Goal: Task Accomplishment & Management: Complete application form

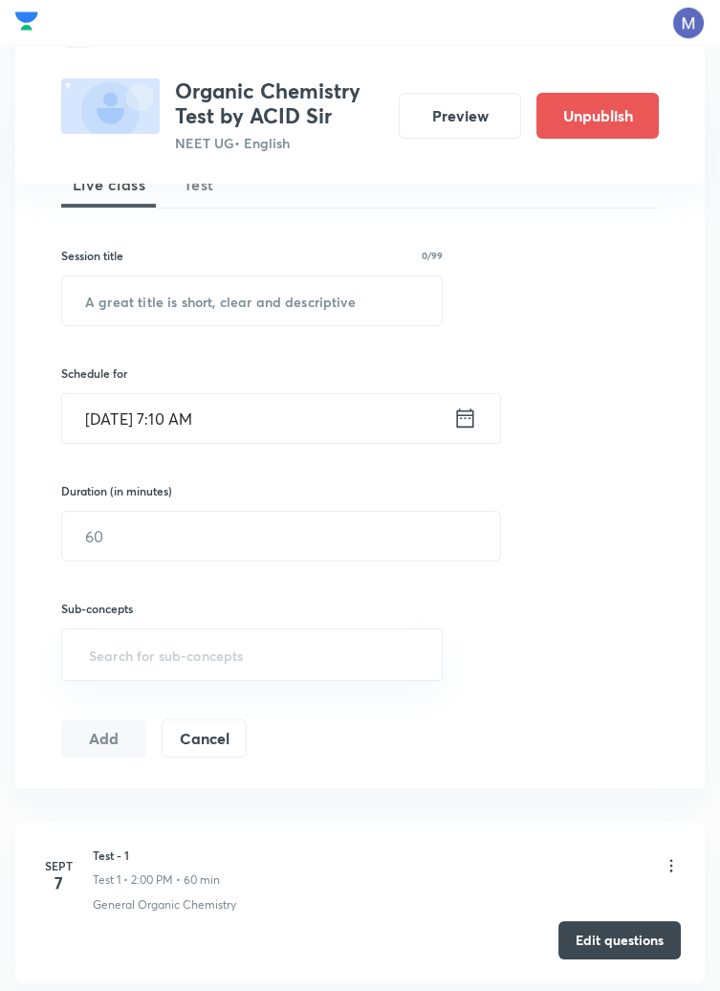
scroll to position [430, 0]
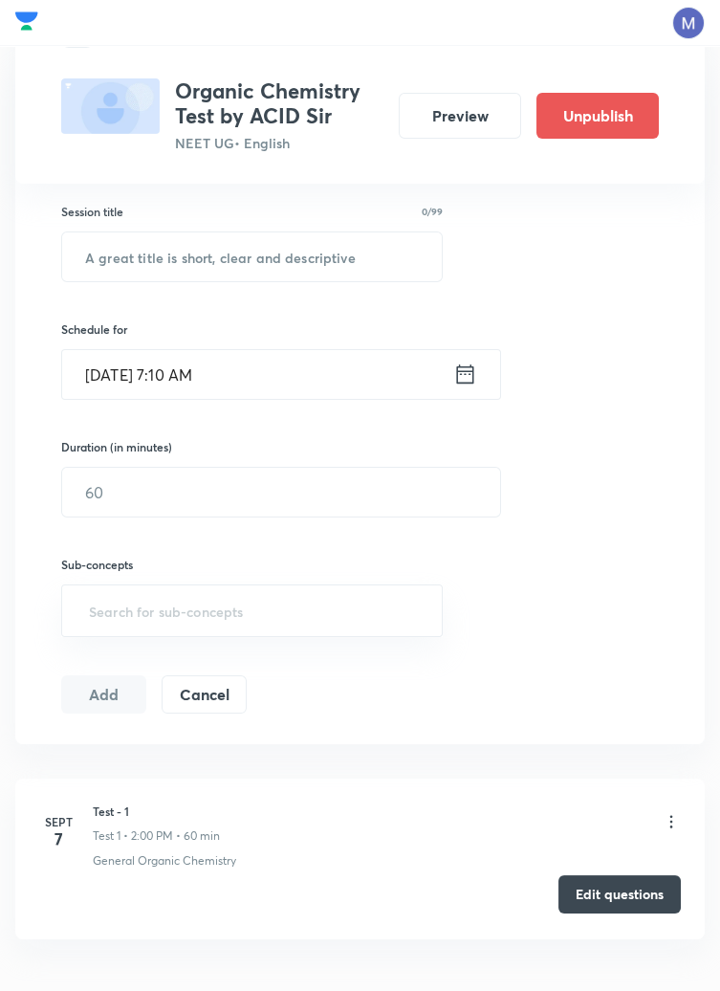
click at [620, 878] on button "Edit questions" at bounding box center [619, 894] width 122 height 38
click at [670, 818] on icon at bounding box center [671, 821] width 19 height 19
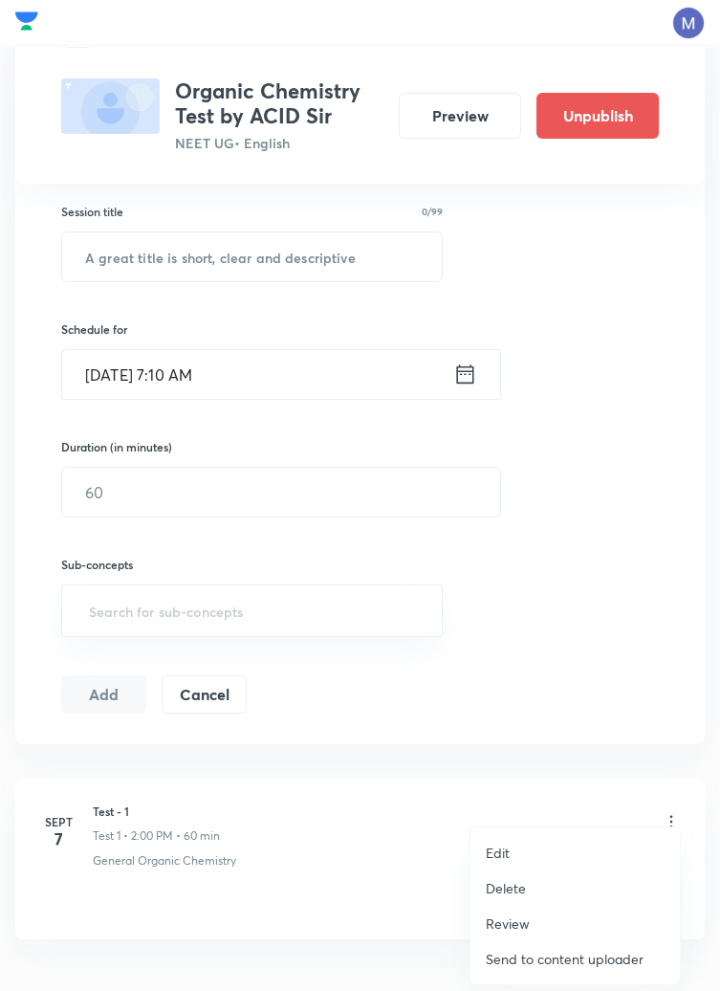
click at [509, 853] on p "Edit" at bounding box center [498, 852] width 24 height 20
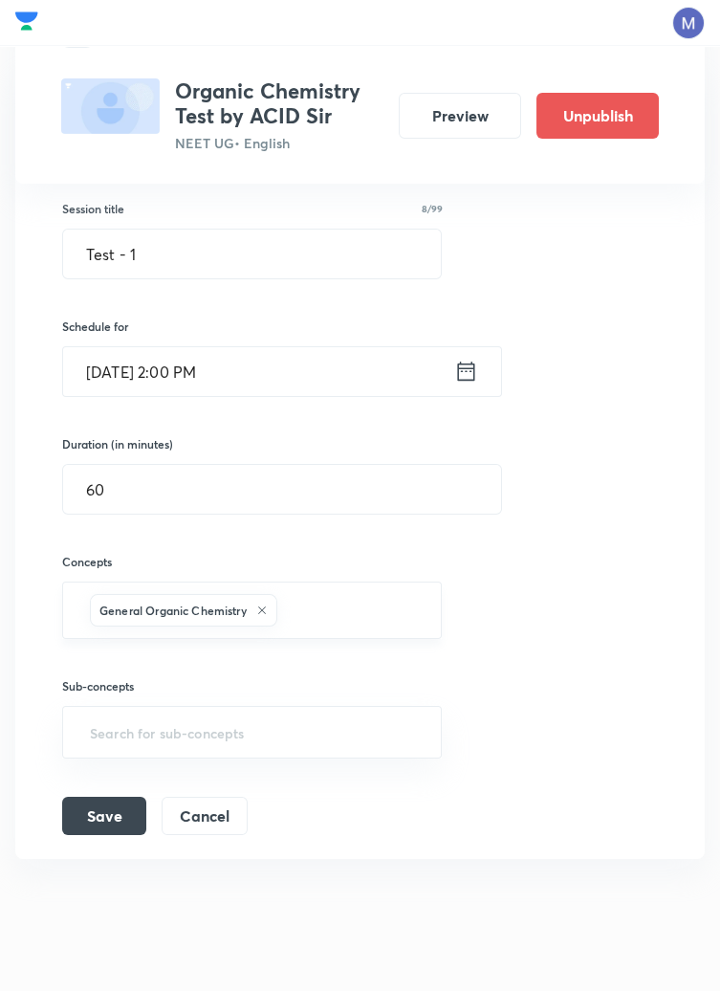
click at [366, 601] on input "text" at bounding box center [350, 609] width 138 height 35
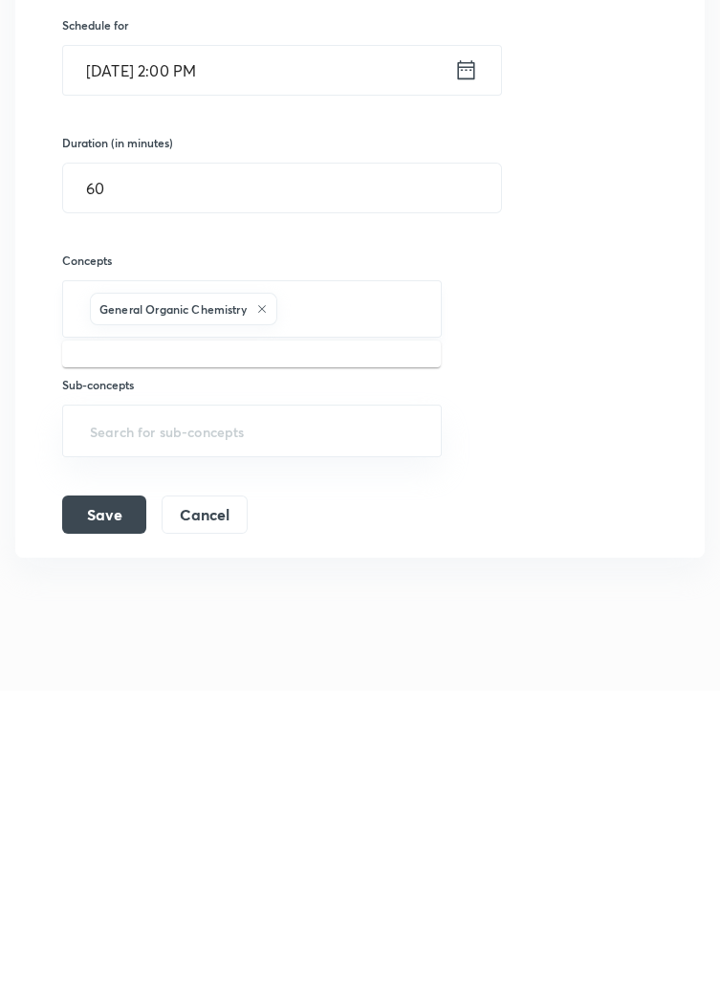
click at [267, 608] on icon at bounding box center [261, 609] width 11 height 11
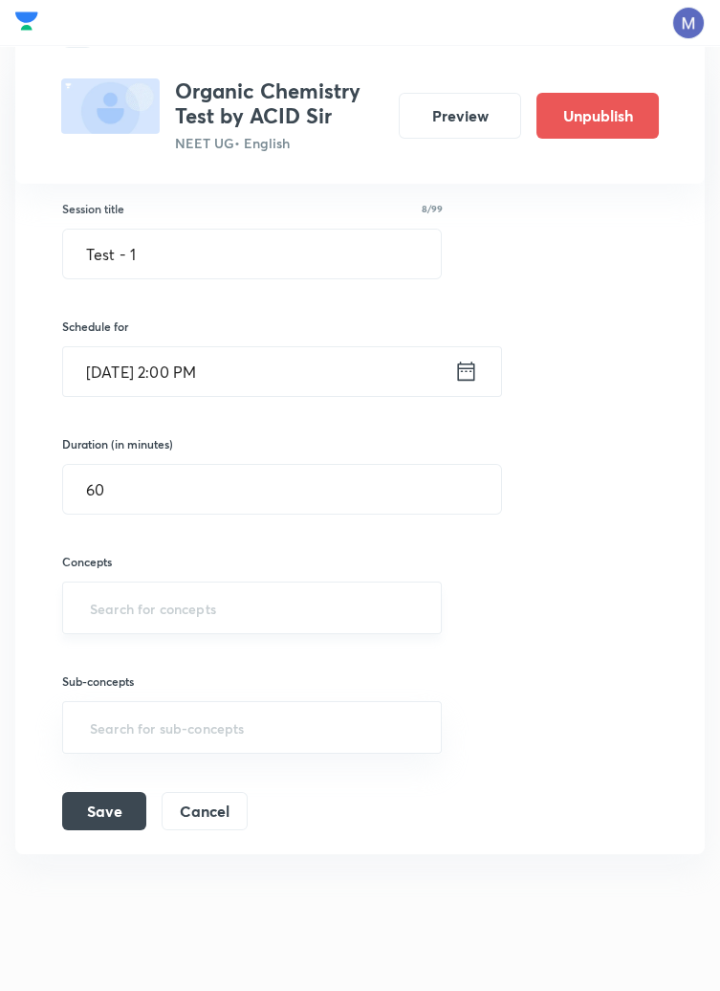
click at [179, 599] on input "text" at bounding box center [252, 607] width 332 height 35
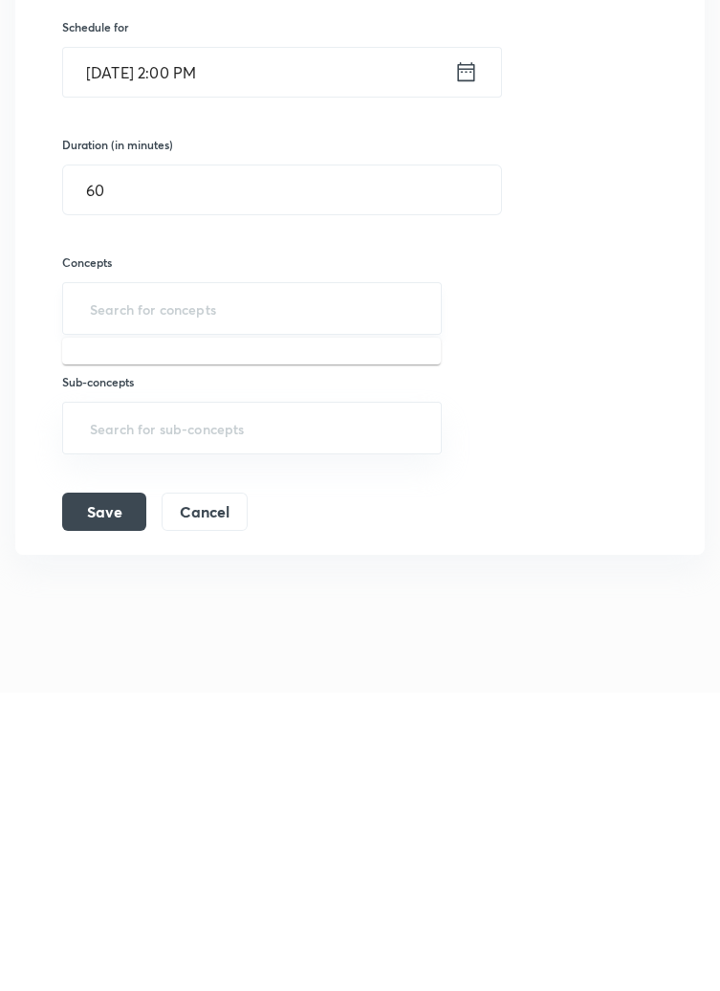
type input "n"
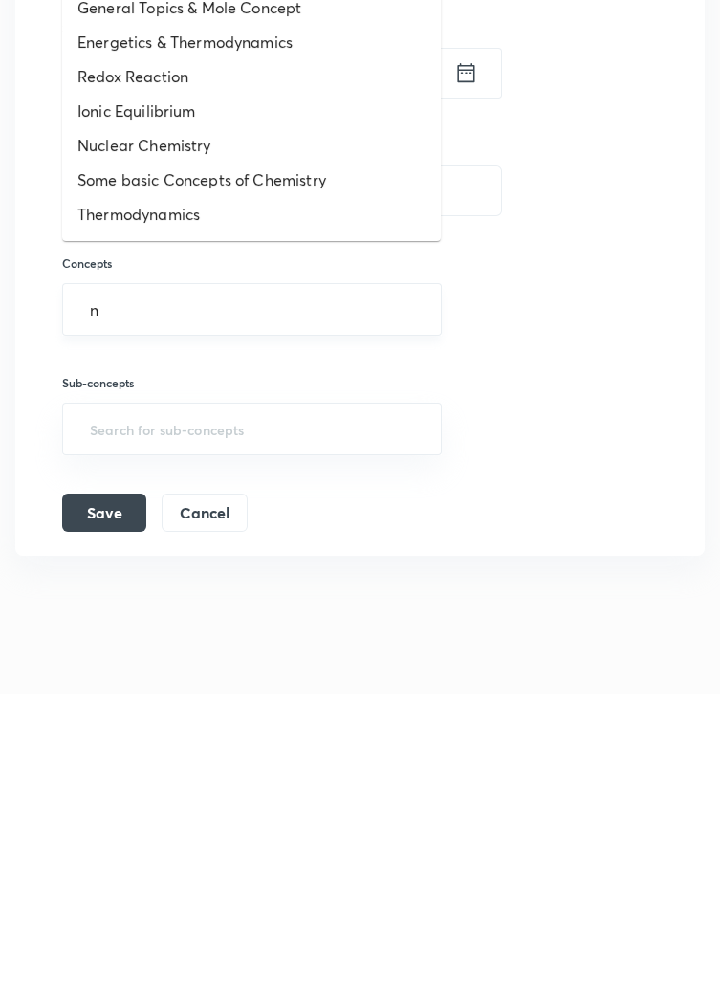
scroll to position [437, 0]
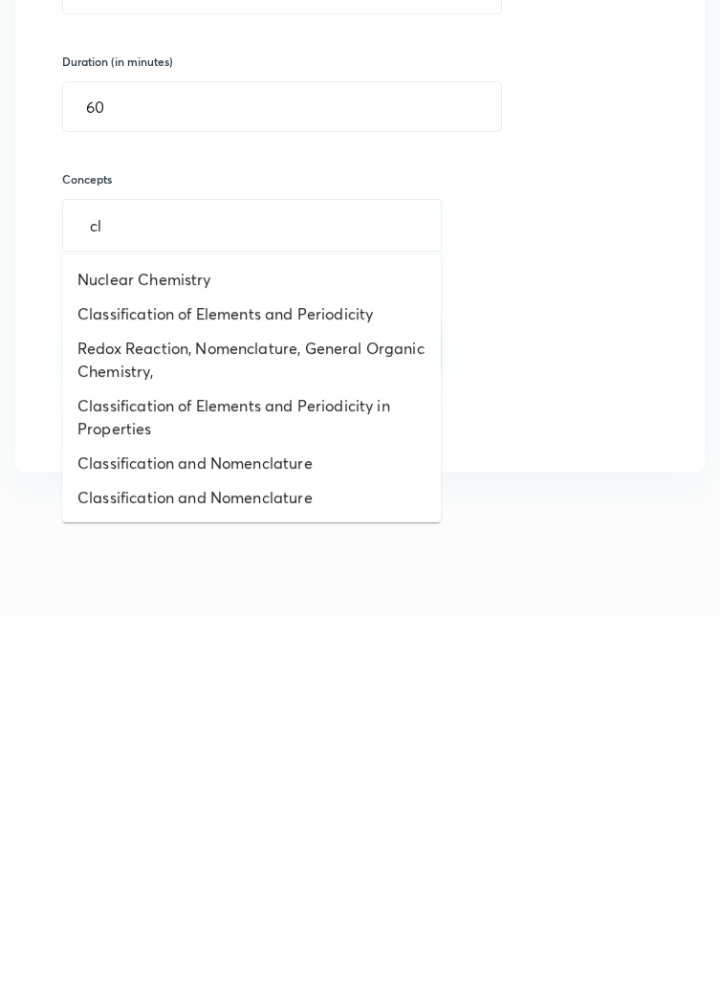
type input "cla"
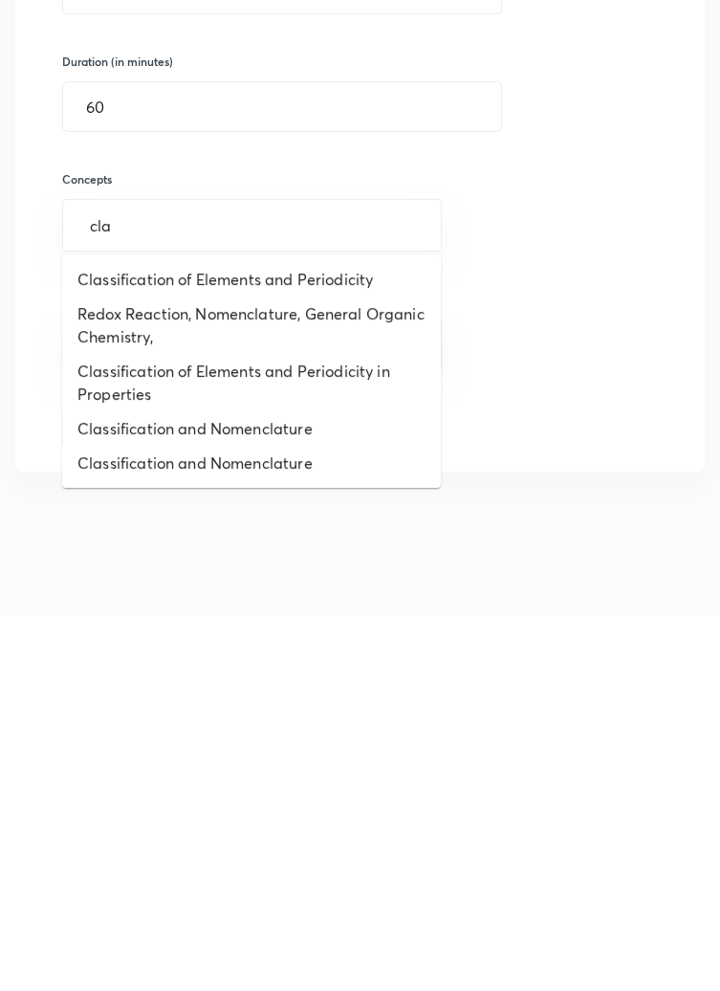
click at [229, 806] on li "Classification and Nomenclature" at bounding box center [251, 804] width 379 height 34
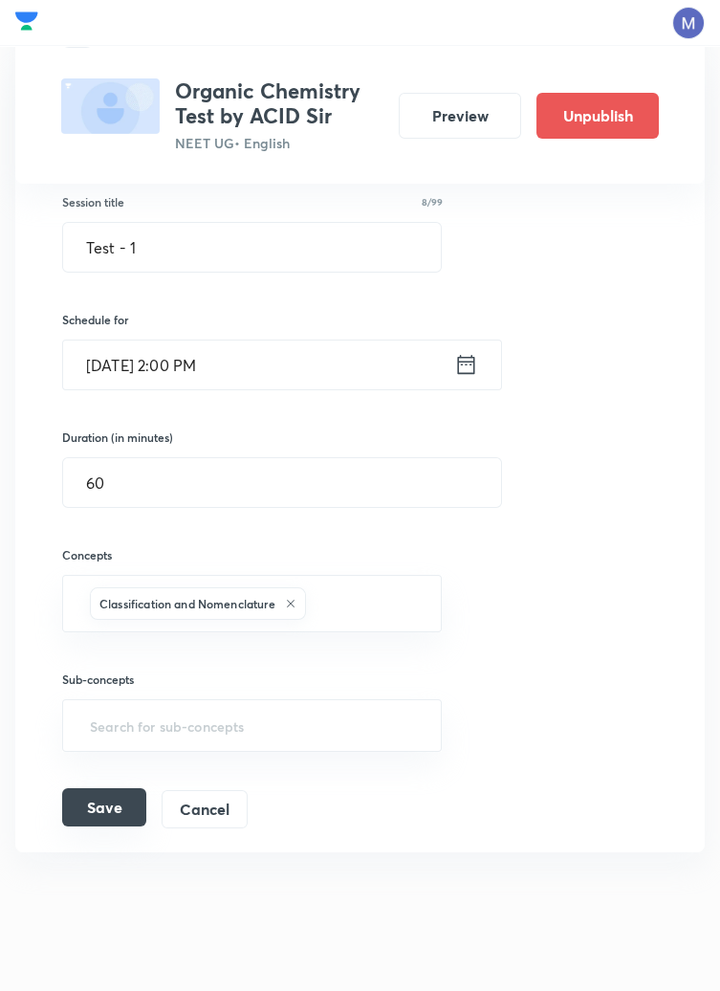
click at [102, 804] on button "Save" at bounding box center [104, 807] width 84 height 38
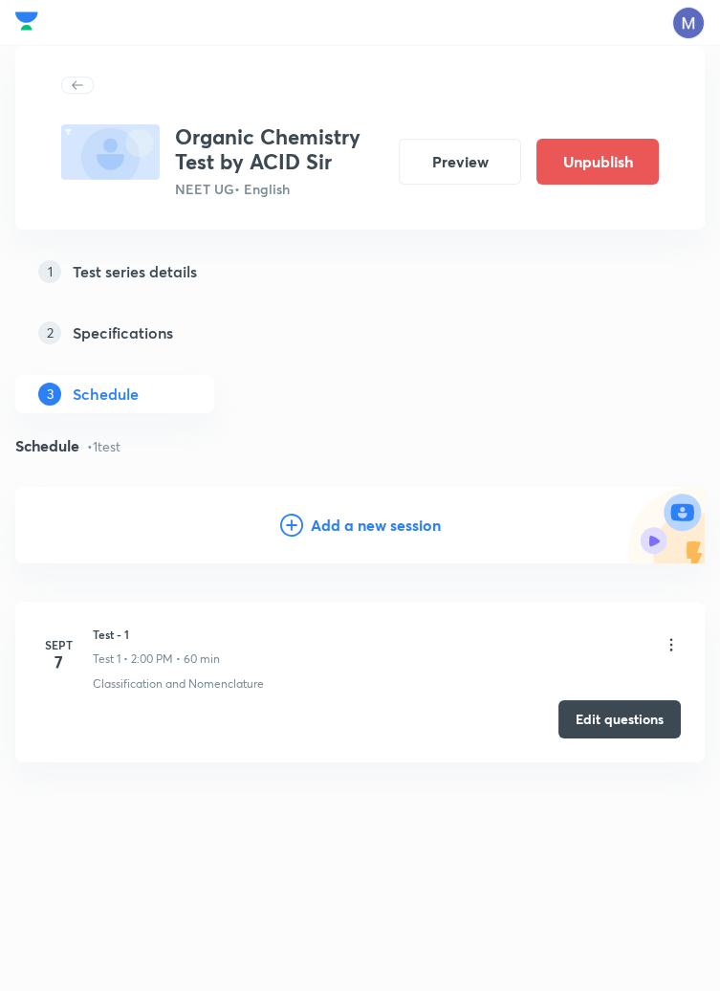
click at [2, 507] on div "Test Series Organic Chemistry Test by ACID Sir NEET UG • English Preview Unpubl…" at bounding box center [360, 476] width 720 height 861
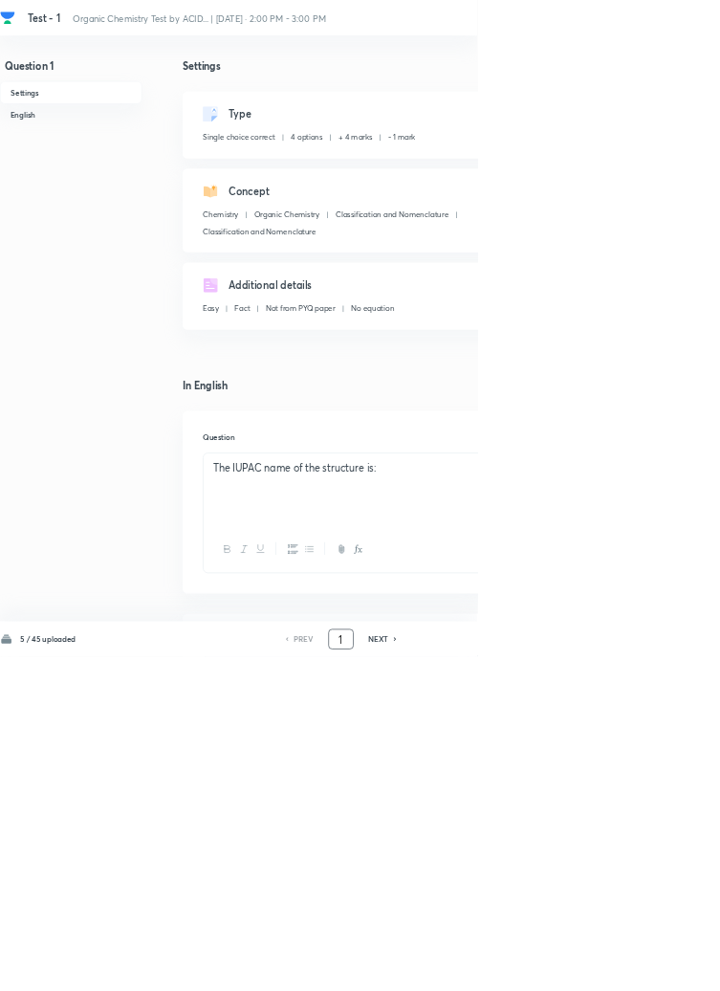
click at [517, 981] on input "1" at bounding box center [514, 964] width 36 height 33
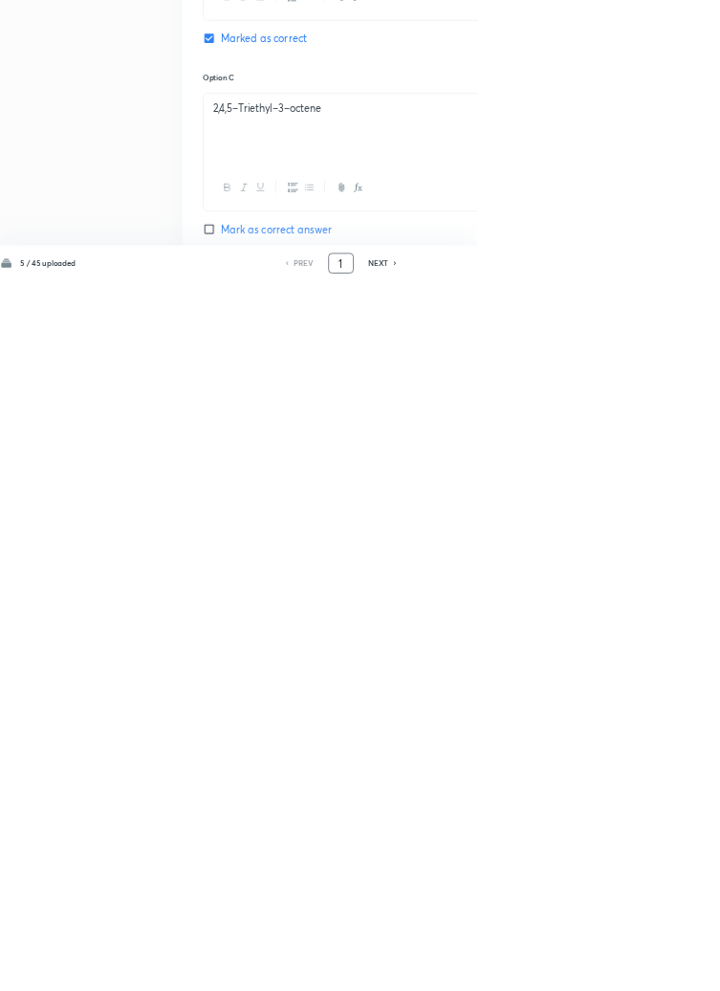
scroll to position [908, 0]
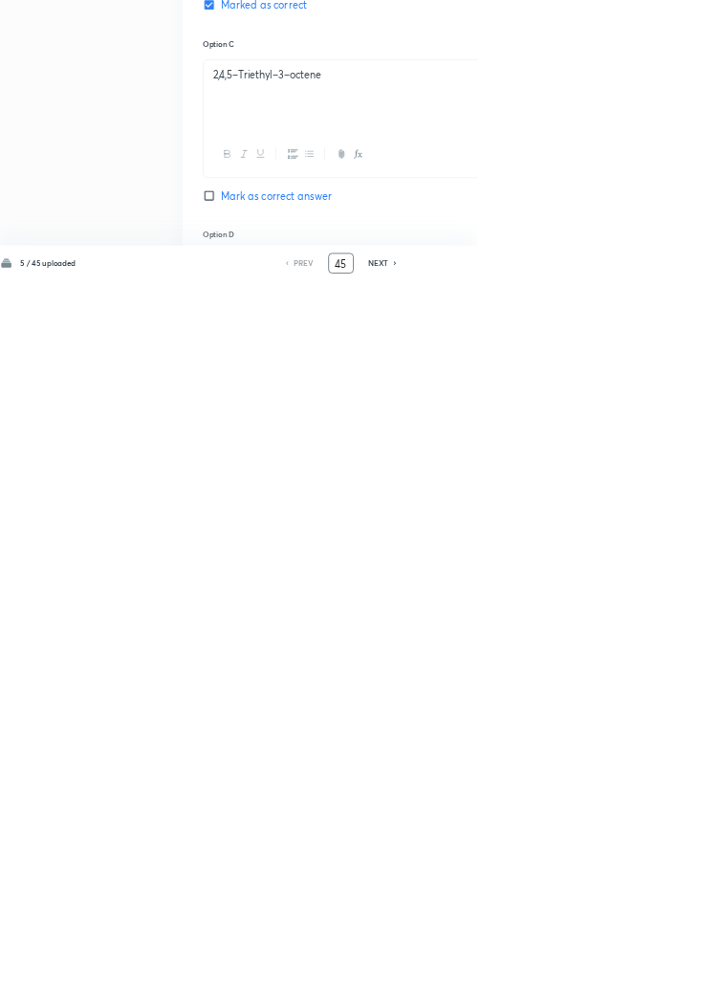
type input "45"
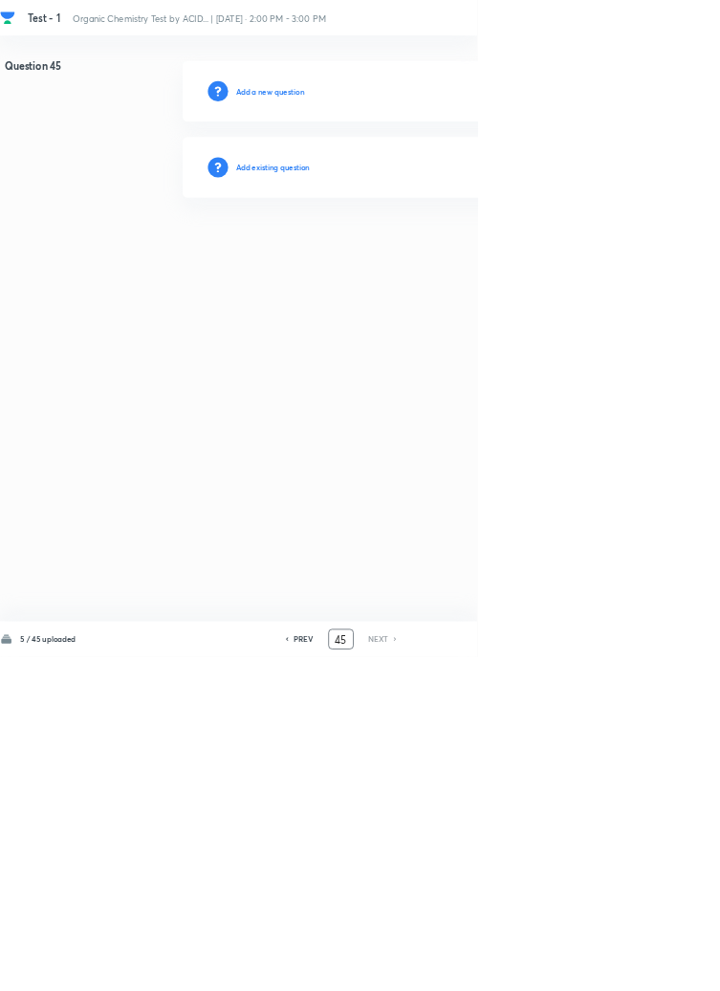
click at [456, 254] on h6 "Add existing question" at bounding box center [412, 252] width 112 height 17
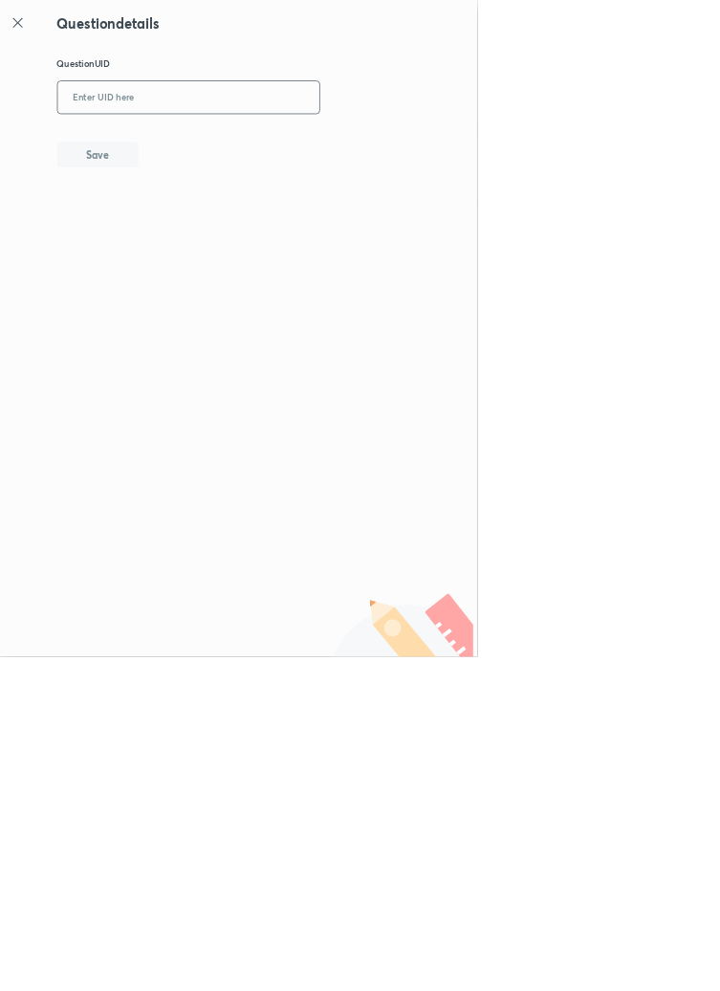
click at [312, 140] on input "text" at bounding box center [284, 147] width 395 height 47
type input "CQDCB"
click at [194, 220] on button "Save" at bounding box center [147, 231] width 122 height 38
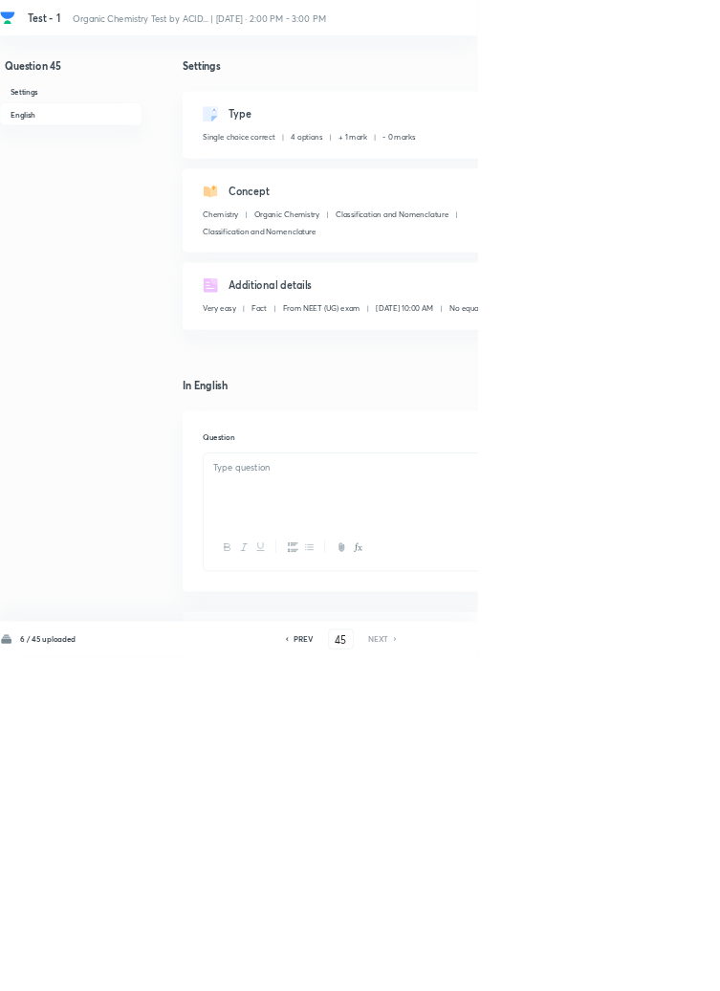
checkbox input "true"
click at [451, 972] on h6 "PREV" at bounding box center [458, 963] width 30 height 17
type input "44"
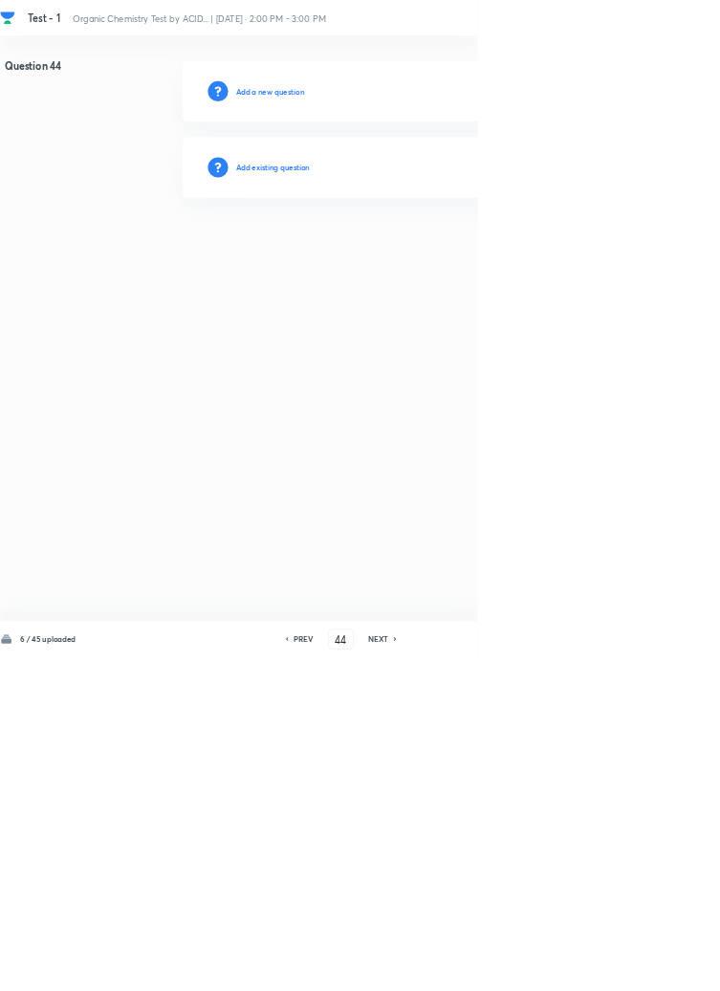
click at [457, 254] on h6 "Add existing question" at bounding box center [412, 252] width 112 height 17
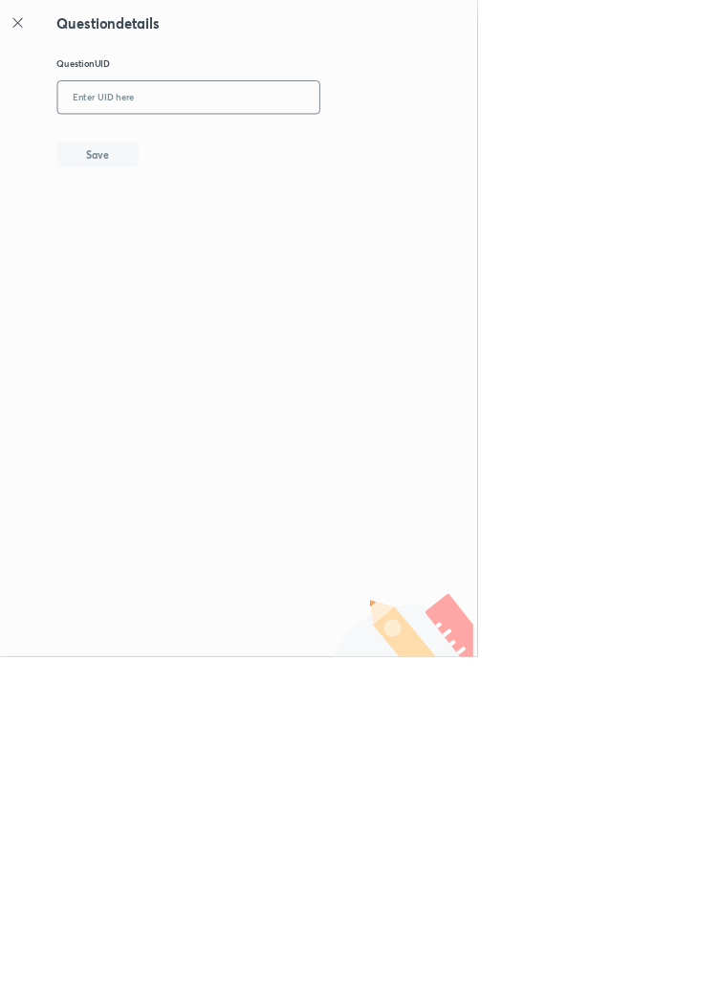
click at [423, 143] on input "text" at bounding box center [284, 147] width 395 height 47
click at [188, 224] on button "Save" at bounding box center [147, 231] width 122 height 38
click at [209, 145] on input "BF245" at bounding box center [284, 147] width 395 height 47
type input "B"
type input "UY651"
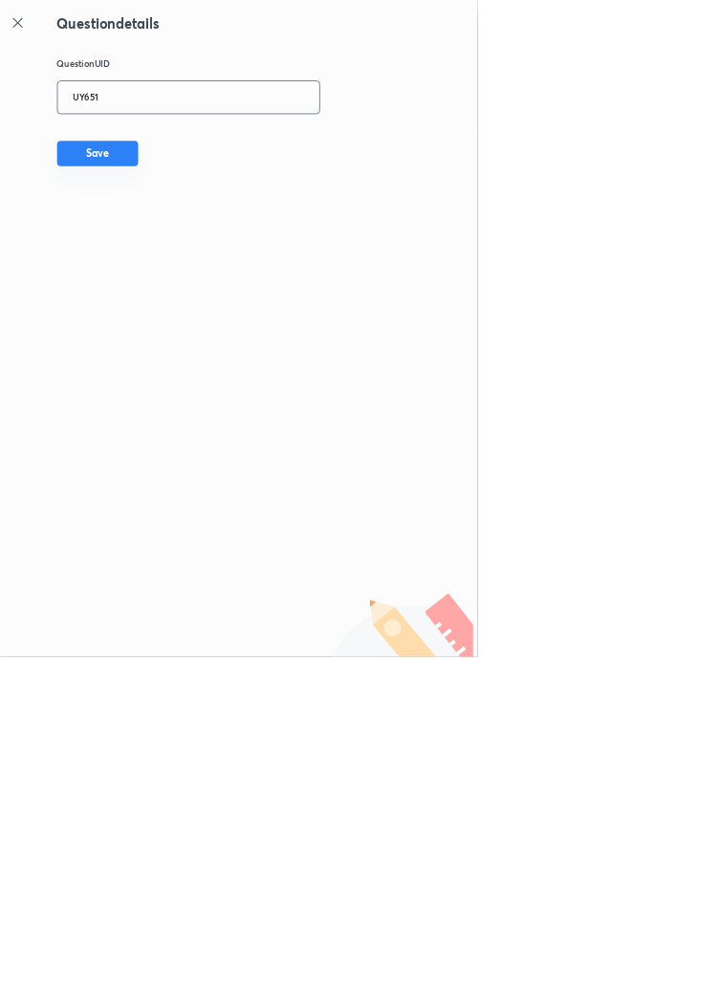
click at [184, 227] on button "Save" at bounding box center [147, 231] width 122 height 38
click at [33, 37] on icon at bounding box center [26, 34] width 23 height 23
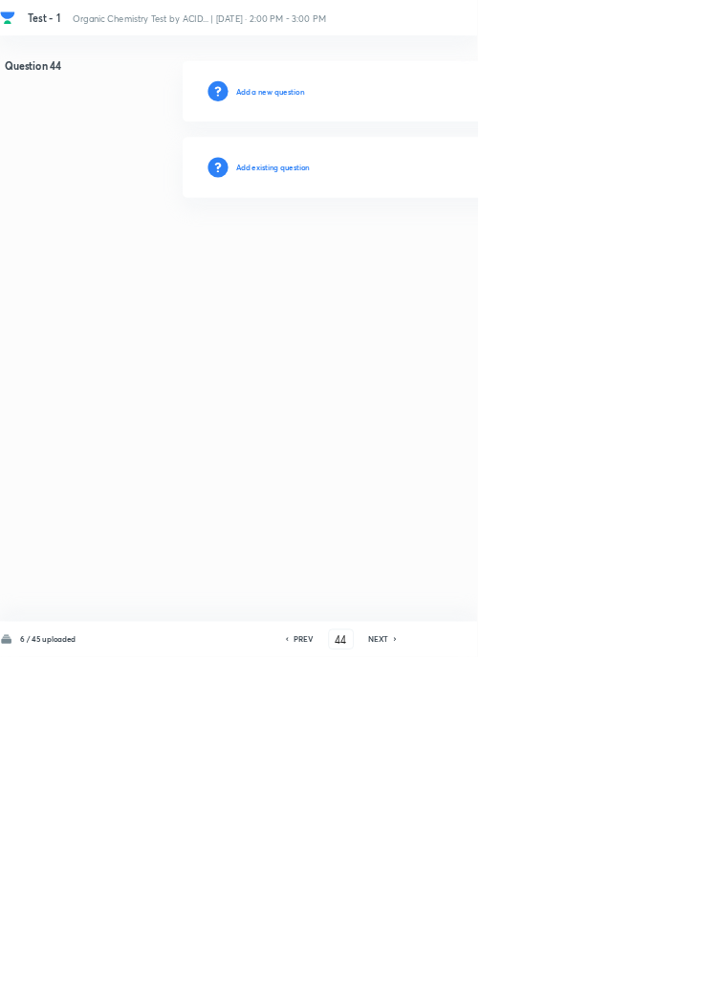
click at [447, 245] on h6 "Add existing question" at bounding box center [412, 252] width 112 height 17
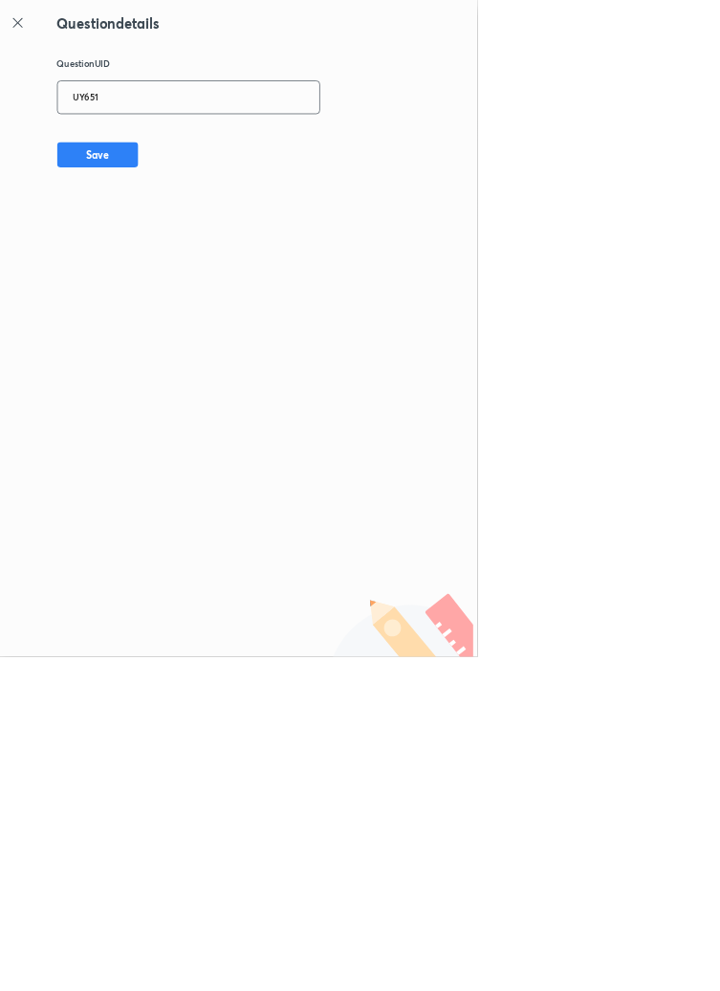
click at [222, 142] on input "UY651" at bounding box center [284, 147] width 395 height 47
type input "U"
type input "0RHAJ"
click at [208, 218] on button "Save" at bounding box center [147, 231] width 122 height 38
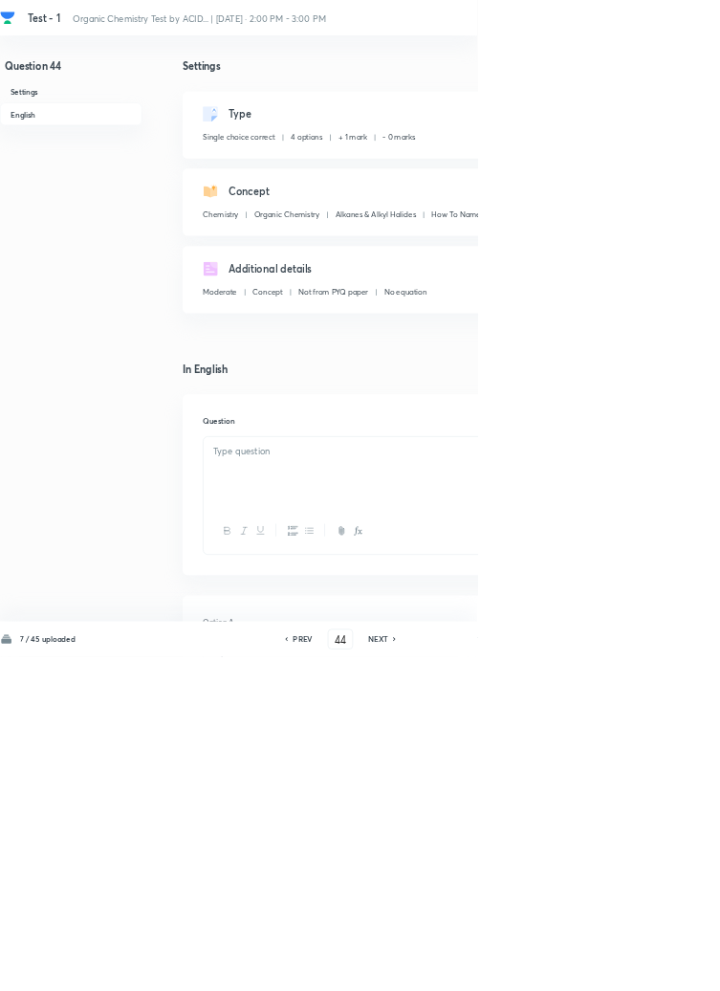
checkbox input "true"
click at [466, 972] on h6 "PREV" at bounding box center [457, 963] width 30 height 17
type input "43"
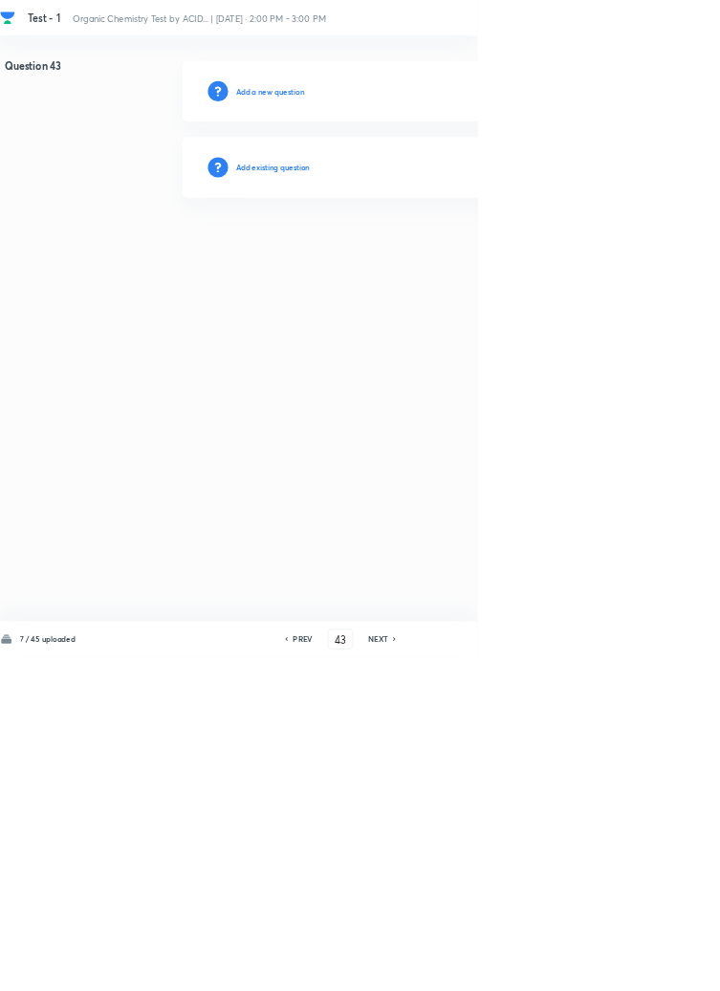
click at [433, 248] on h6 "Add existing question" at bounding box center [412, 252] width 112 height 17
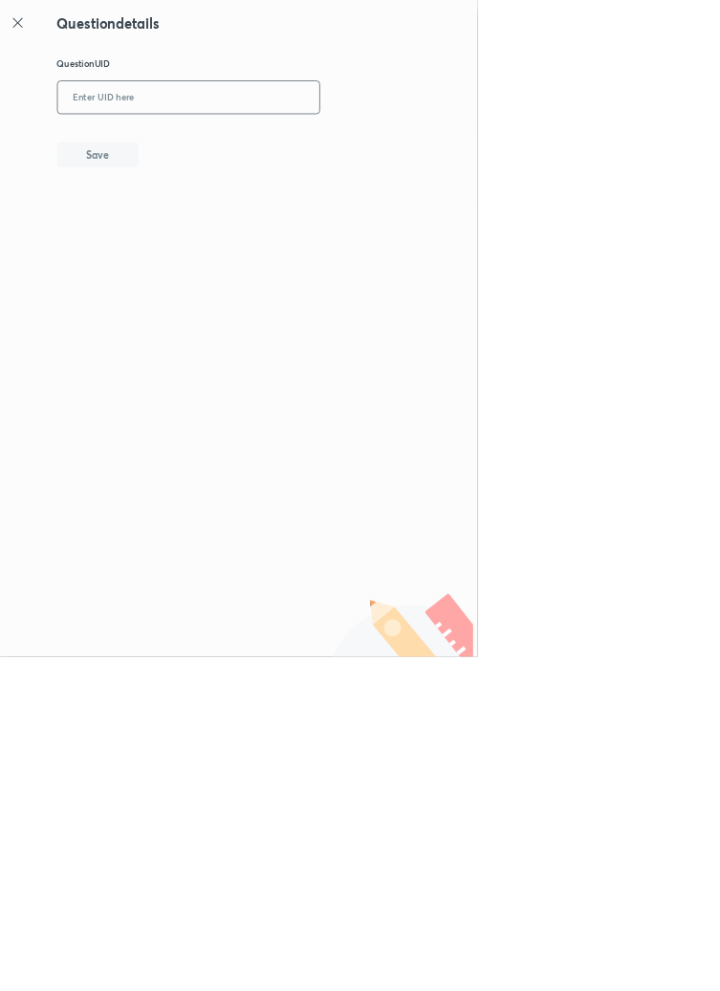
click at [290, 143] on input "text" at bounding box center [284, 147] width 395 height 47
type input "2L69V"
click at [163, 230] on button "Save" at bounding box center [147, 231] width 122 height 38
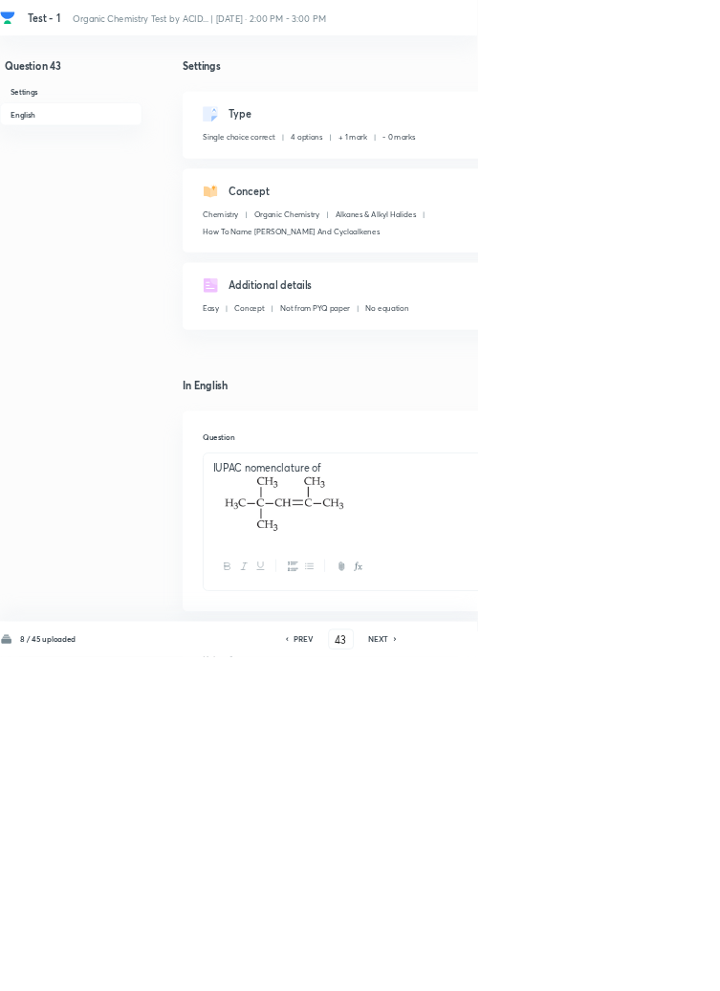
click at [434, 969] on icon at bounding box center [432, 964] width 6 height 10
type input "42"
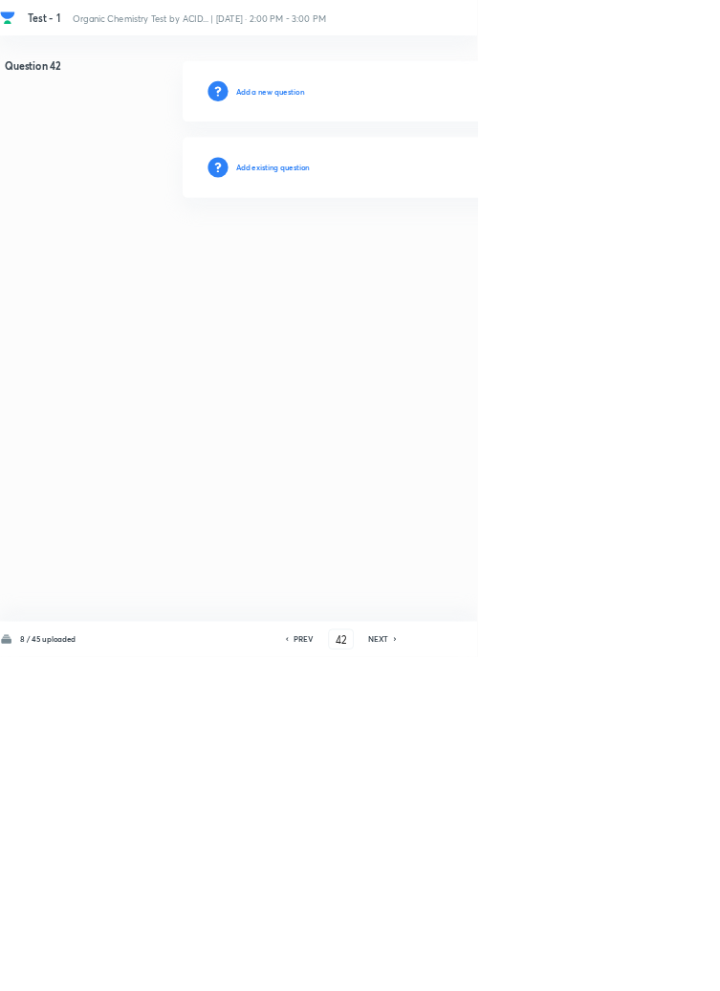
click at [438, 246] on h6 "Add existing question" at bounding box center [412, 252] width 112 height 17
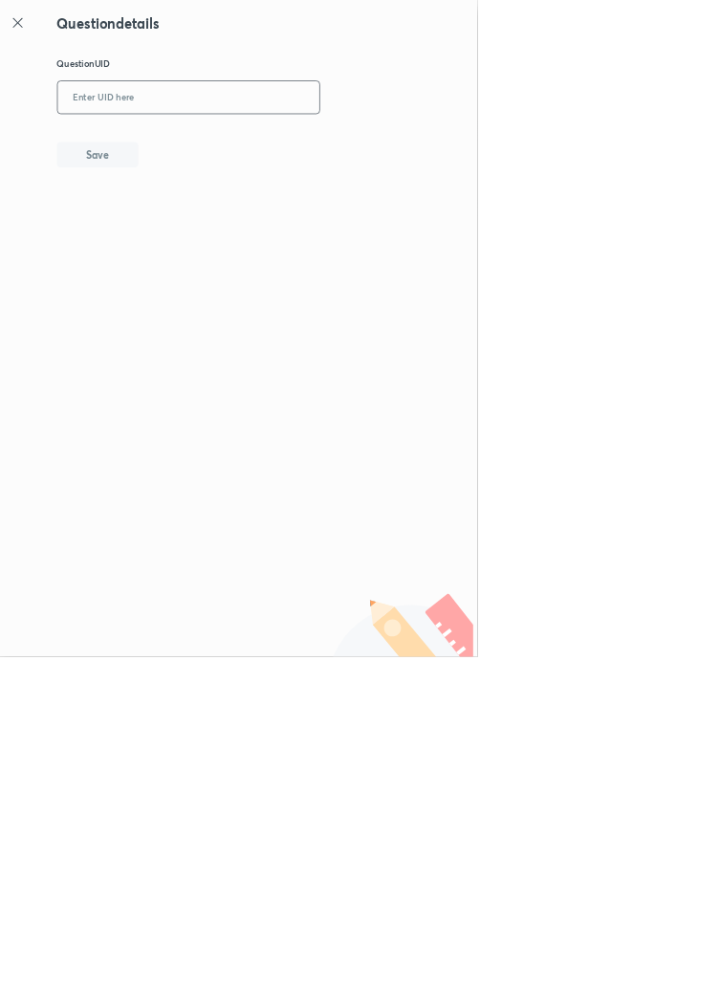
click at [259, 139] on input "text" at bounding box center [284, 147] width 395 height 47
type input "T9LBJ"
click at [177, 239] on button "Save" at bounding box center [147, 231] width 122 height 38
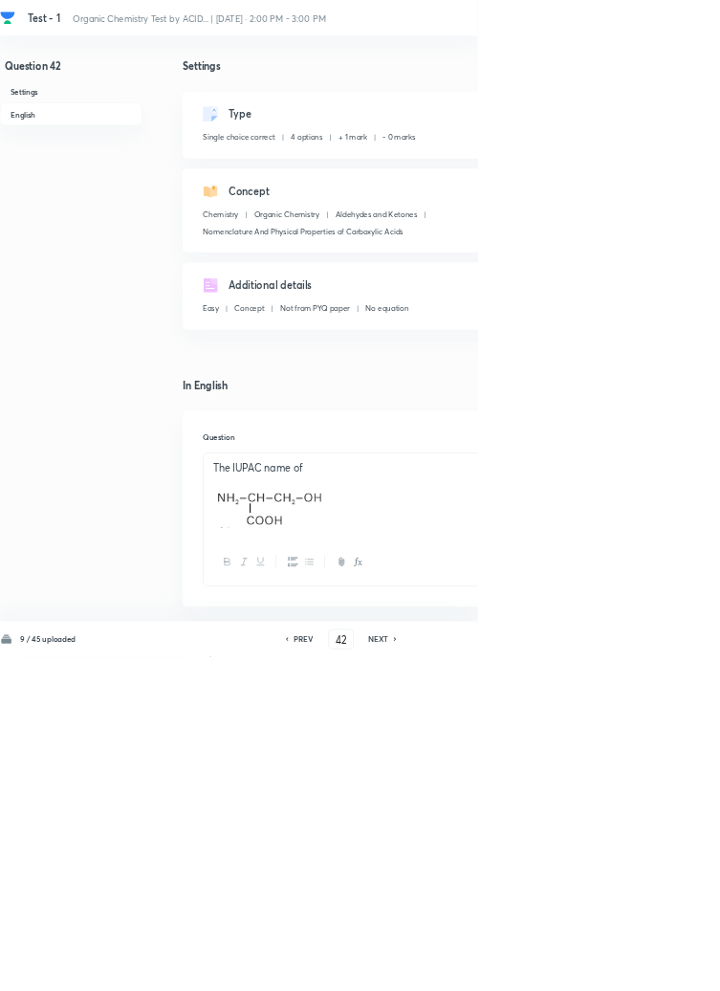
click at [459, 972] on h6 "PREV" at bounding box center [458, 963] width 30 height 17
type input "41"
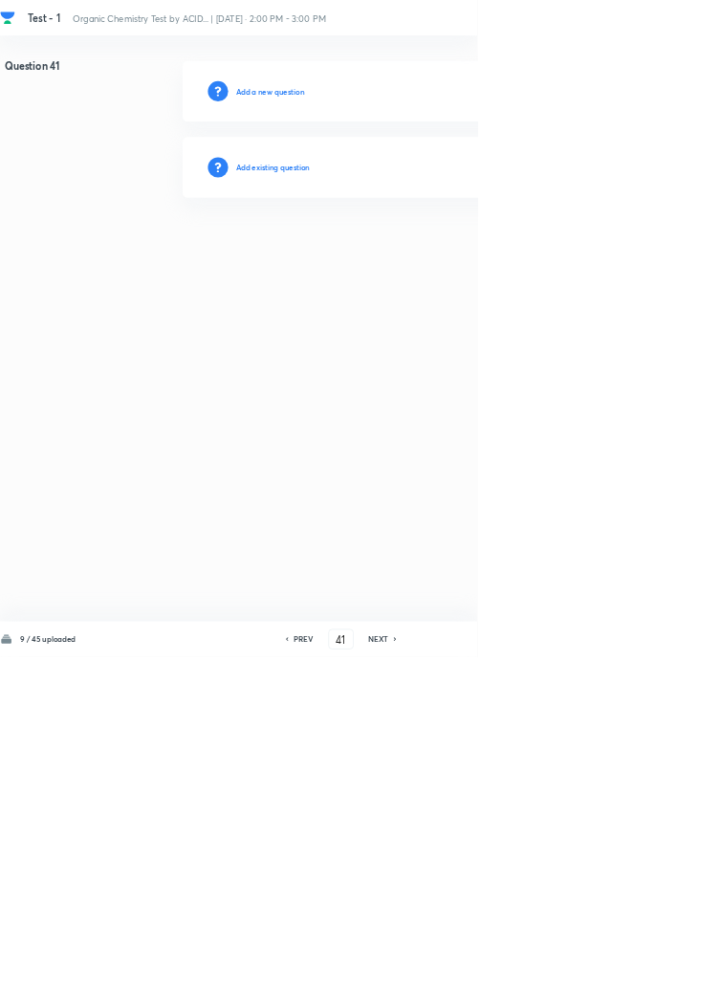
click at [449, 247] on h6 "Add existing question" at bounding box center [412, 252] width 112 height 17
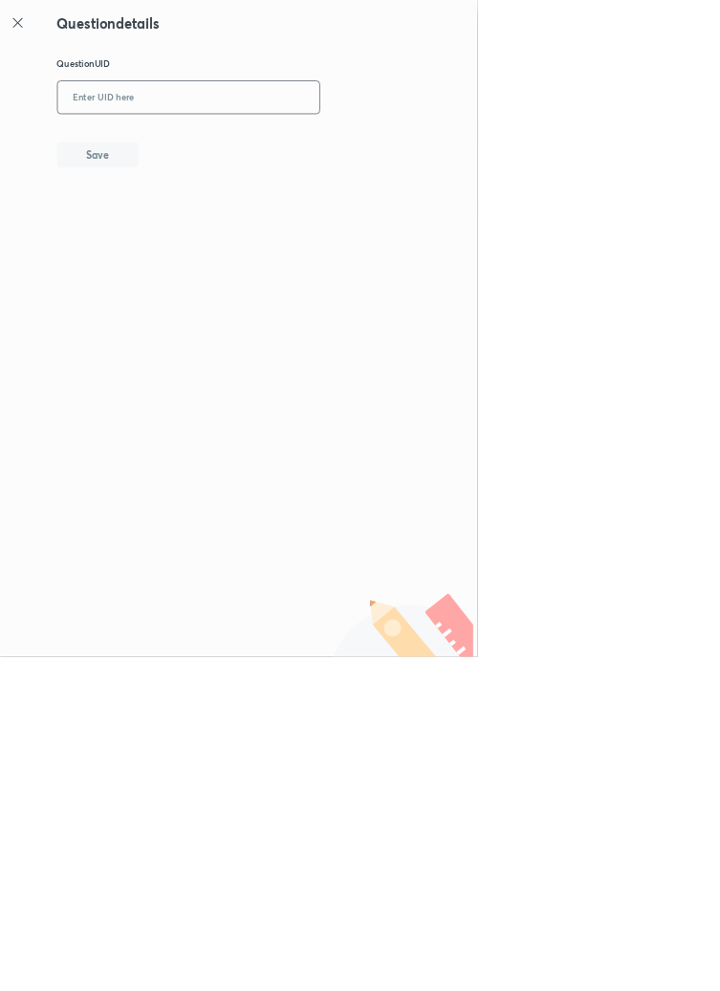
click at [300, 144] on input "text" at bounding box center [284, 147] width 395 height 47
type input "PC4BV"
click at [183, 216] on button "Save" at bounding box center [147, 231] width 122 height 38
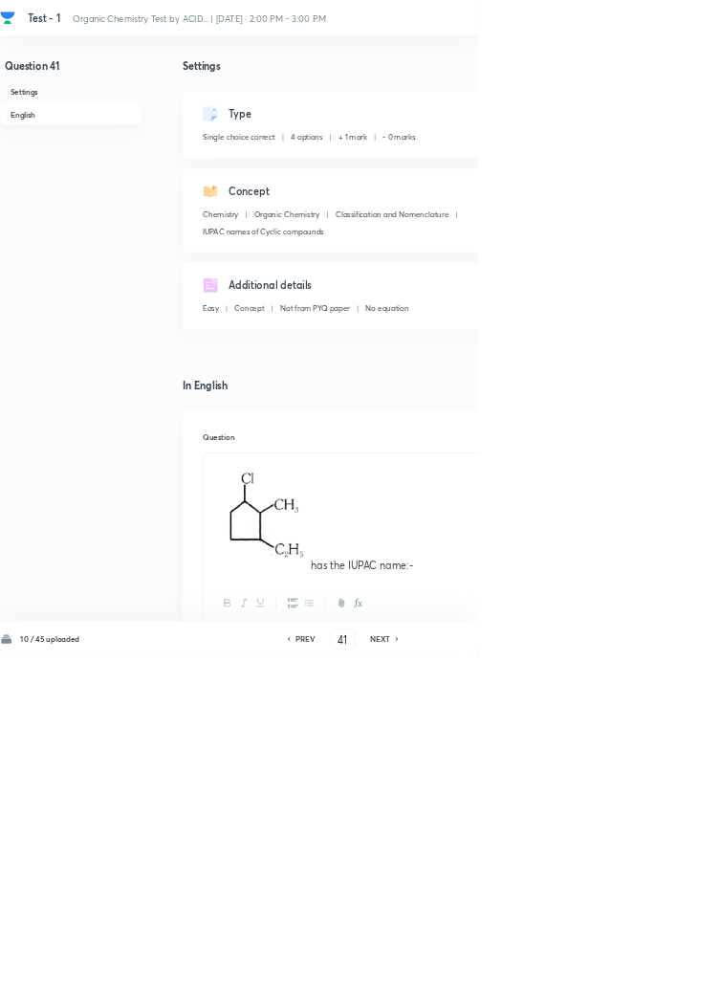
click at [437, 969] on icon at bounding box center [435, 964] width 6 height 10
type input "40"
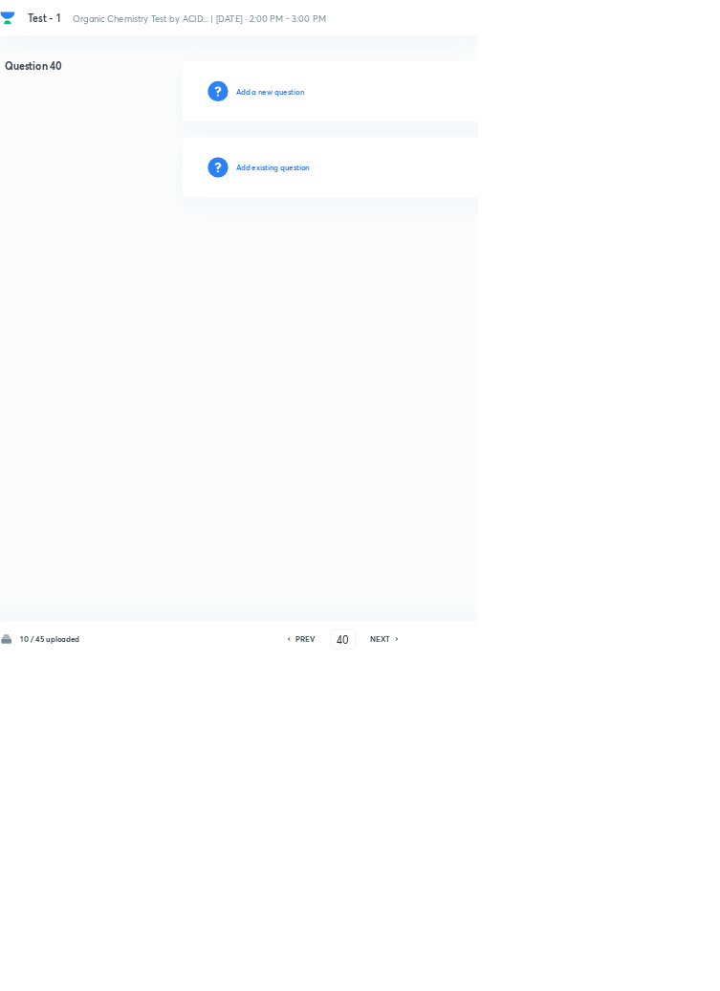
click at [412, 254] on h6 "Add existing question" at bounding box center [412, 252] width 112 height 17
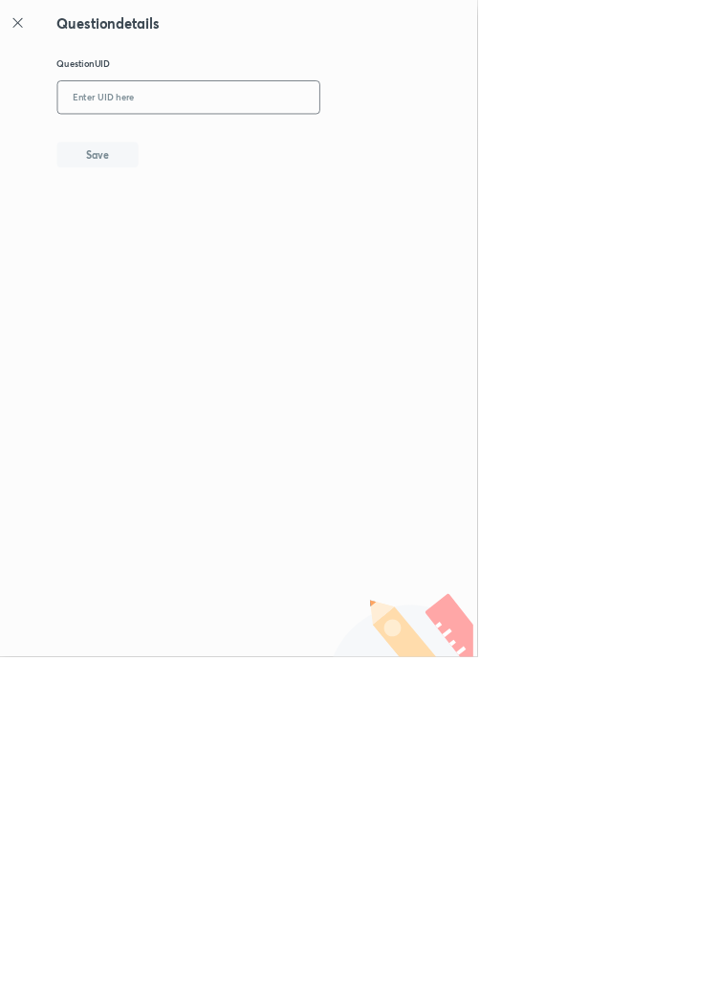
click at [249, 149] on input "text" at bounding box center [284, 147] width 395 height 47
type input "9SK37"
click at [182, 220] on button "Save" at bounding box center [147, 231] width 122 height 38
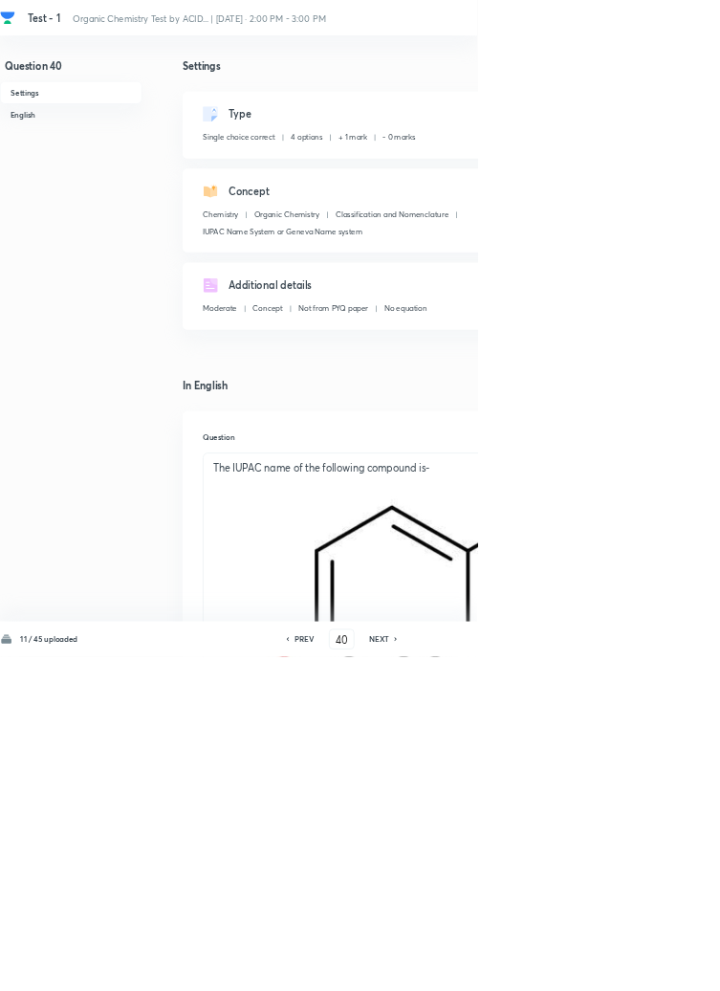
click at [469, 972] on h6 "PREV" at bounding box center [459, 963] width 30 height 17
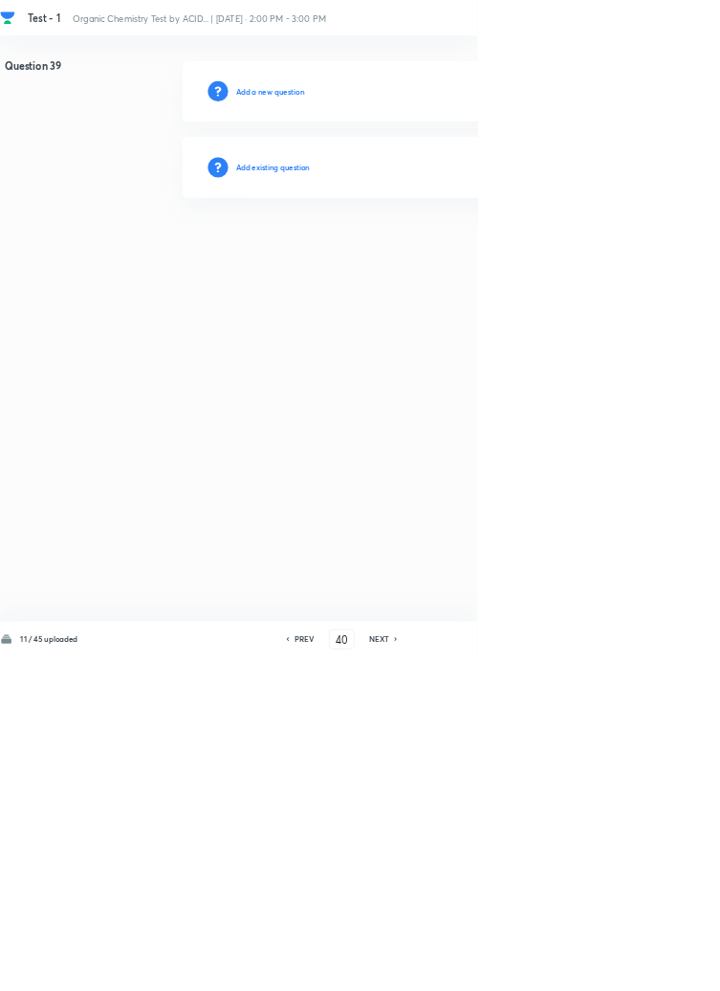
type input "39"
click at [434, 257] on h6 "Add existing question" at bounding box center [412, 252] width 112 height 17
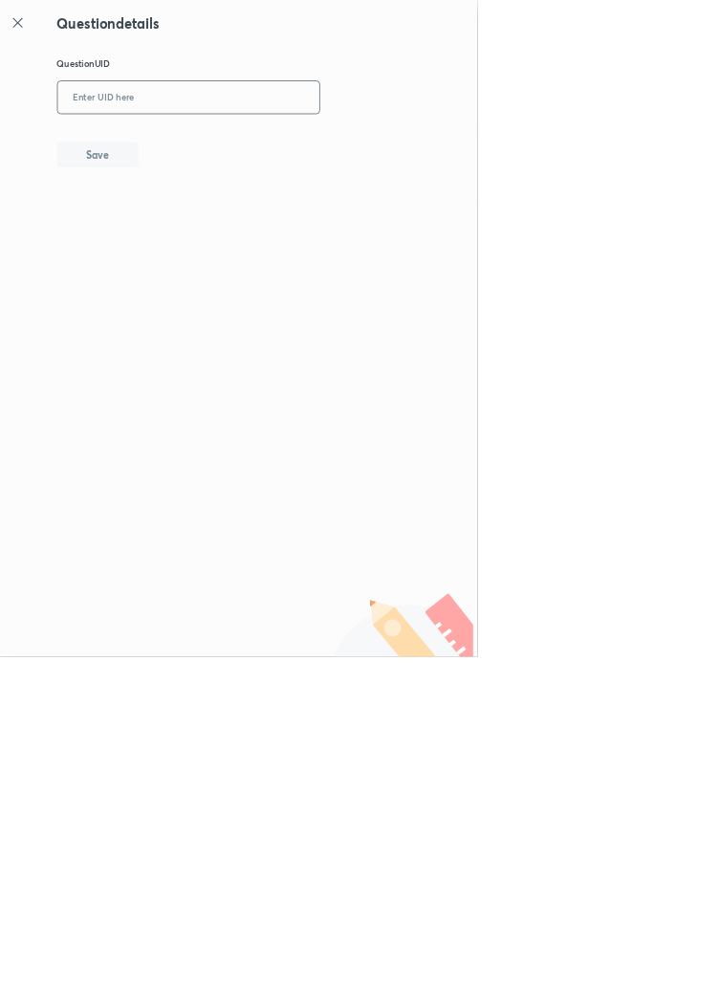
click at [297, 147] on input "text" at bounding box center [284, 147] width 395 height 47
type input "Z71HZ"
click at [183, 214] on button "Save" at bounding box center [147, 231] width 122 height 38
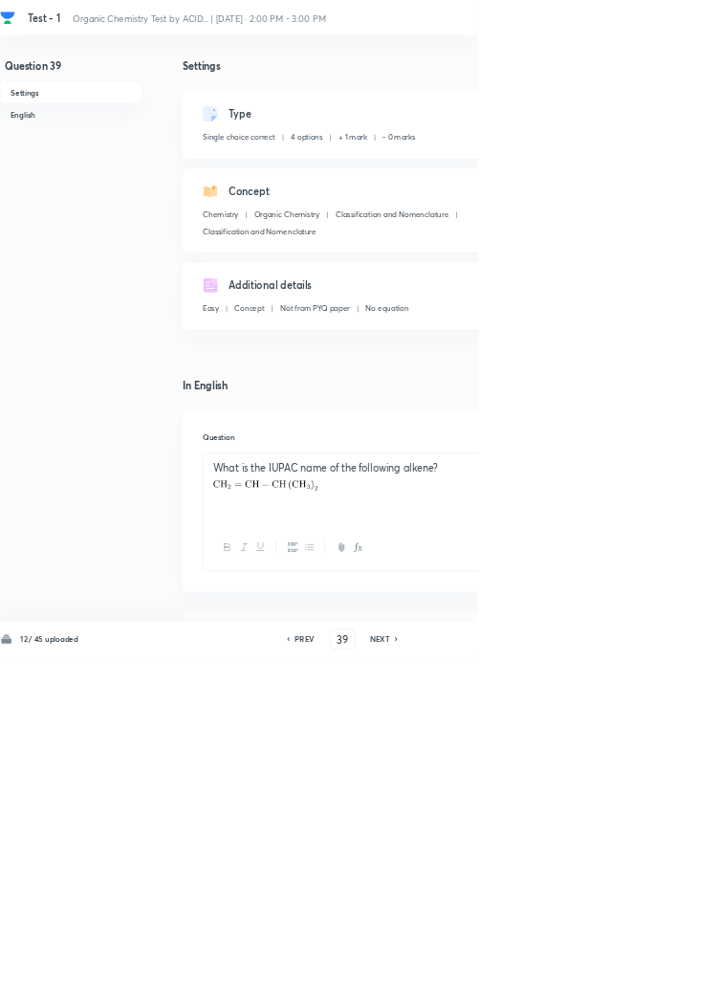
click at [465, 972] on h6 "PREV" at bounding box center [460, 963] width 30 height 17
type input "38"
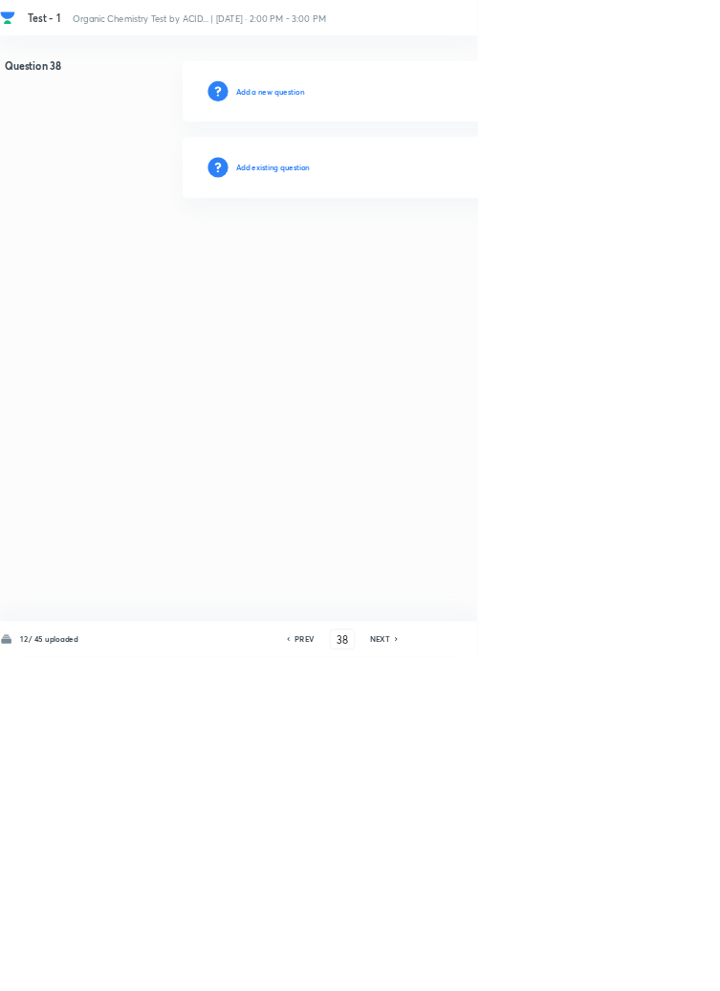
click at [440, 252] on h6 "Add existing question" at bounding box center [412, 252] width 112 height 17
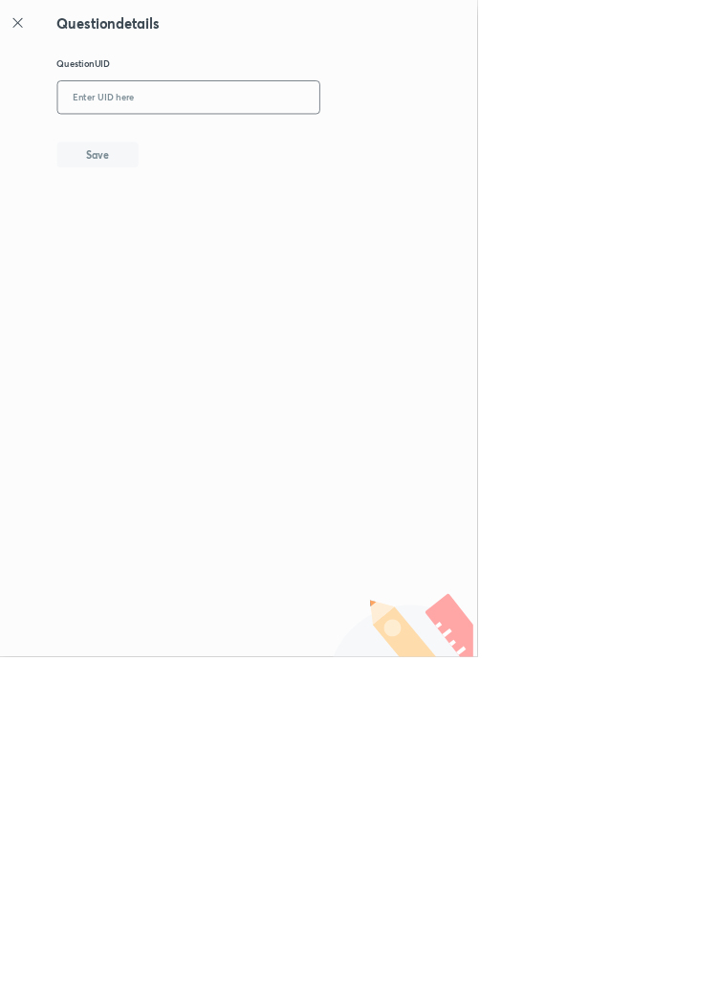
click at [361, 140] on input "text" at bounding box center [284, 147] width 395 height 47
type input "Z5GXK"
click at [191, 237] on button "Save" at bounding box center [147, 231] width 122 height 38
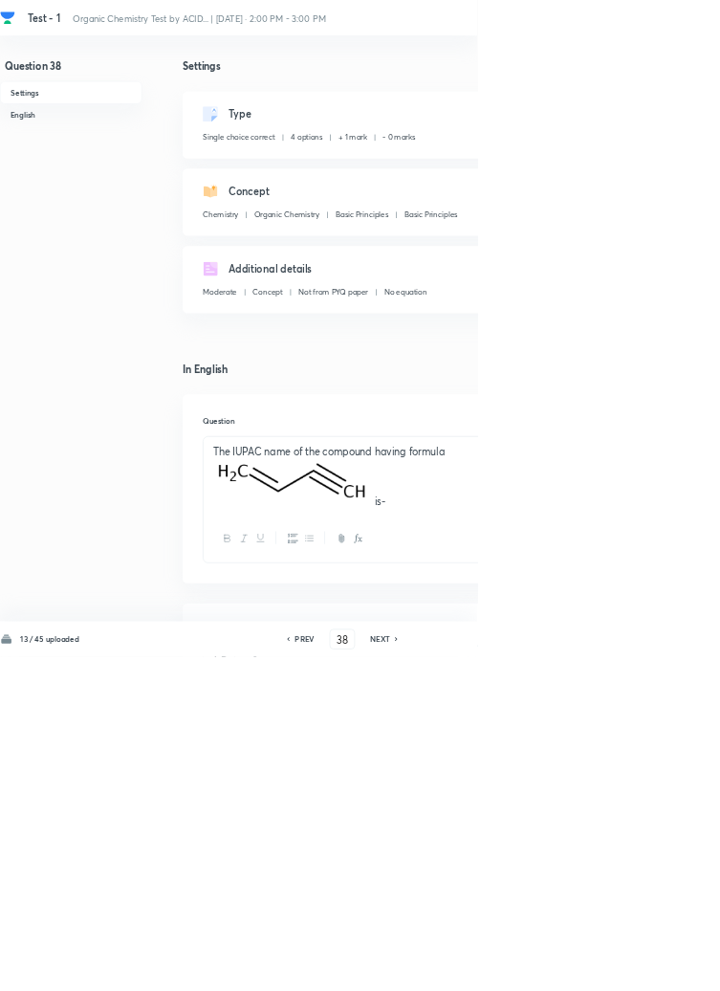
click at [469, 972] on h6 "PREV" at bounding box center [460, 963] width 30 height 17
type input "37"
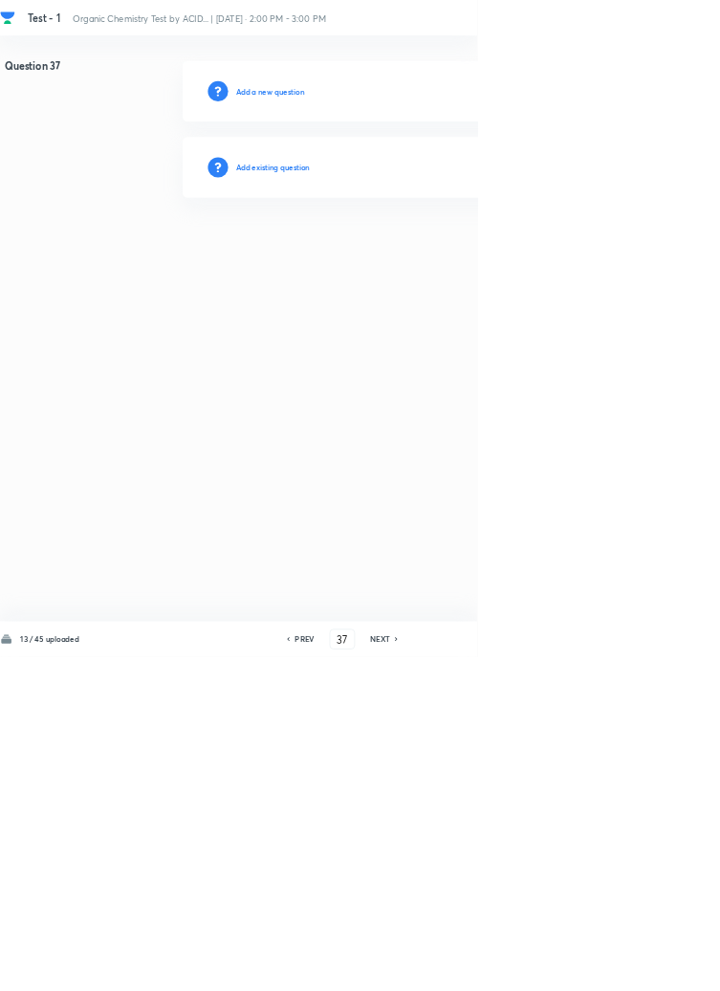
click at [429, 251] on h6 "Add existing question" at bounding box center [412, 252] width 112 height 17
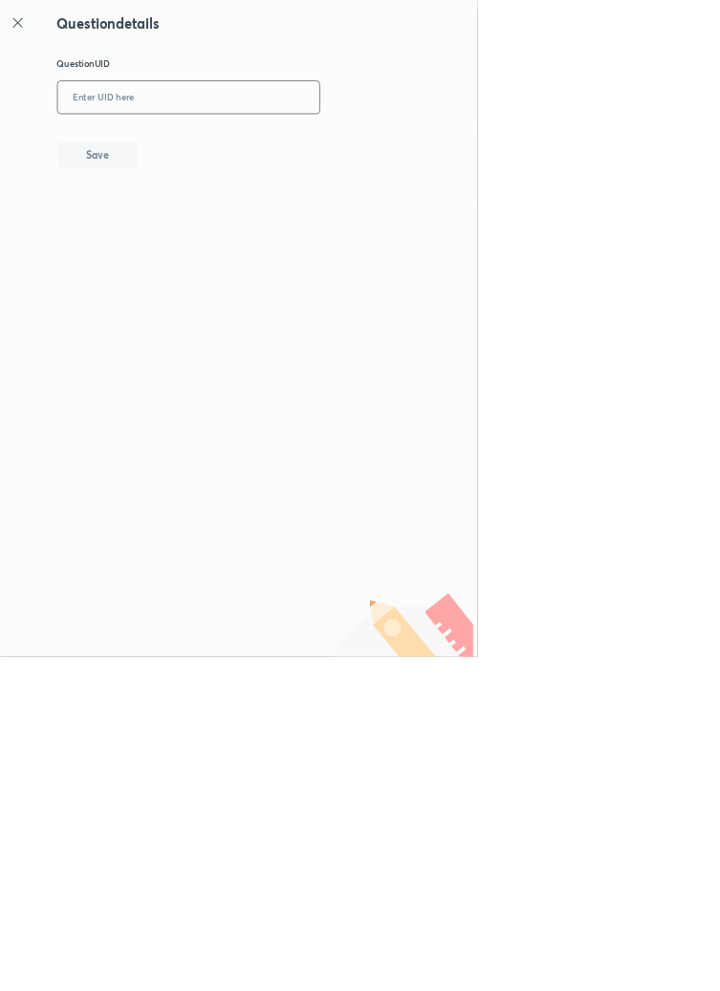
click at [307, 143] on input "text" at bounding box center [284, 147] width 395 height 47
type input "NB8CH"
click at [195, 234] on button "Save" at bounding box center [147, 231] width 122 height 38
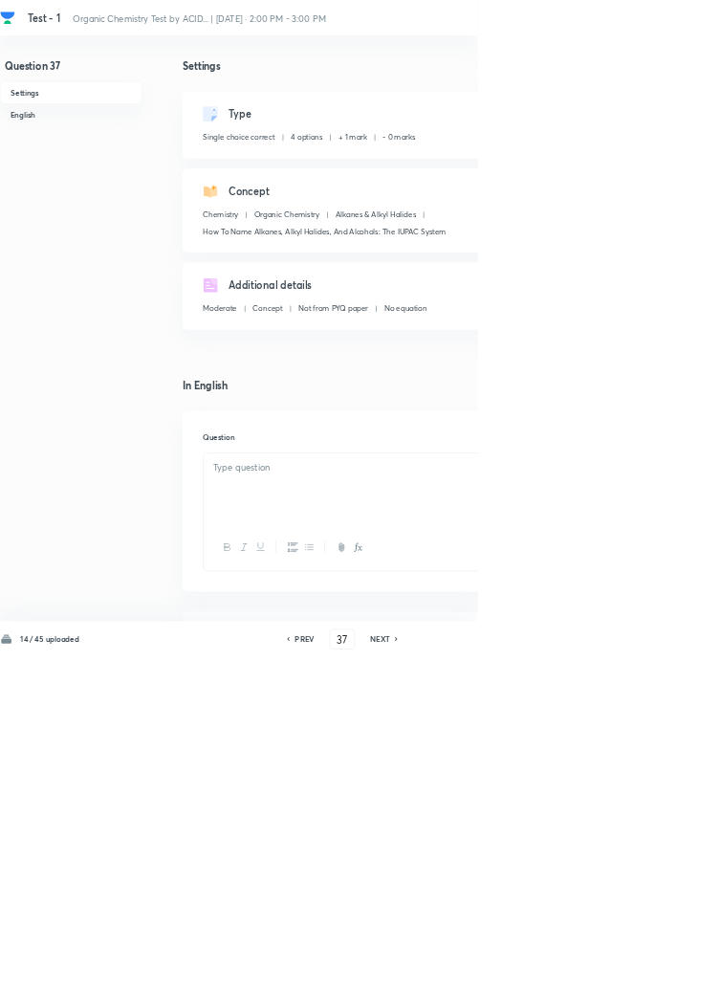
checkbox input "true"
click at [459, 972] on h6 "PREV" at bounding box center [460, 963] width 30 height 17
type input "36"
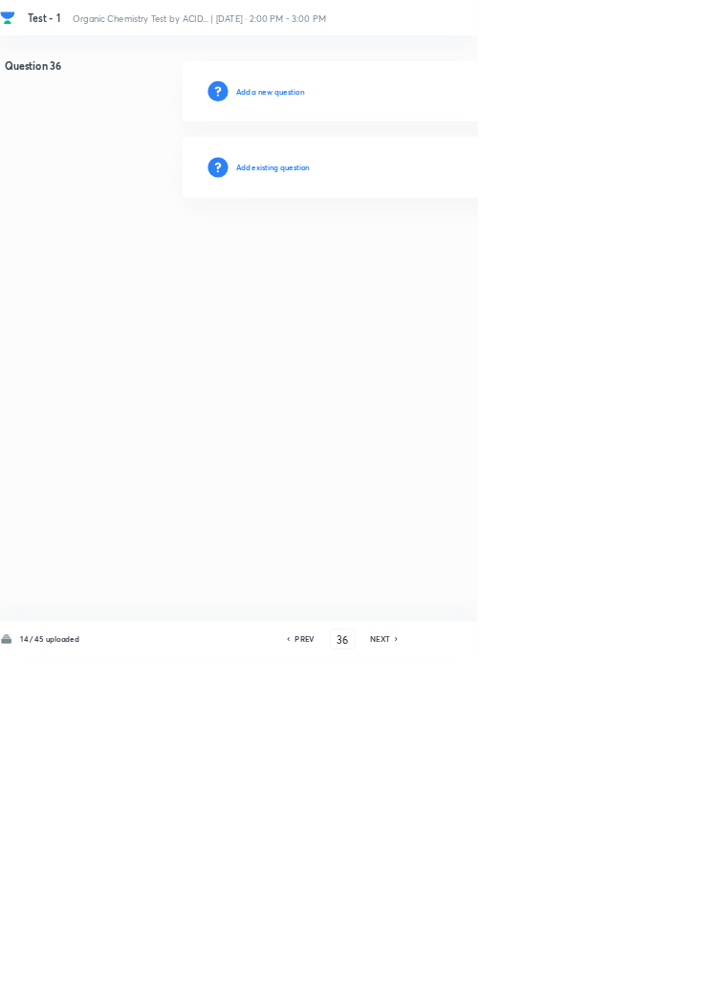
click at [448, 225] on div "Add existing question" at bounding box center [680, 253] width 811 height 92
click at [452, 250] on h6 "Add existing question" at bounding box center [412, 252] width 112 height 17
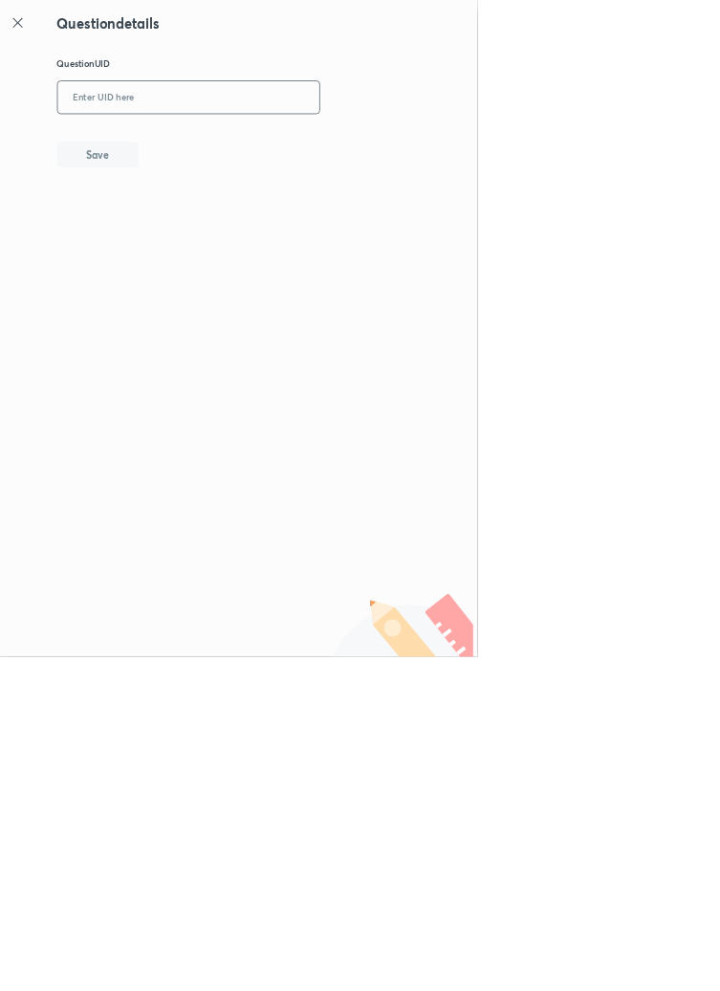
click at [332, 140] on input "text" at bounding box center [284, 147] width 395 height 47
type input "U0KP6"
click at [176, 237] on button "Save" at bounding box center [147, 231] width 122 height 38
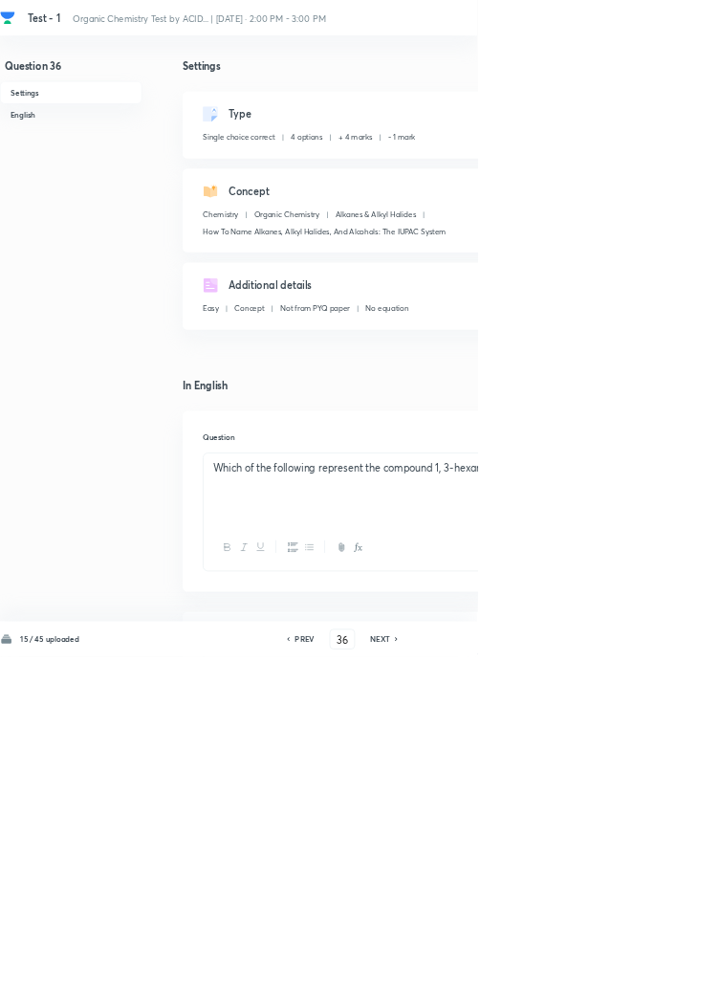
click at [459, 972] on h6 "PREV" at bounding box center [460, 963] width 30 height 17
type input "35"
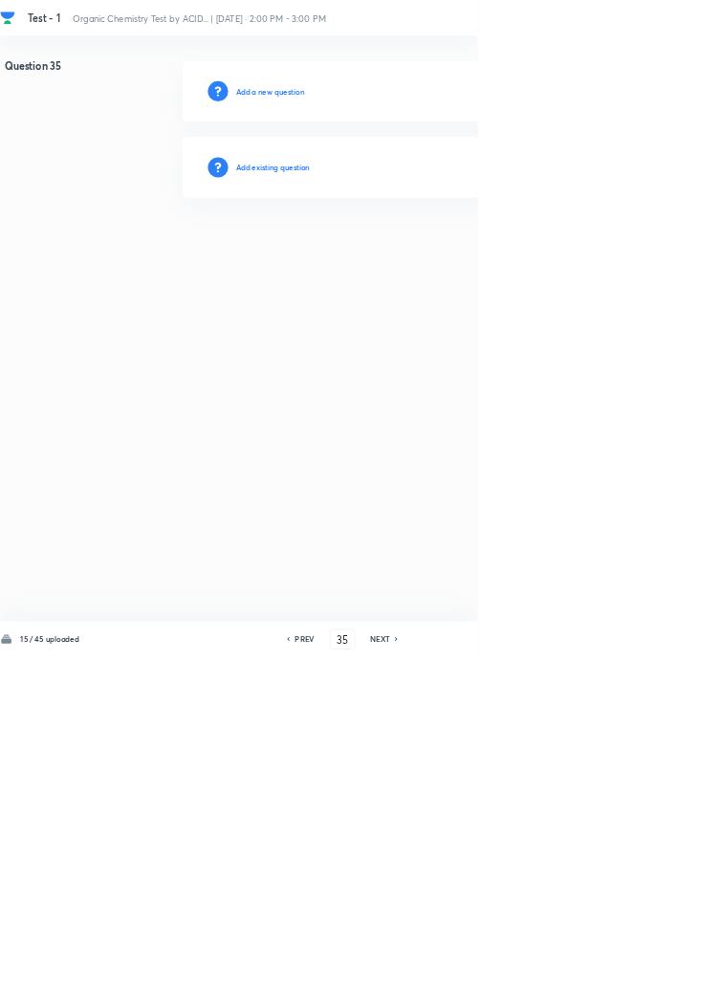
click at [445, 251] on h6 "Add existing question" at bounding box center [412, 252] width 112 height 17
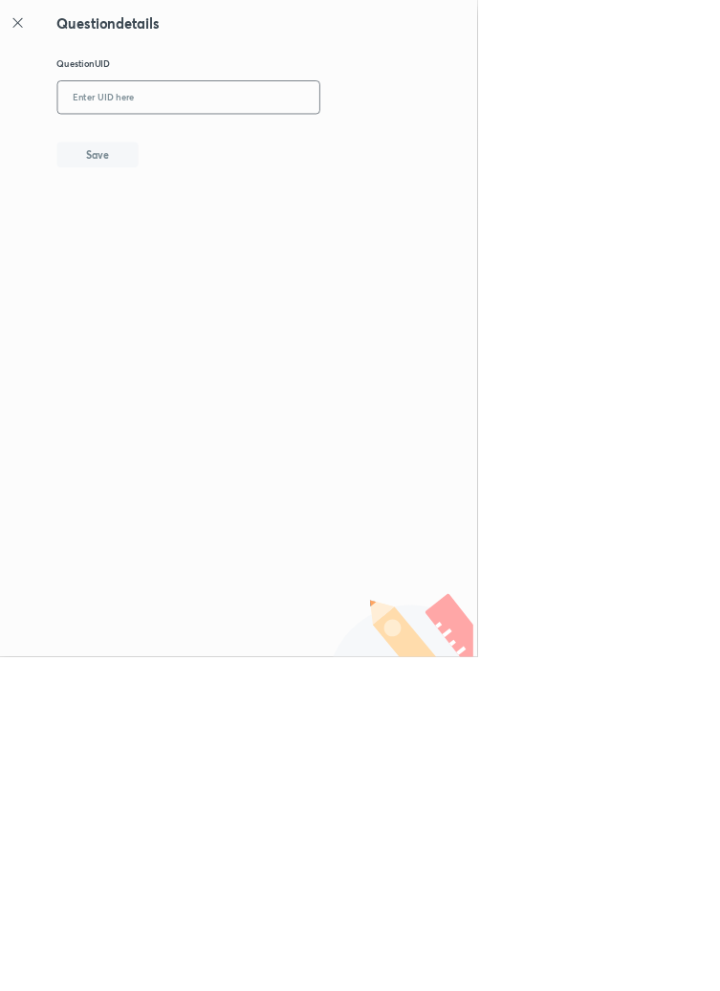
click at [308, 145] on input "text" at bounding box center [284, 147] width 395 height 47
type input "LZ19C"
click at [188, 237] on button "Save" at bounding box center [147, 231] width 122 height 38
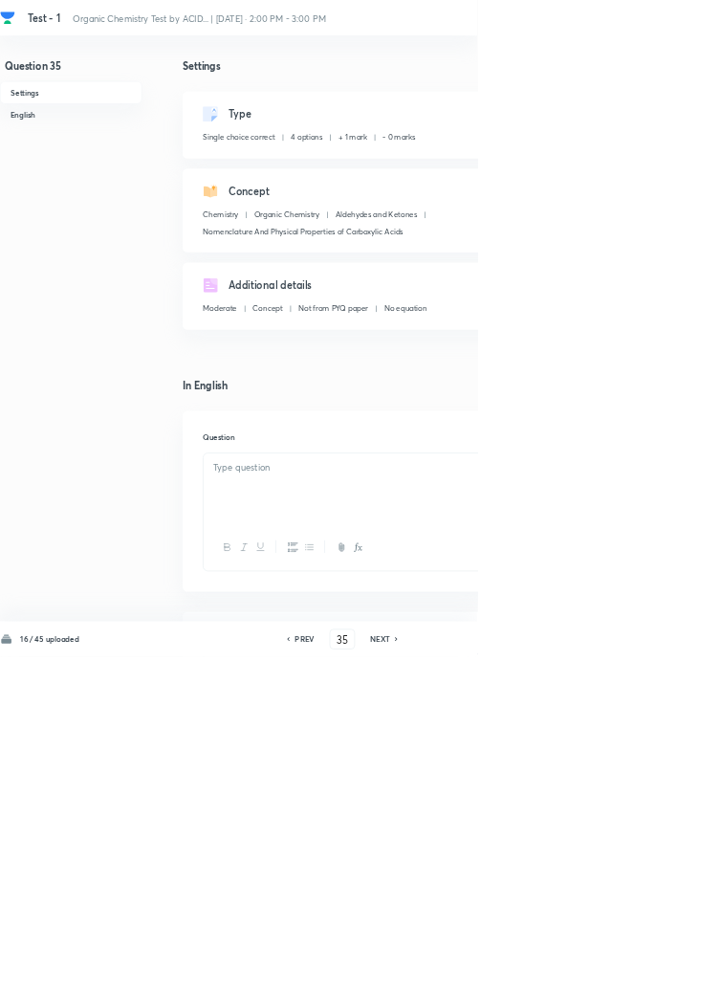
checkbox input "true"
click at [463, 972] on h6 "PREV" at bounding box center [460, 963] width 30 height 17
type input "34"
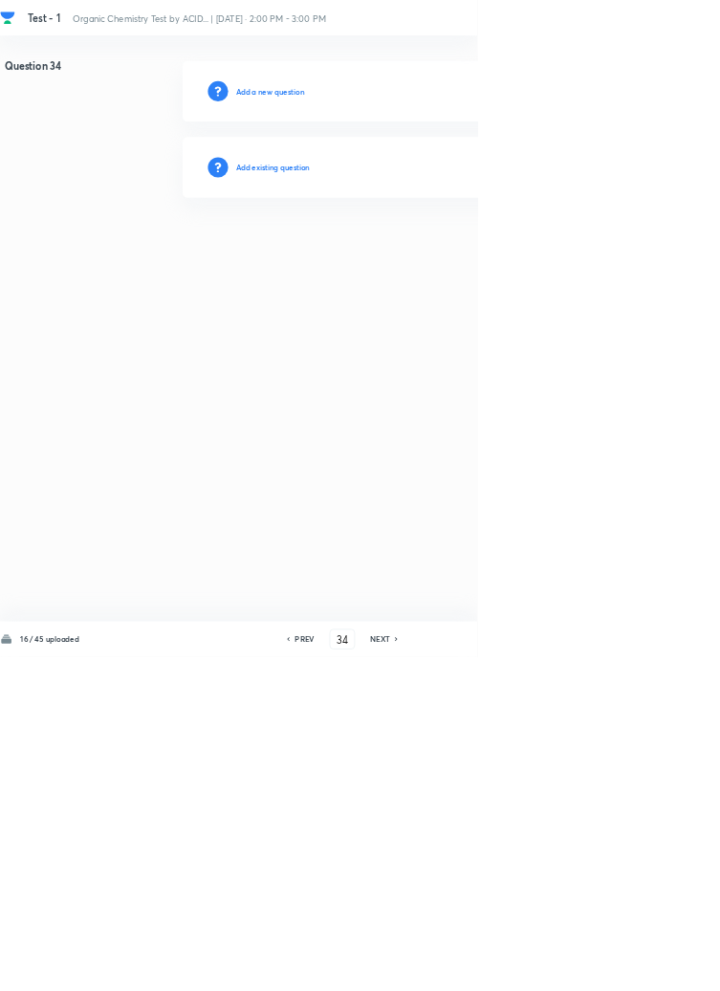
click at [430, 253] on h6 "Add existing question" at bounding box center [412, 252] width 112 height 17
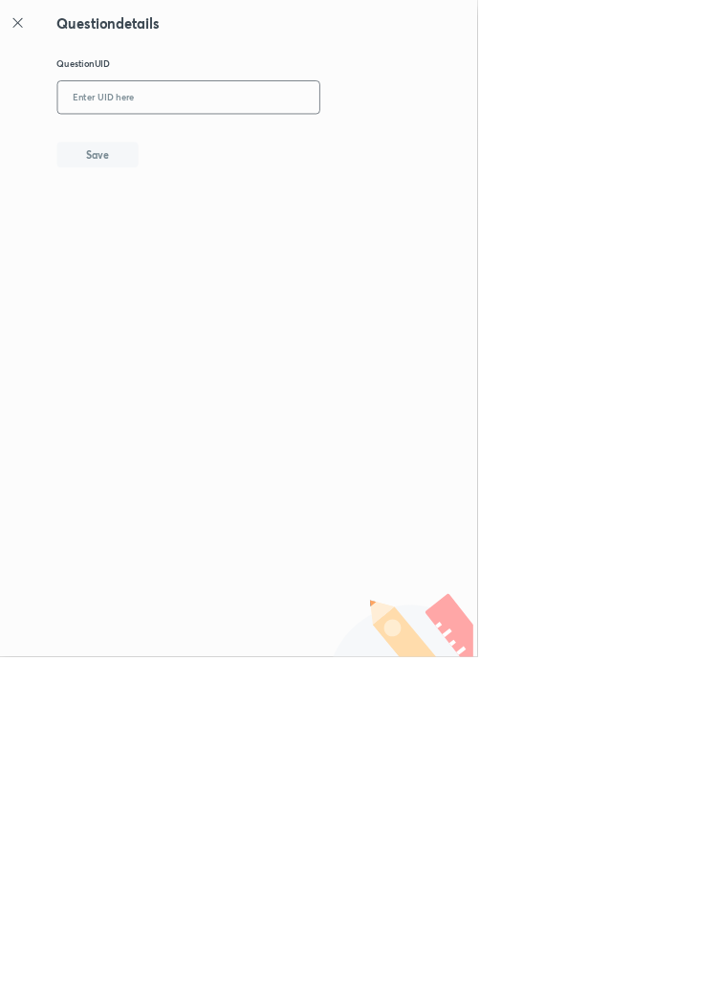
click at [355, 142] on input "text" at bounding box center [284, 147] width 395 height 47
type input "NPC3D"
click at [186, 239] on button "Save" at bounding box center [147, 231] width 122 height 38
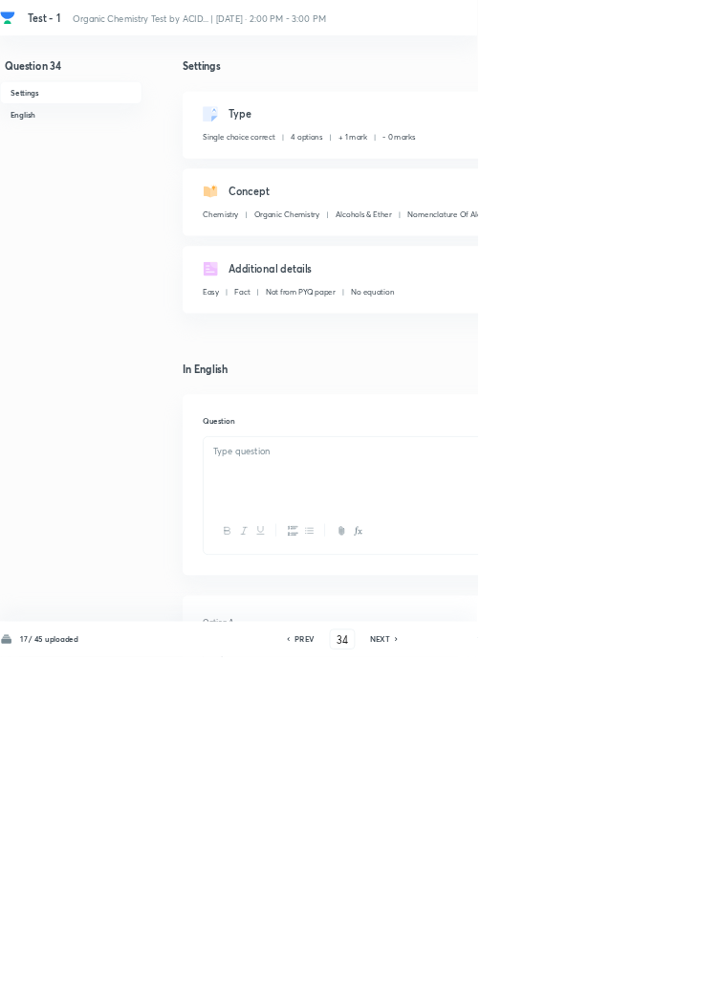
checkbox input "true"
click at [599, 967] on icon at bounding box center [598, 964] width 4 height 6
type input "35"
checkbox input "true"
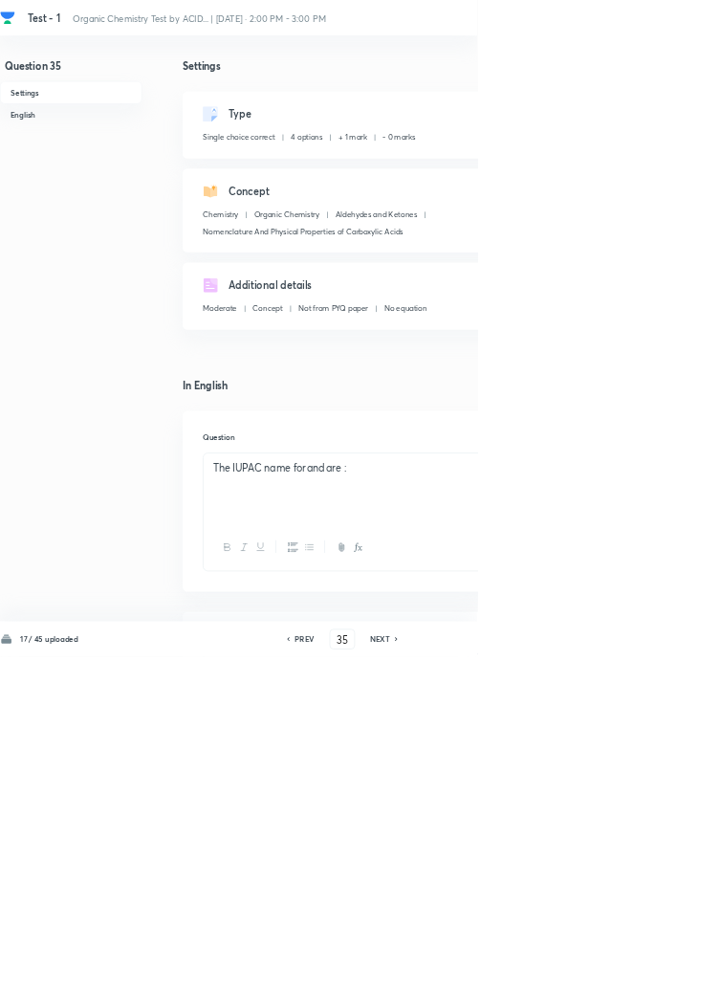
click at [470, 972] on h6 "PREV" at bounding box center [460, 963] width 30 height 17
type input "34"
checkbox input "true"
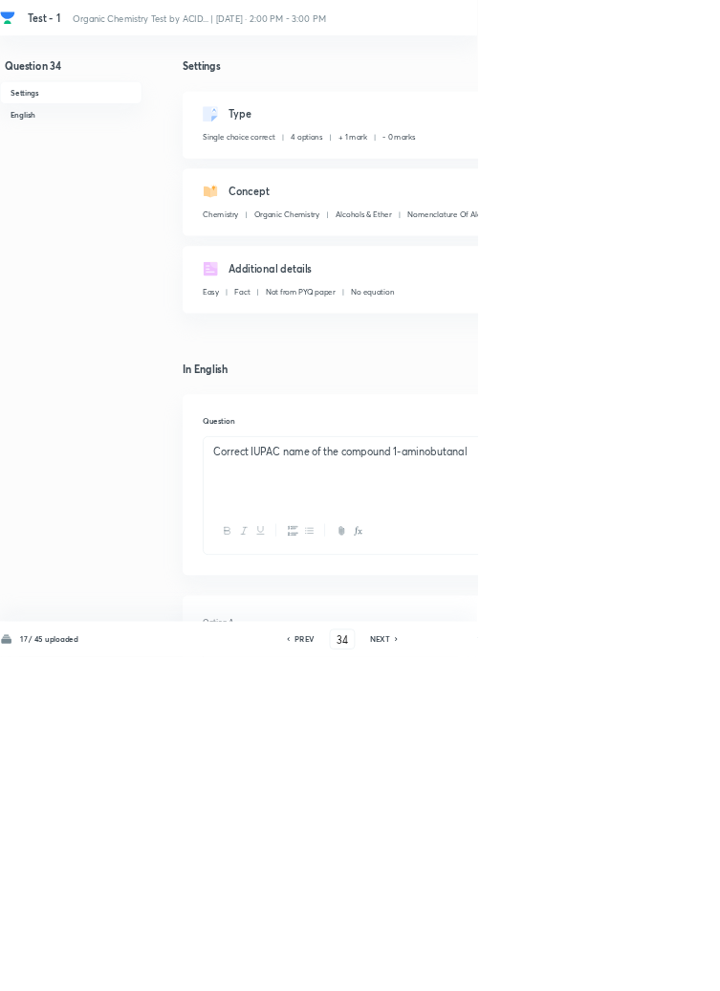
click at [459, 972] on h6 "PREV" at bounding box center [460, 963] width 30 height 17
type input "33"
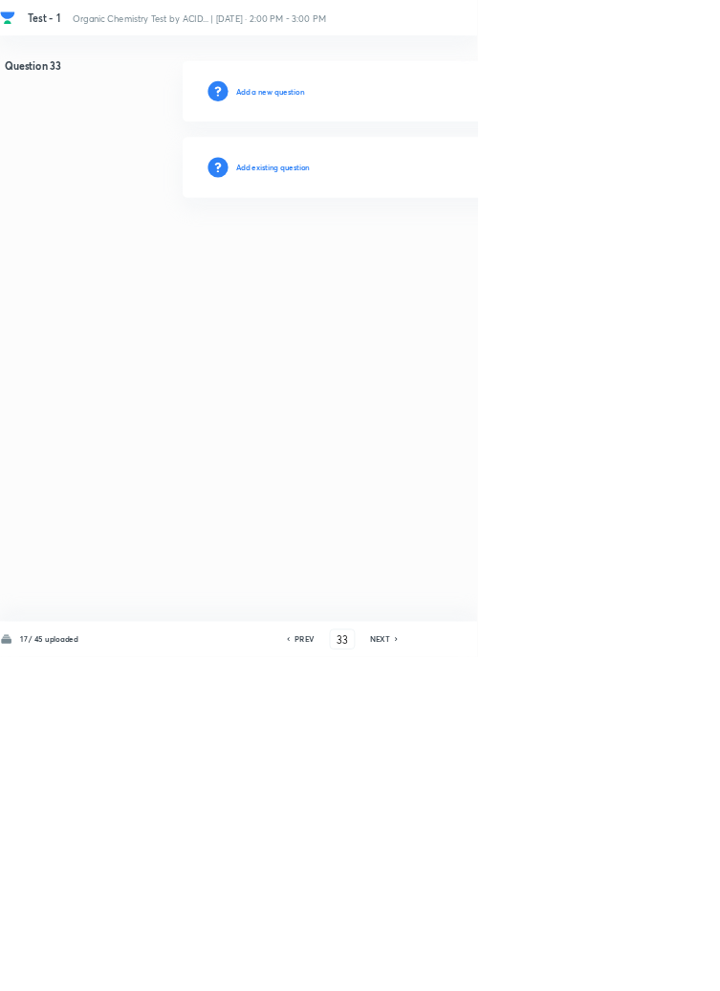
click at [464, 251] on h6 "Add existing question" at bounding box center [412, 252] width 112 height 17
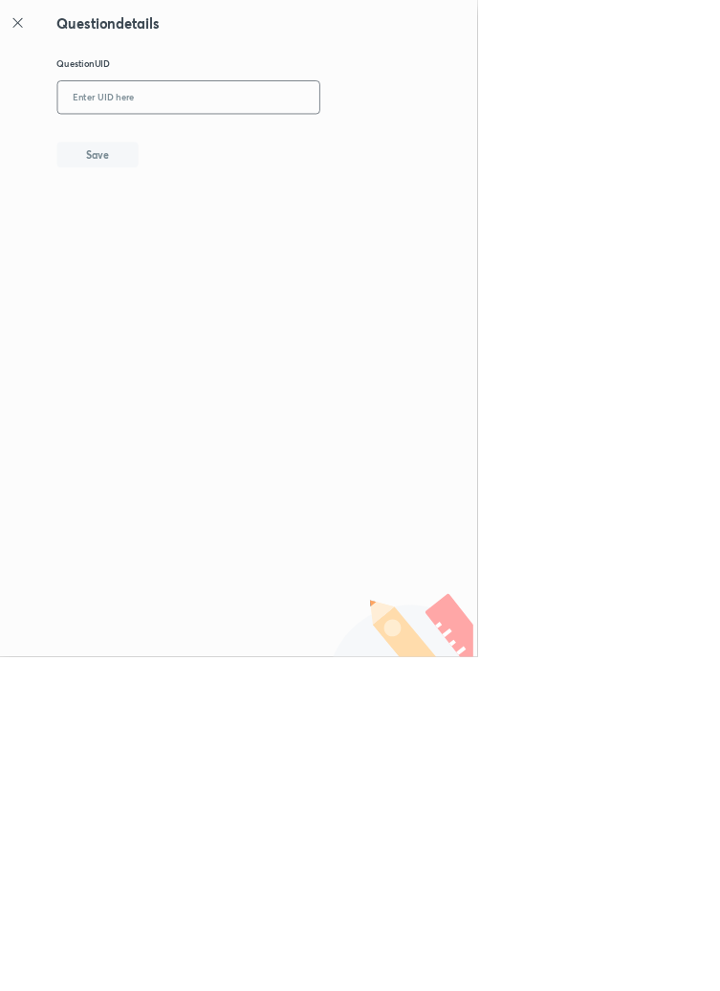
click at [316, 139] on input "text" at bounding box center [284, 147] width 395 height 47
type input "LZP8I"
click at [181, 245] on button "Save" at bounding box center [147, 231] width 122 height 38
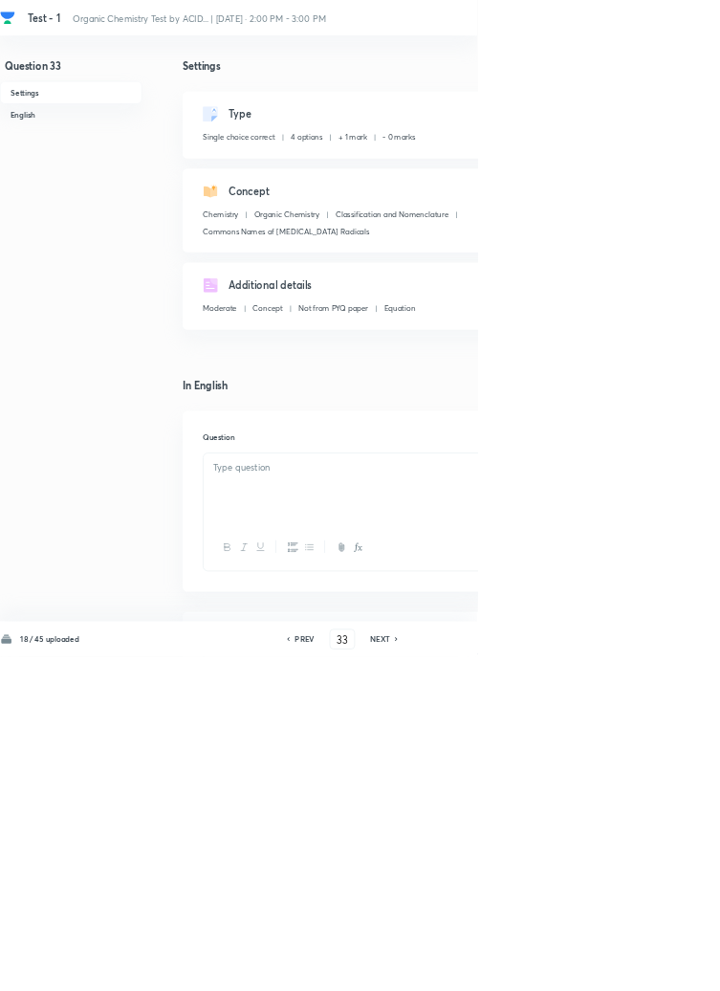
checkbox input "true"
click at [472, 972] on h6 "PREV" at bounding box center [460, 963] width 30 height 17
type input "32"
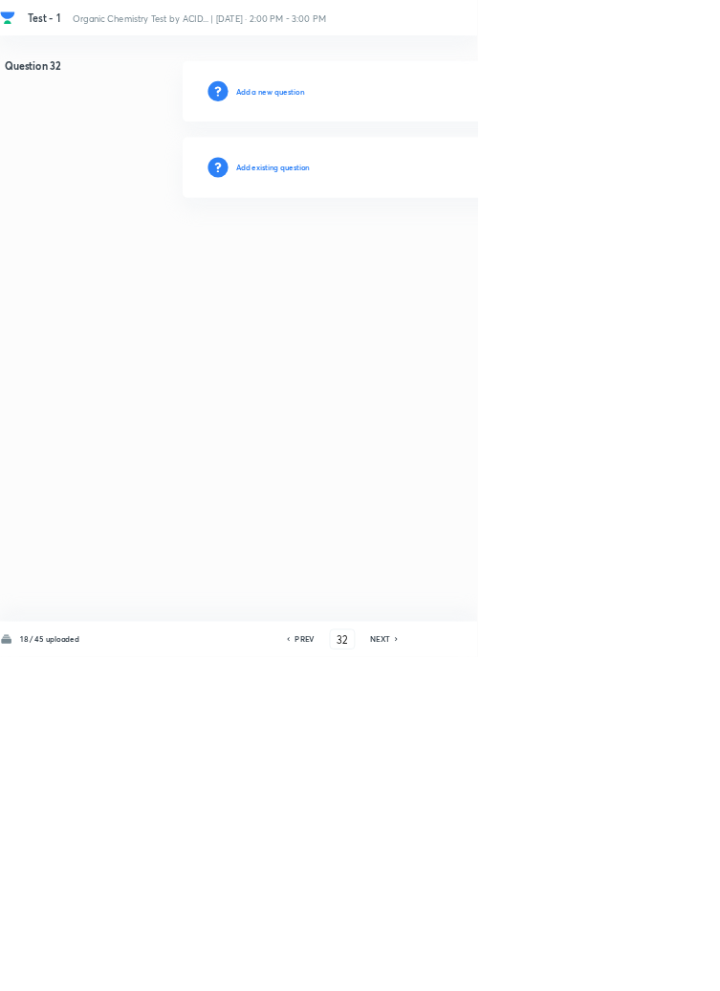
click at [440, 245] on h6 "Add existing question" at bounding box center [412, 252] width 112 height 17
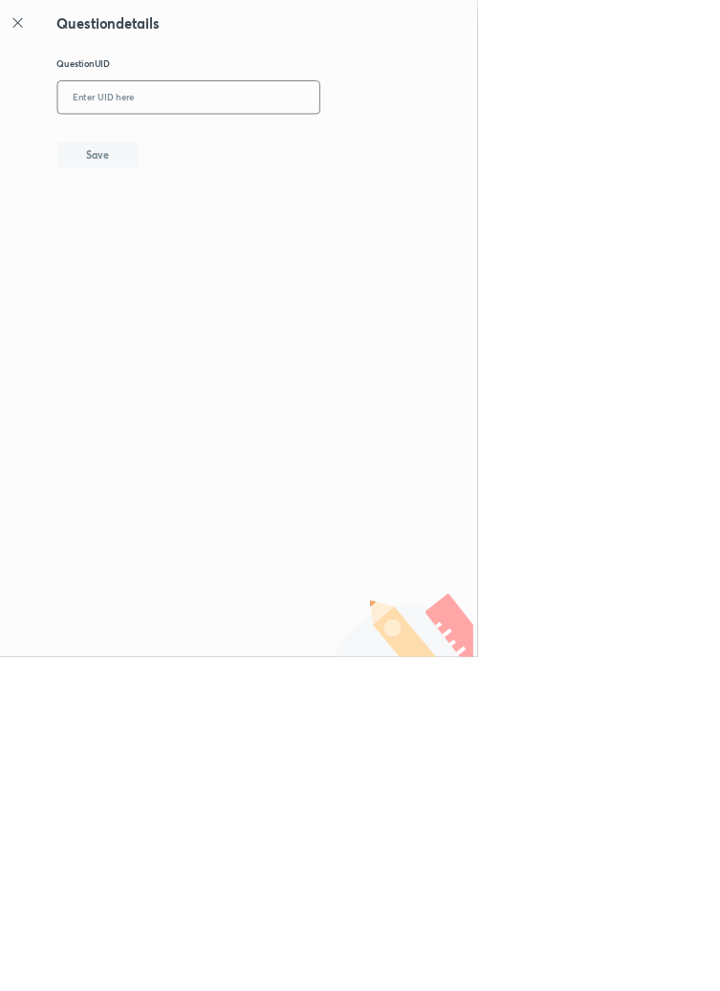
click at [252, 149] on input "text" at bounding box center [284, 147] width 395 height 47
type input "GJ1NP"
click at [184, 222] on button "Save" at bounding box center [147, 231] width 122 height 38
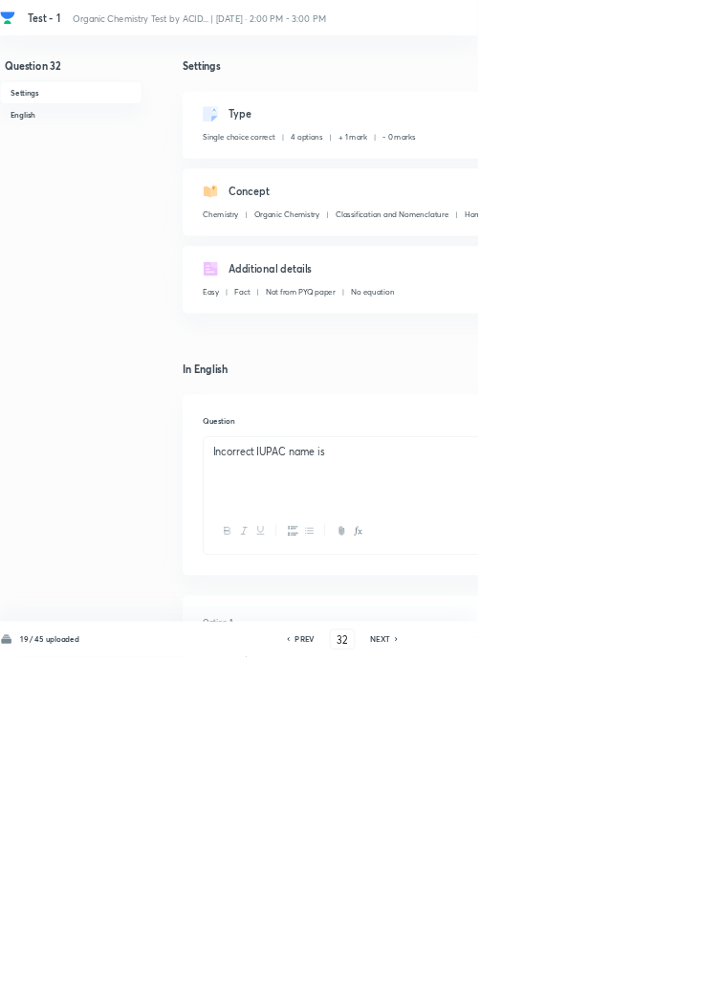
click at [451, 990] on div "19 / 45 uploaded PREV 32 ​ NEXT Remove Save" at bounding box center [543, 964] width 1086 height 54
click at [467, 990] on div "19 / 45 uploaded PREV 32 ​ NEXT Remove Save" at bounding box center [543, 964] width 1086 height 54
click at [463, 972] on h6 "PREV" at bounding box center [460, 963] width 30 height 17
type input "31"
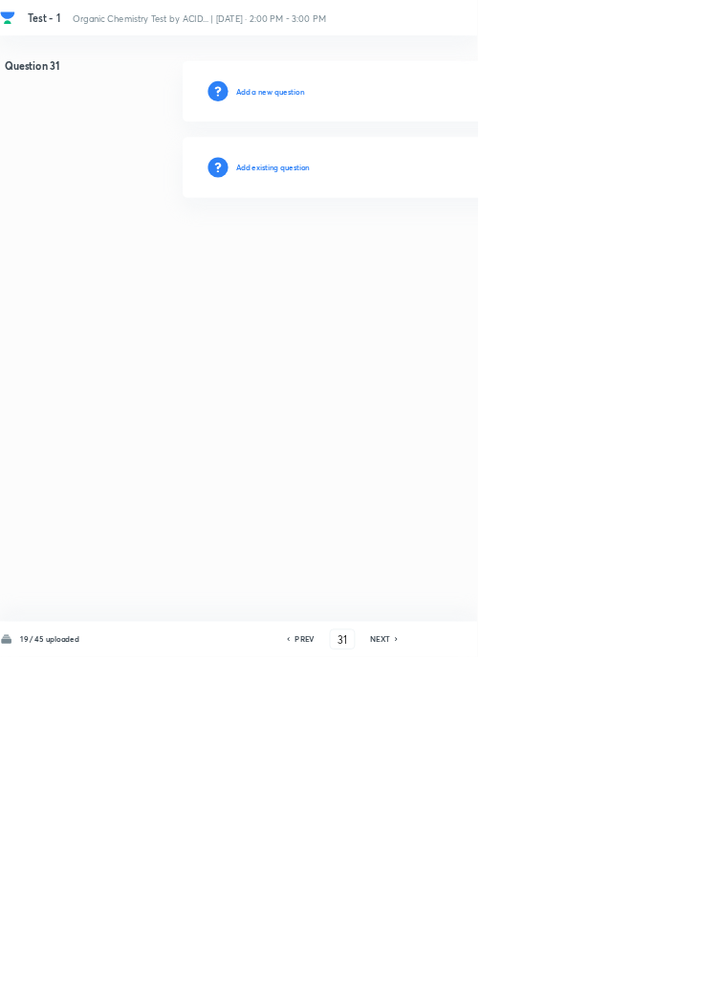
click at [451, 244] on h6 "Add existing question" at bounding box center [412, 252] width 112 height 17
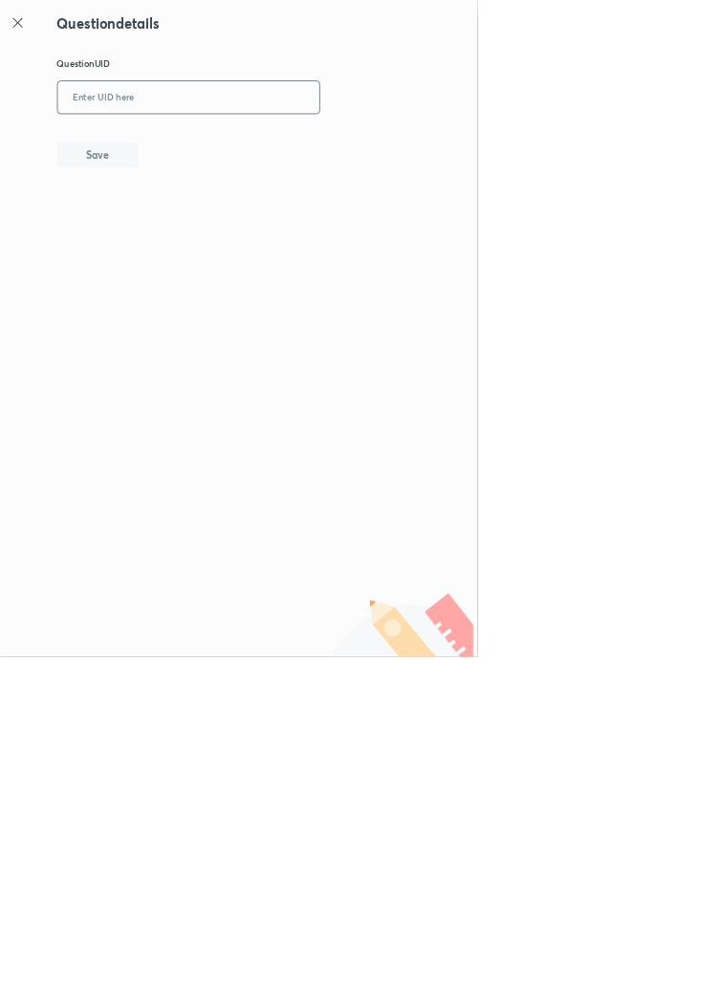
click at [356, 151] on input "text" at bounding box center [284, 147] width 395 height 47
type input "3O2LS"
click at [208, 238] on button "Save" at bounding box center [147, 231] width 122 height 38
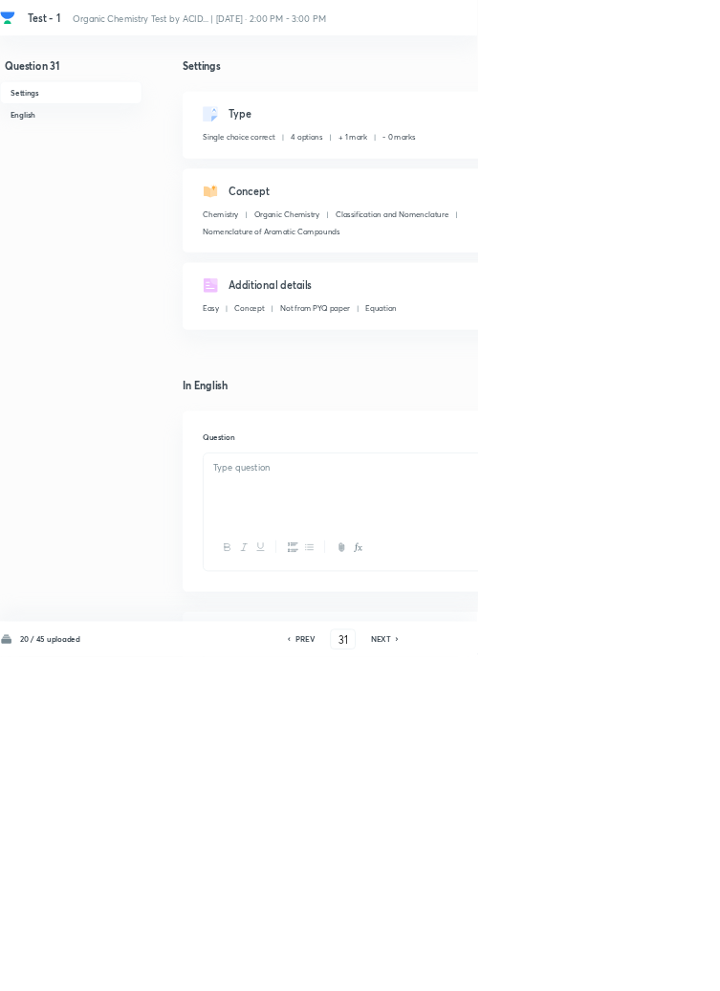
checkbox input "true"
click at [459, 972] on h6 "PREV" at bounding box center [461, 963] width 30 height 17
type input "30"
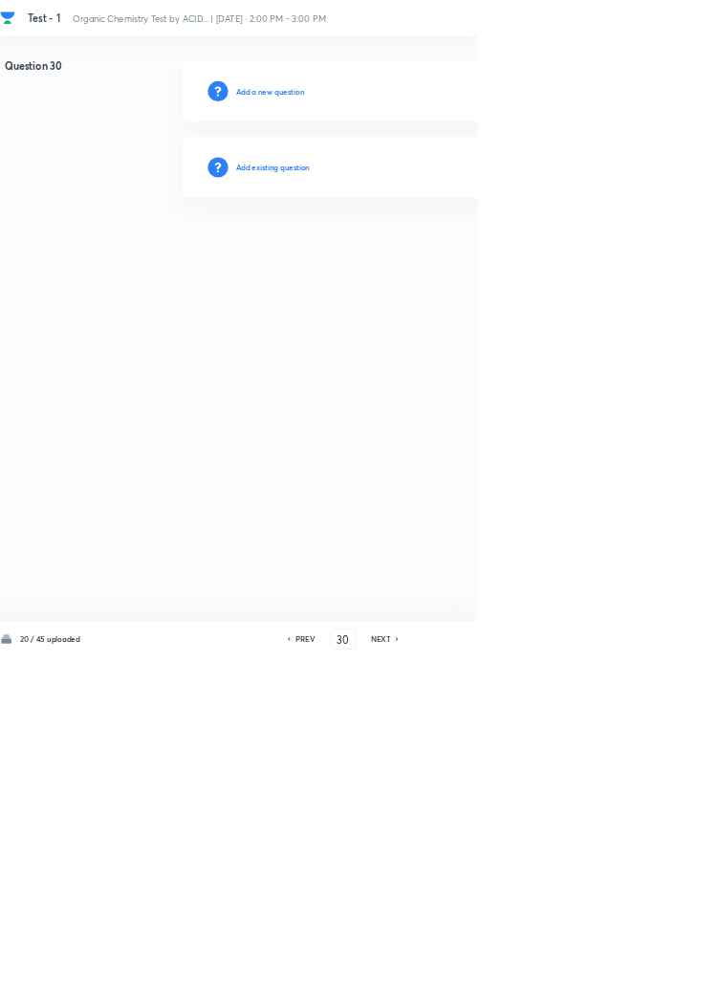
click at [427, 251] on h6 "Add existing question" at bounding box center [412, 252] width 112 height 17
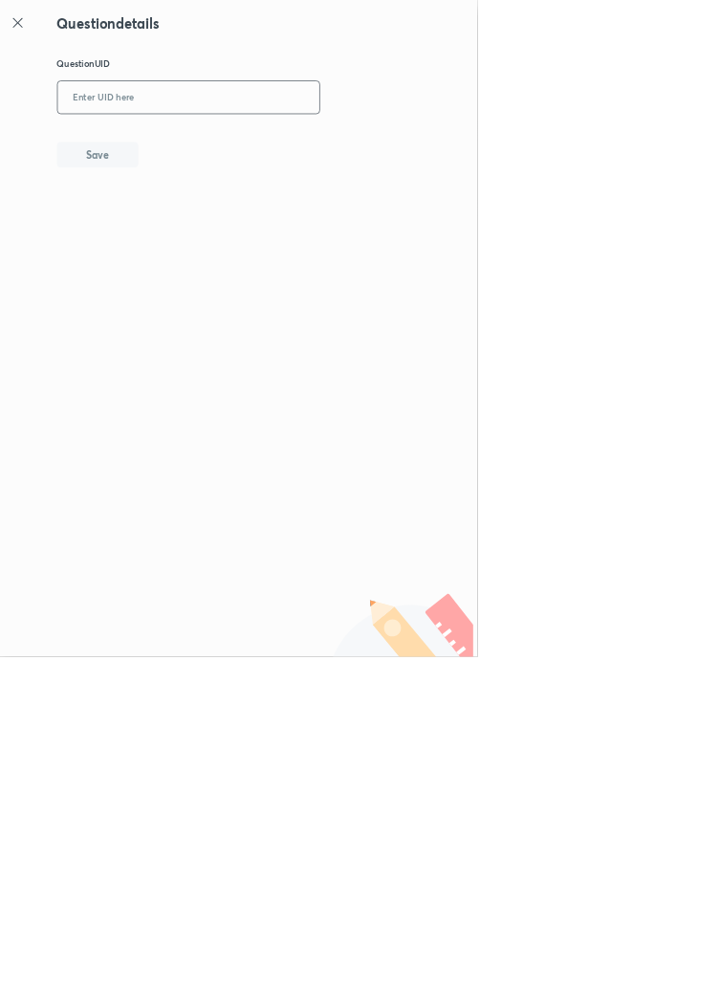
click at [324, 143] on input "text" at bounding box center [284, 147] width 395 height 47
type input "0M600"
click at [188, 222] on button "Save" at bounding box center [147, 231] width 122 height 38
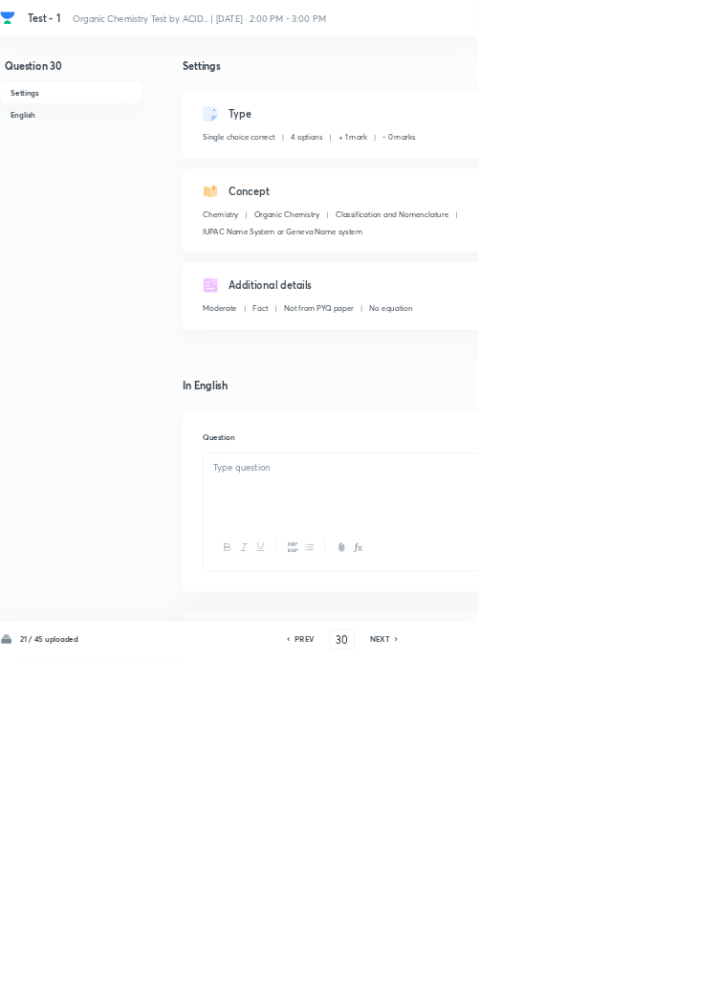
checkbox input "true"
click at [456, 972] on h6 "PREV" at bounding box center [460, 963] width 30 height 17
type input "29"
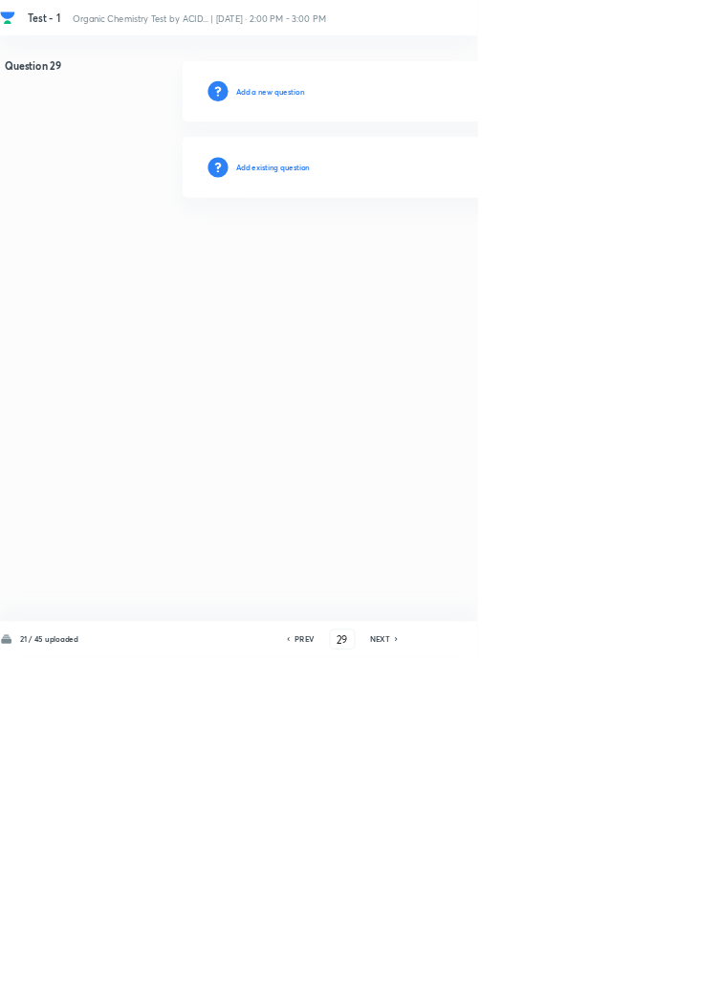
click at [452, 248] on h6 "Add existing question" at bounding box center [412, 252] width 112 height 17
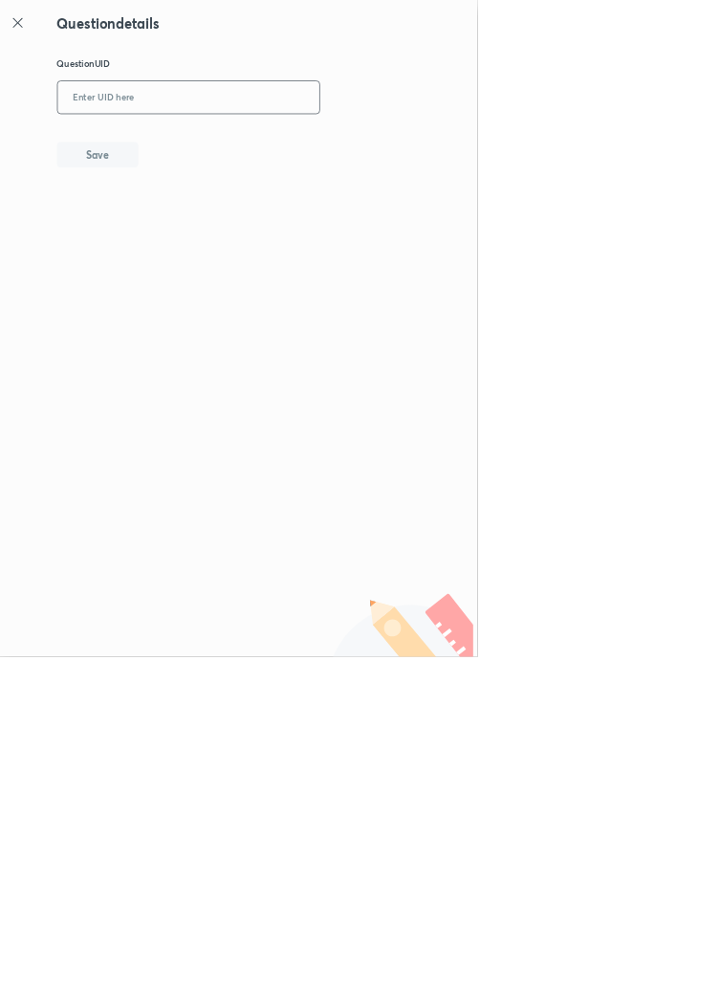
click at [316, 143] on input "text" at bounding box center [284, 147] width 395 height 47
type input "BBYSU"
click at [197, 231] on button "Save" at bounding box center [147, 231] width 122 height 38
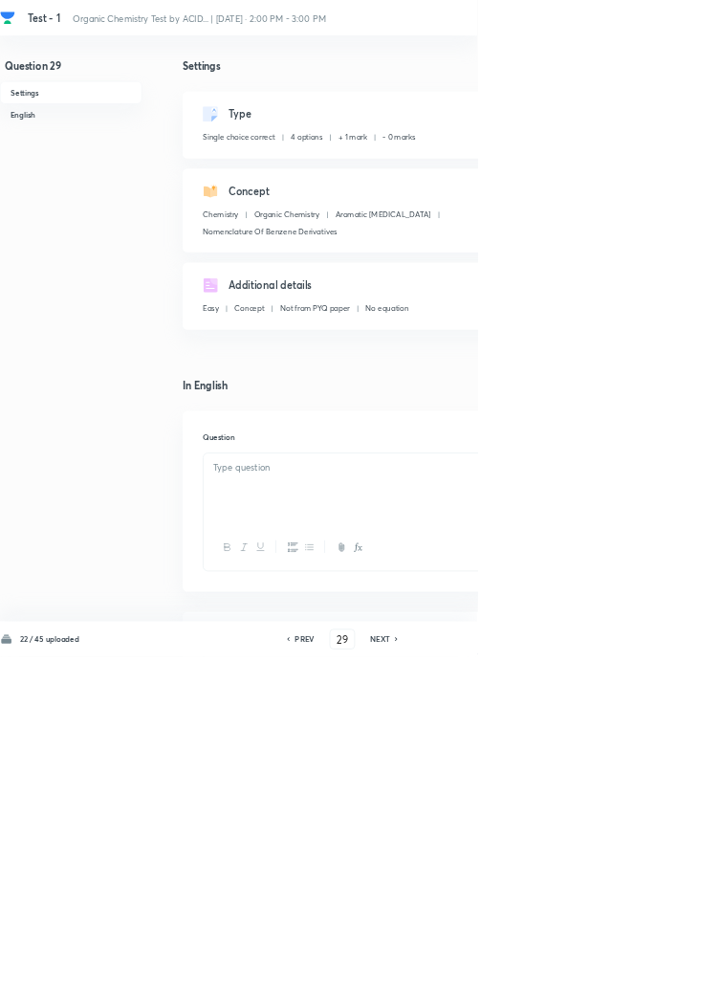
checkbox input "true"
click at [455, 972] on h6 "PREV" at bounding box center [460, 963] width 30 height 17
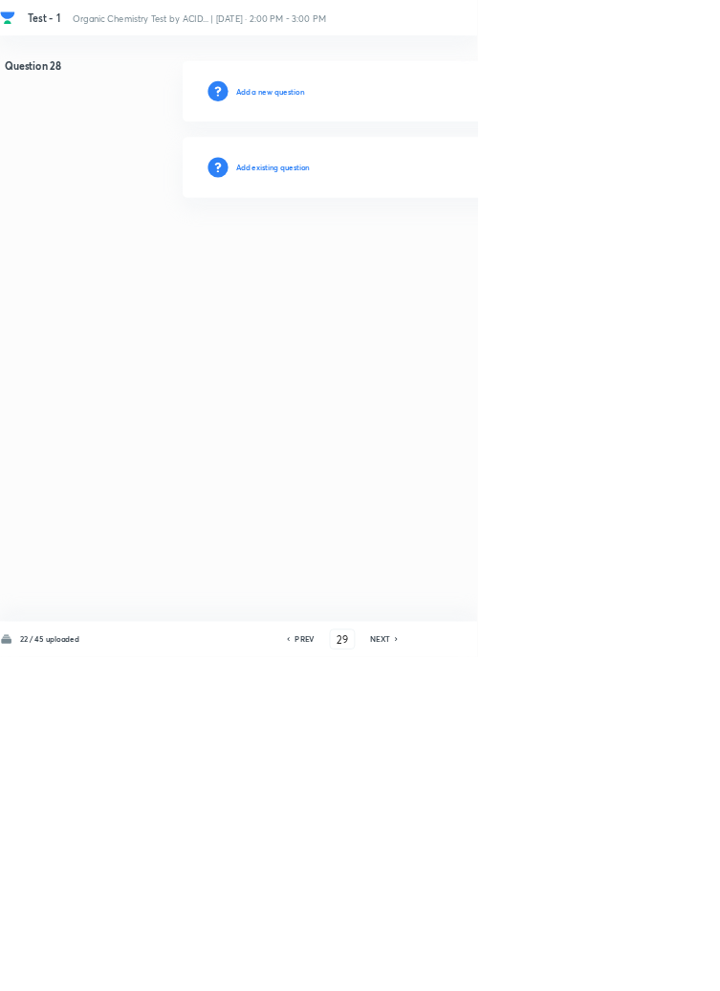
type input "28"
click at [443, 247] on h6 "Add existing question" at bounding box center [412, 252] width 112 height 17
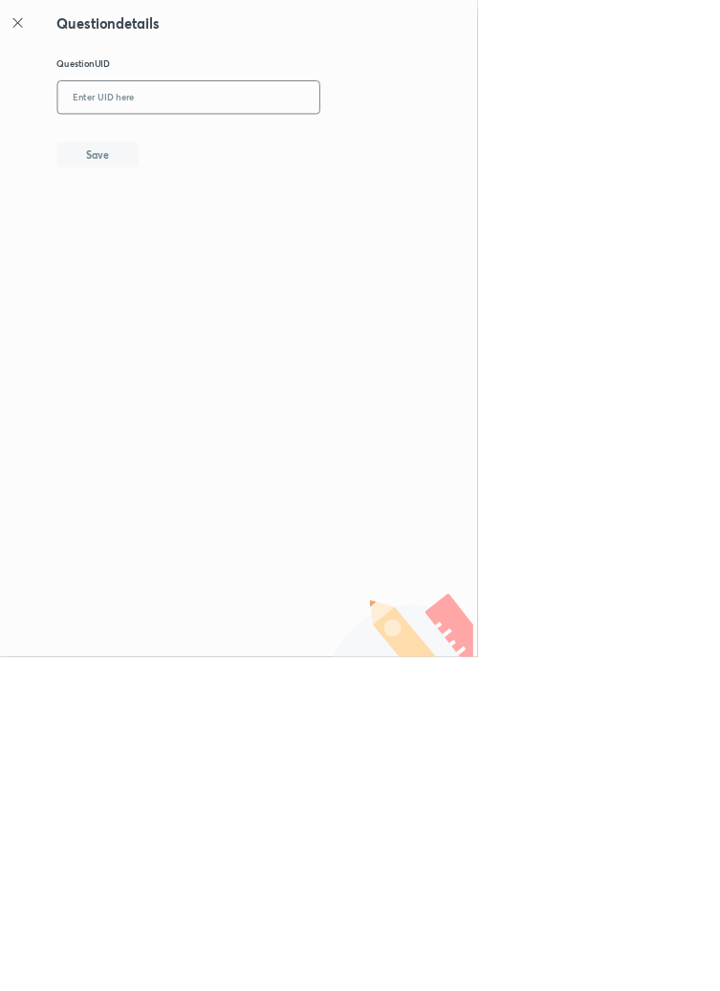
click at [390, 145] on input "text" at bounding box center [284, 147] width 395 height 47
type input "5FRRS"
click at [194, 221] on button "Save" at bounding box center [147, 231] width 122 height 38
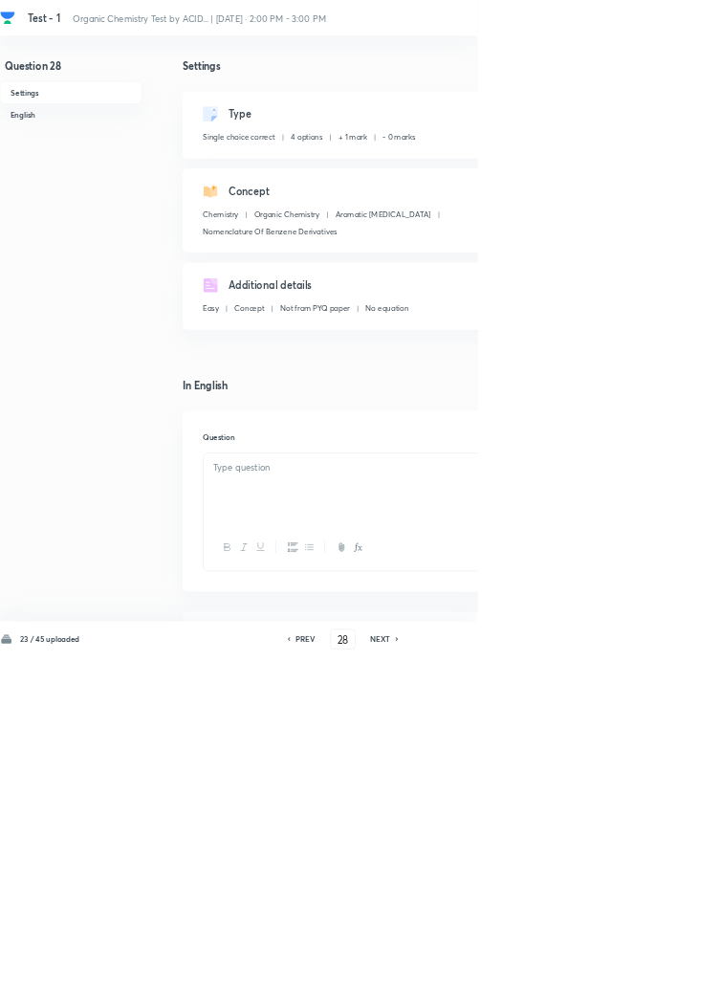
checkbox input "true"
click at [436, 969] on icon at bounding box center [435, 964] width 6 height 10
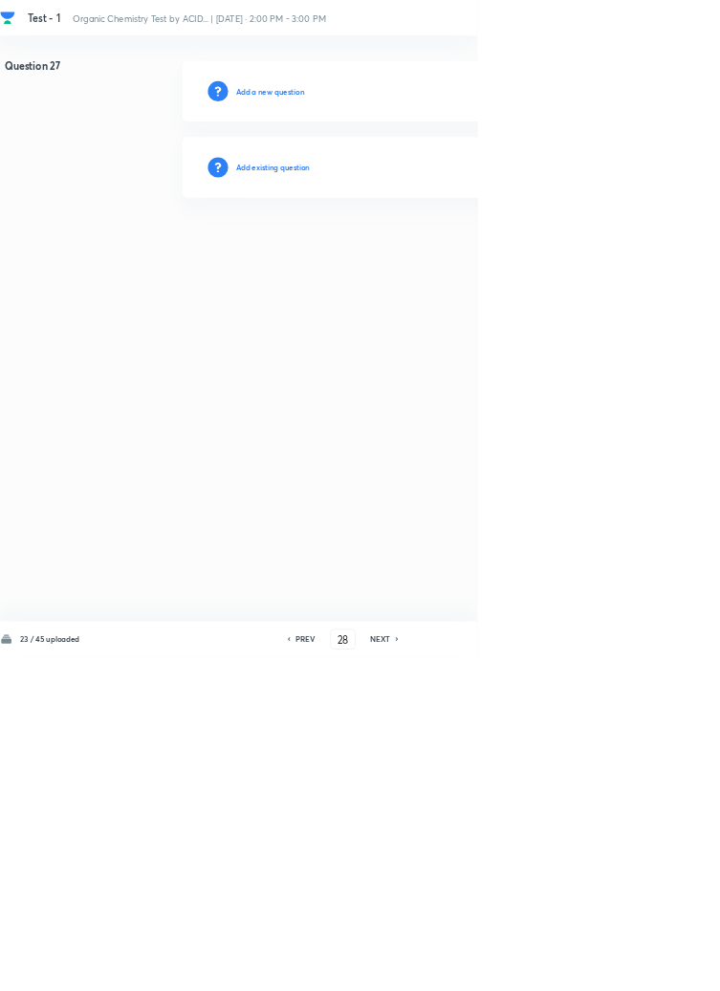
type input "27"
click at [429, 253] on h6 "Add existing question" at bounding box center [412, 252] width 112 height 17
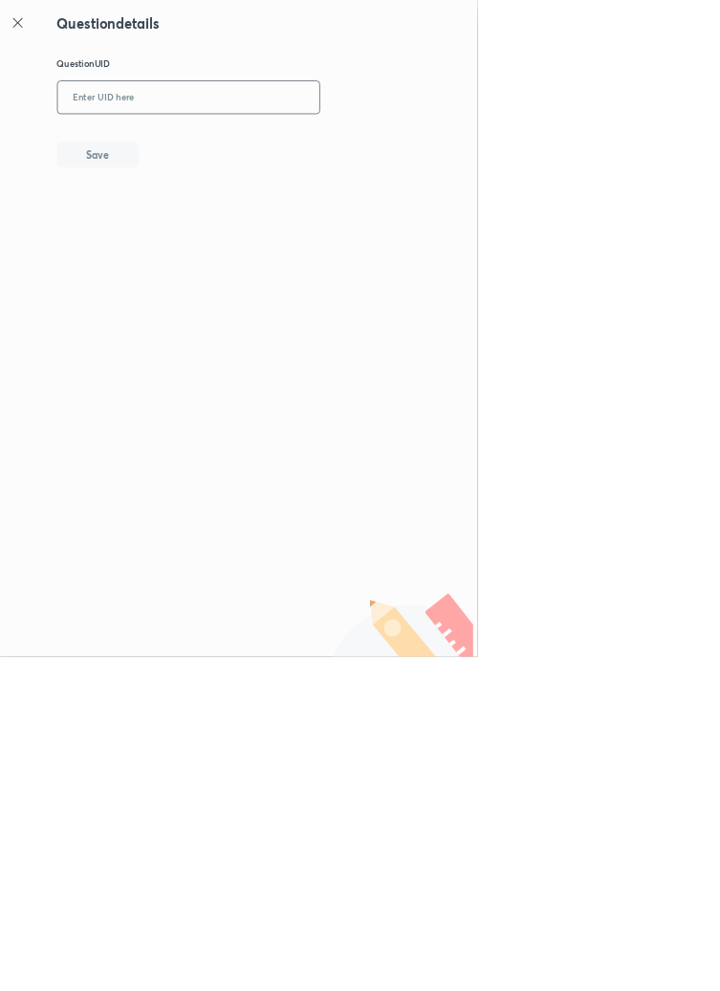
click at [265, 149] on input "text" at bounding box center [284, 147] width 395 height 47
type input "1288A"
click at [188, 222] on button "Save" at bounding box center [147, 231] width 122 height 38
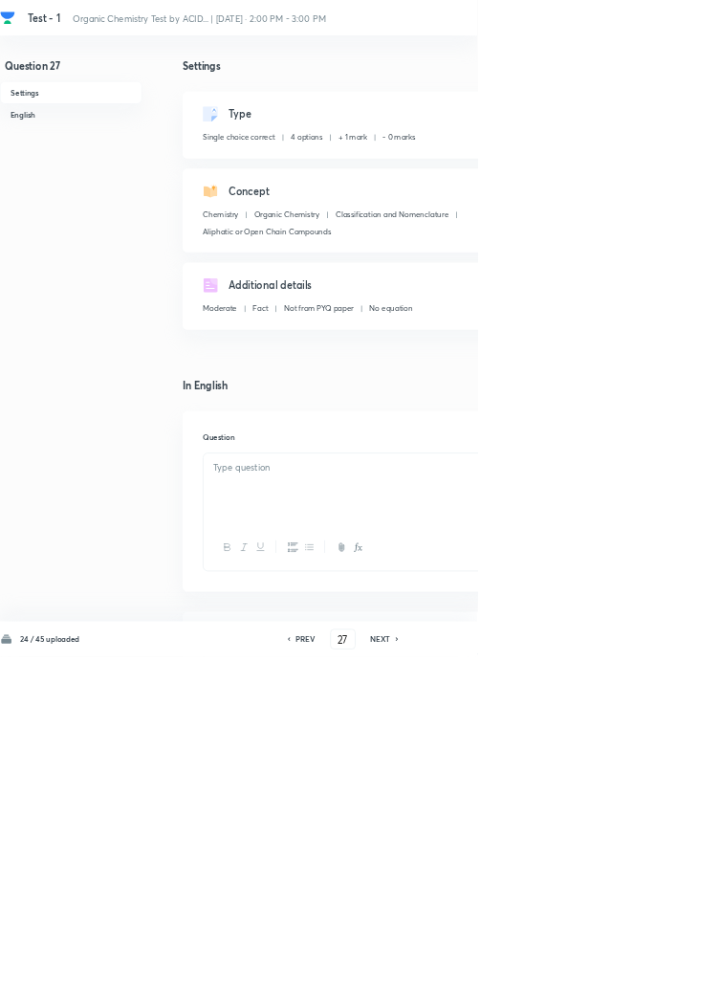
checkbox input "true"
click at [463, 972] on h6 "PREV" at bounding box center [461, 963] width 30 height 17
type input "26"
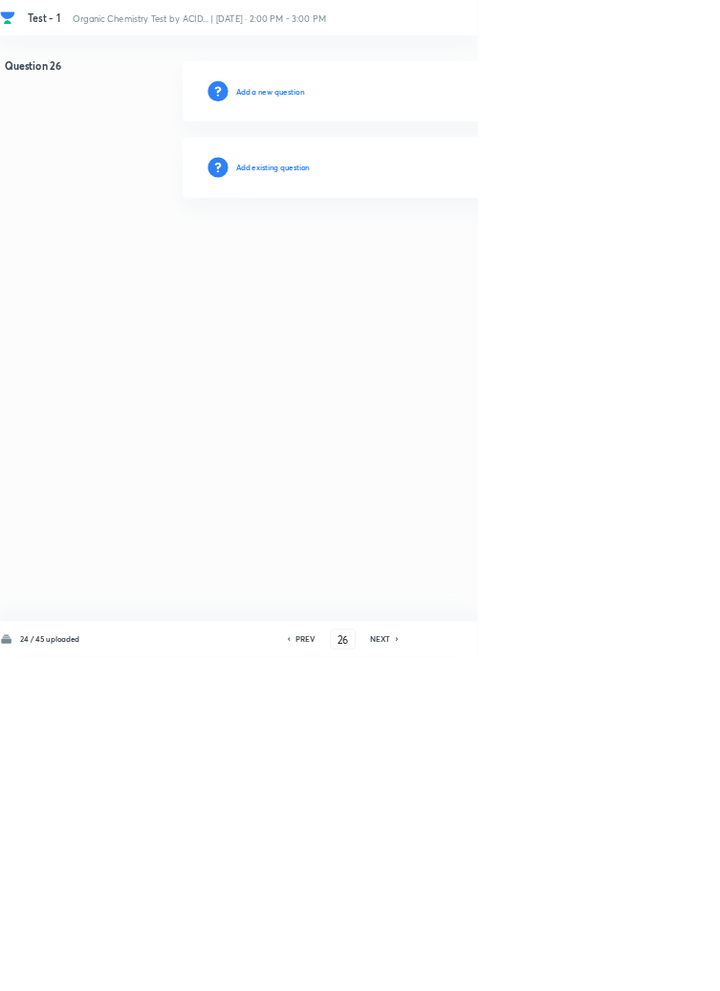
click at [428, 256] on h6 "Add existing question" at bounding box center [412, 252] width 112 height 17
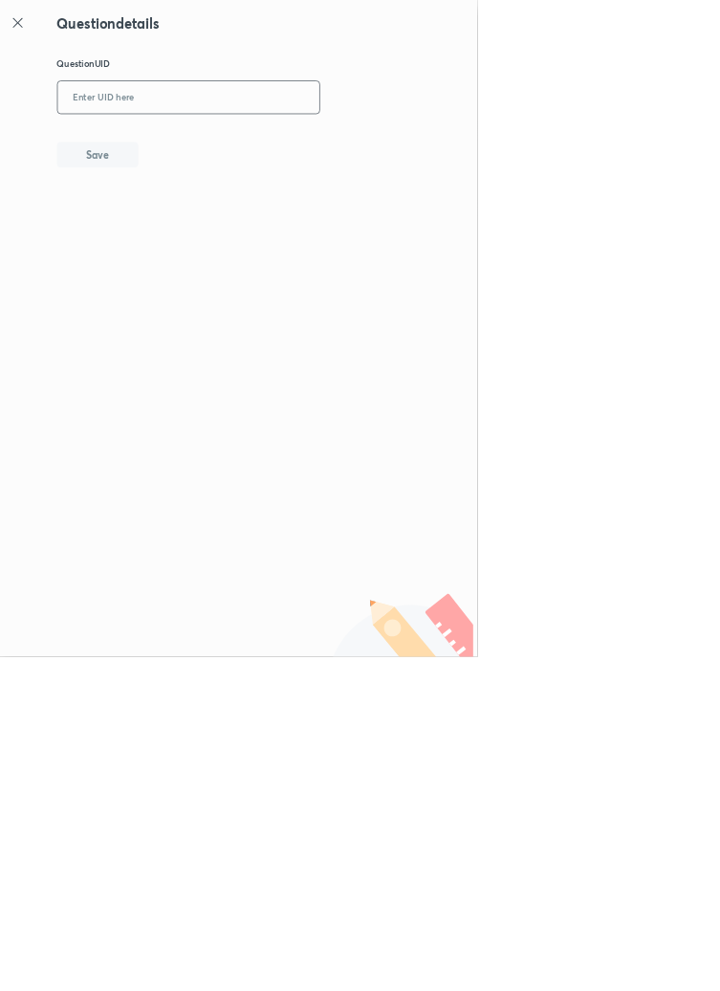
click at [266, 138] on input "text" at bounding box center [284, 147] width 395 height 47
type input "RGRJT"
click at [188, 217] on button "Save" at bounding box center [147, 231] width 122 height 38
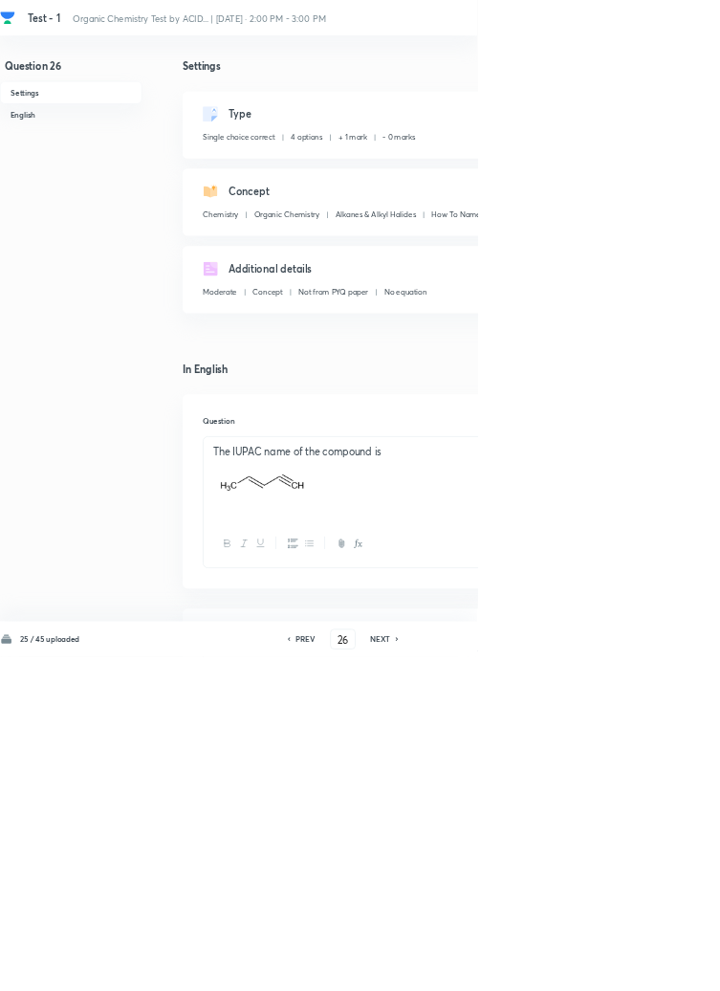
click at [470, 972] on h6 "PREV" at bounding box center [461, 963] width 30 height 17
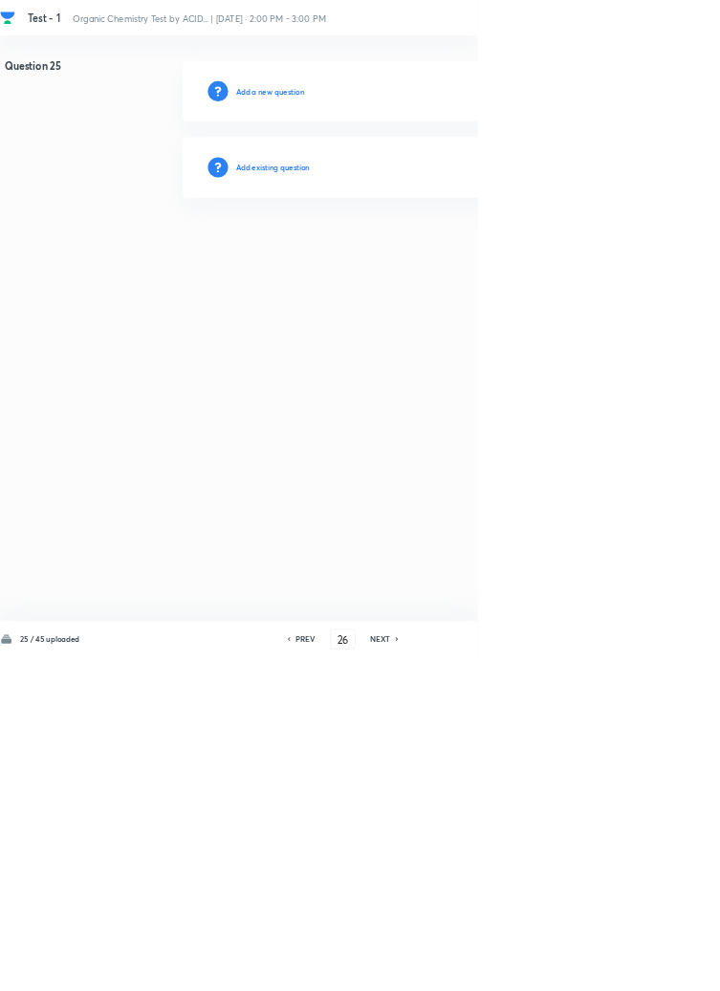
type input "25"
click at [440, 248] on h6 "Add existing question" at bounding box center [412, 252] width 112 height 17
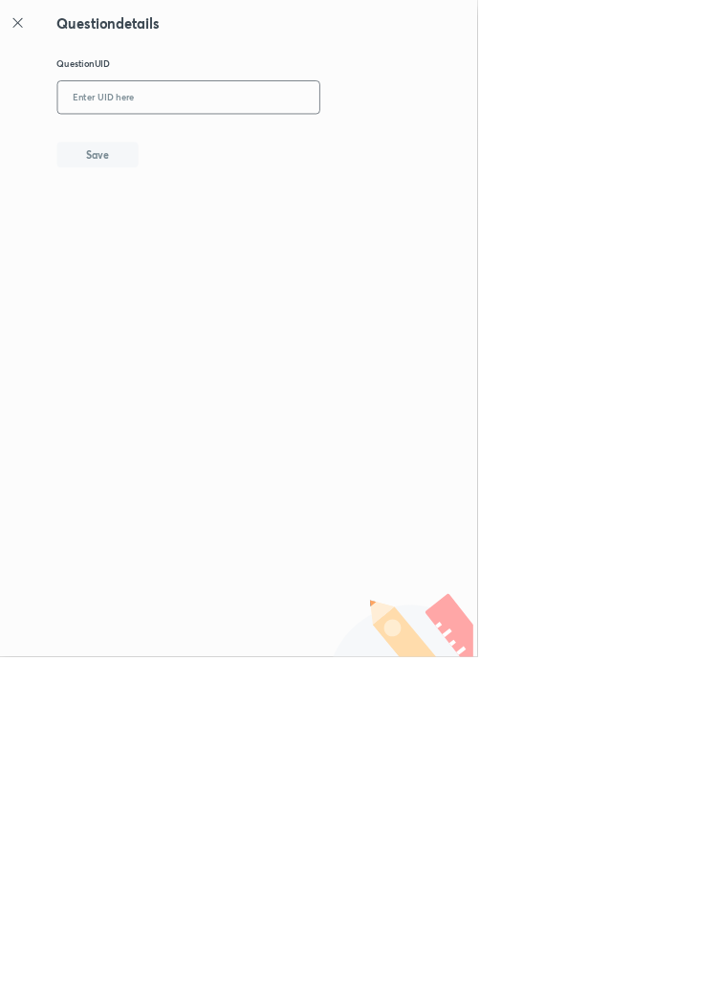
click at [297, 142] on input "text" at bounding box center [284, 147] width 395 height 47
type input "W4GM1"
click at [191, 233] on button "Save" at bounding box center [147, 231] width 122 height 38
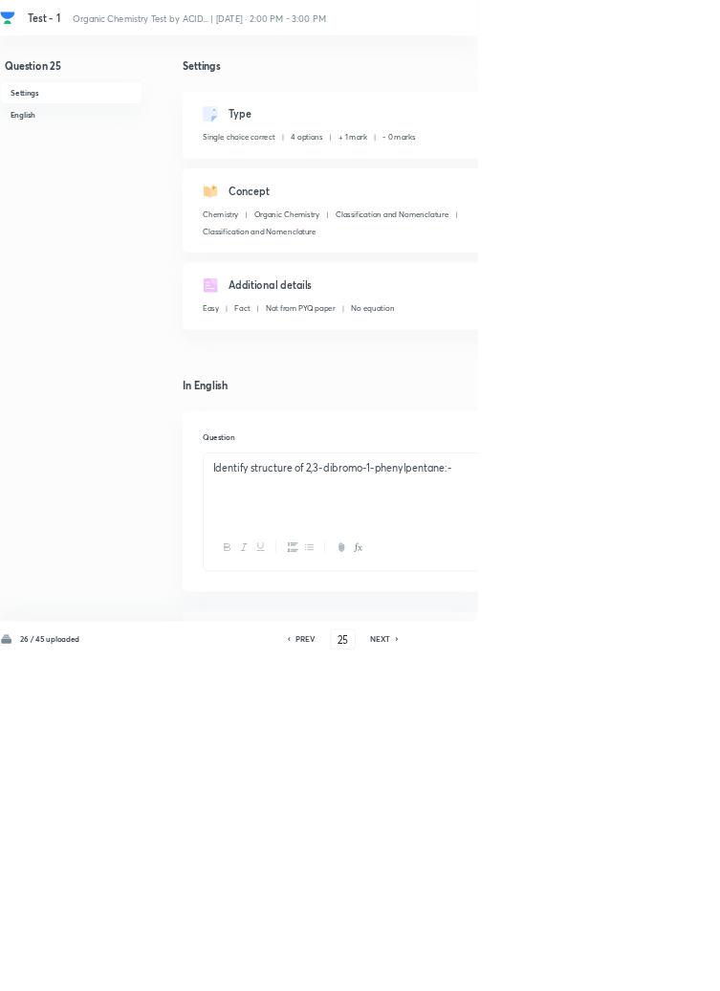
click at [454, 972] on h6 "PREV" at bounding box center [461, 963] width 30 height 17
type input "24"
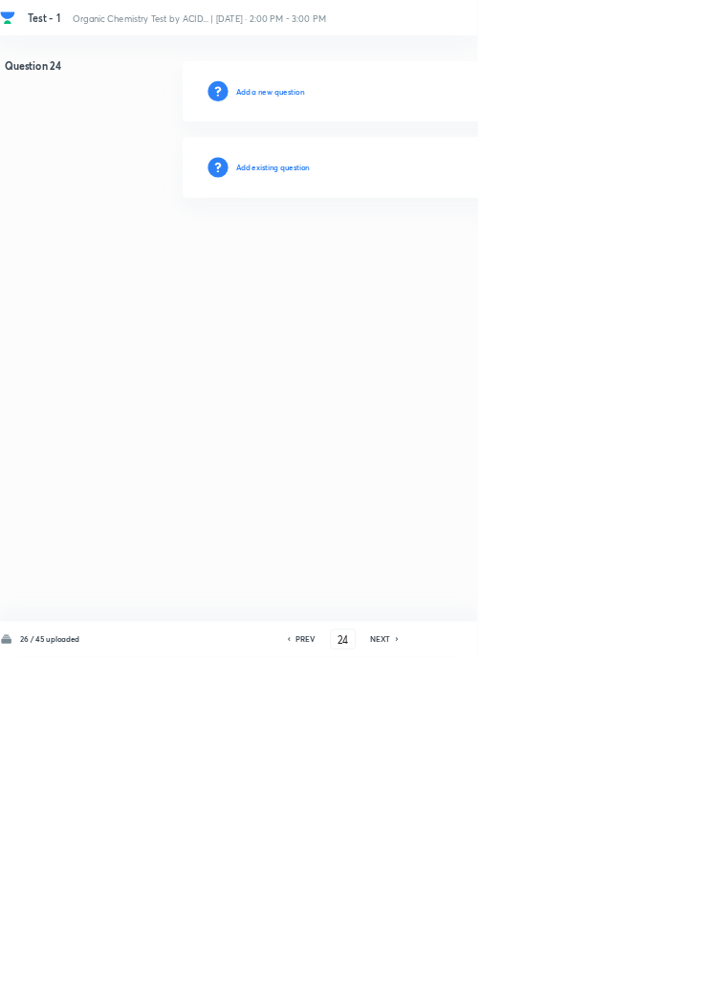
click at [450, 250] on h6 "Add existing question" at bounding box center [412, 252] width 112 height 17
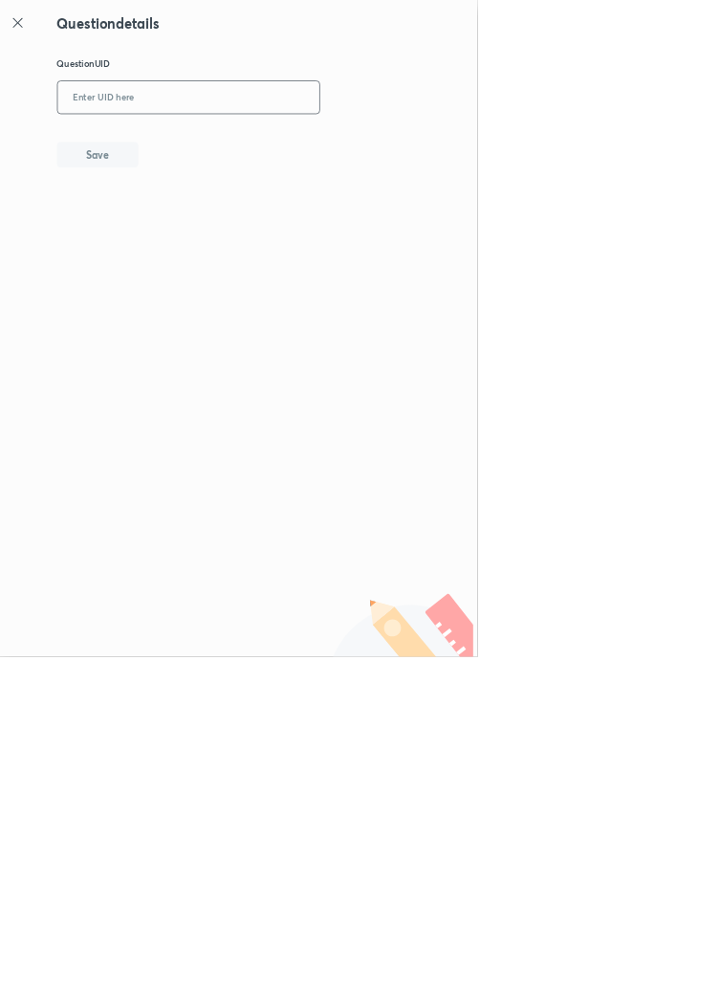
click at [309, 142] on input "text" at bounding box center [284, 147] width 395 height 47
type input "3"
type input "EUL7R"
click at [191, 243] on button "Save" at bounding box center [147, 231] width 122 height 38
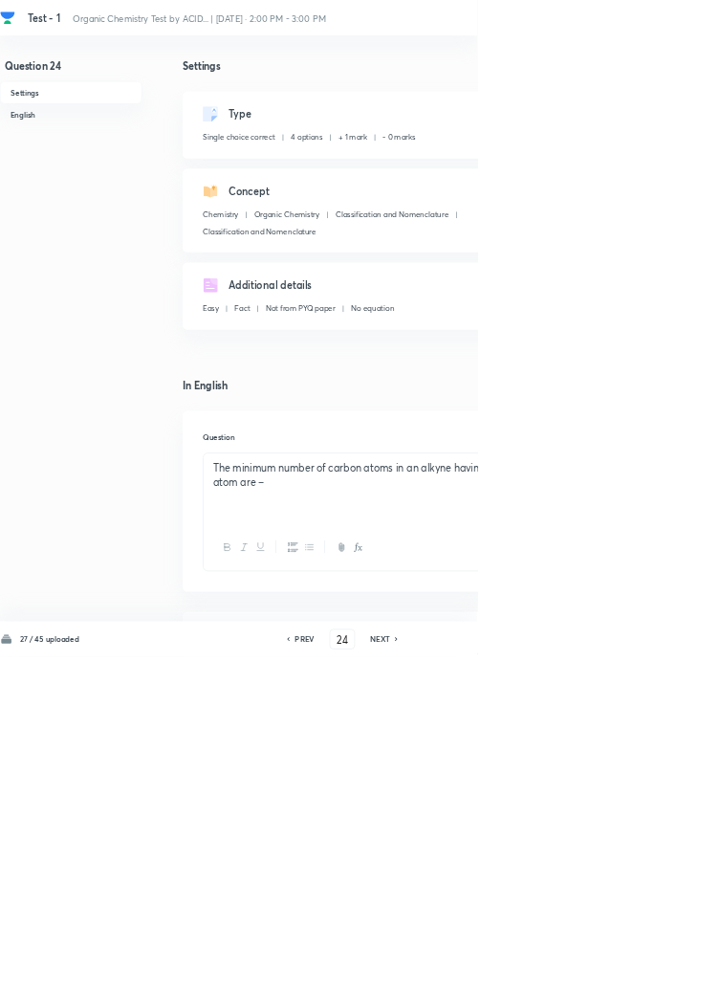
click at [457, 972] on h6 "PREV" at bounding box center [460, 963] width 30 height 17
type input "23"
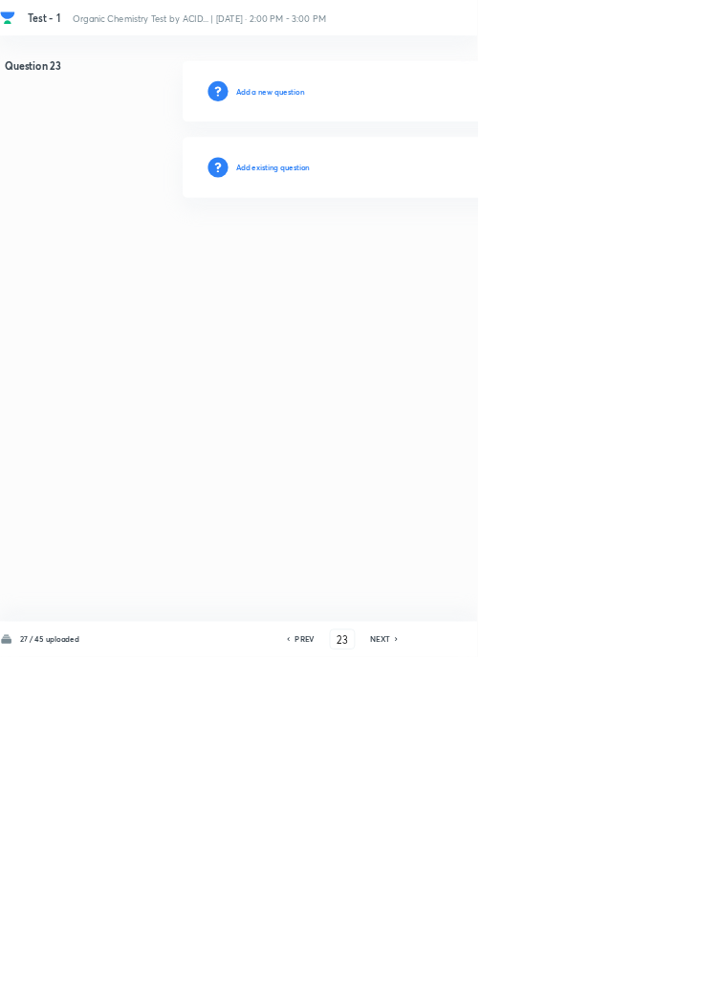
click at [461, 252] on h6 "Add existing question" at bounding box center [412, 252] width 112 height 17
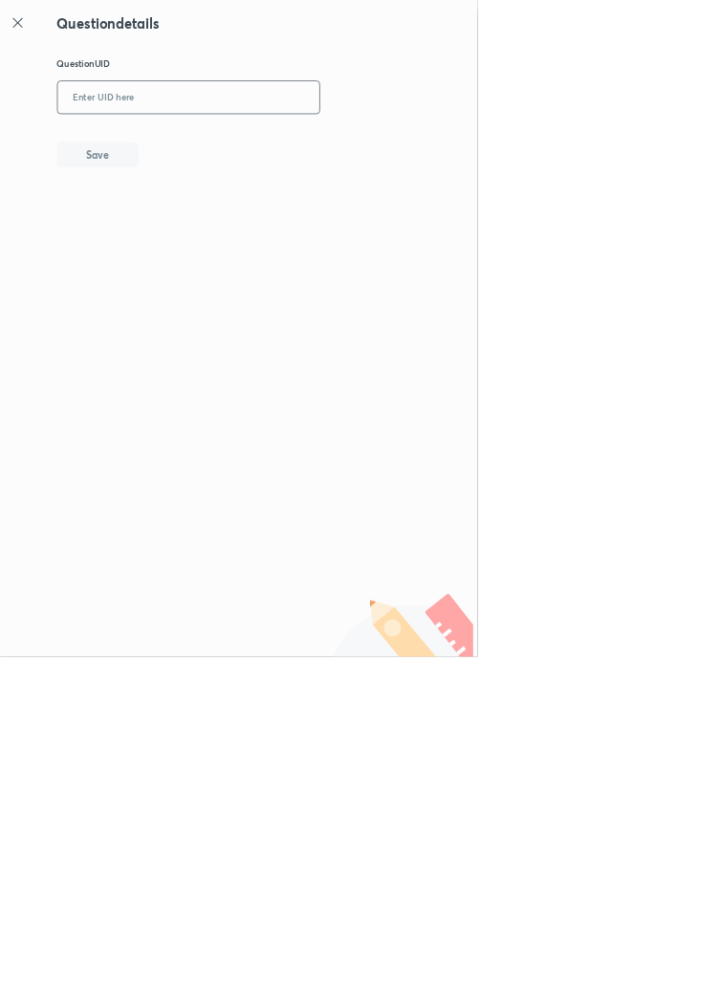
click at [299, 144] on input "text" at bounding box center [284, 147] width 395 height 47
type input "UWDEP"
click at [184, 229] on button "Save" at bounding box center [147, 231] width 122 height 38
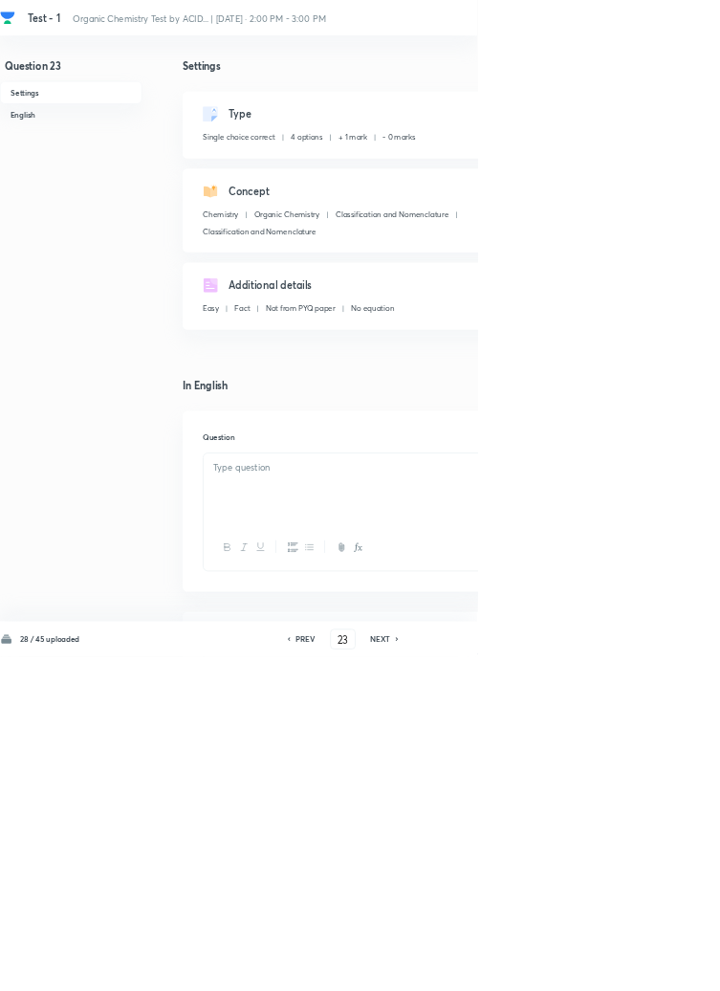
checkbox input "true"
click at [460, 972] on h6 "PREV" at bounding box center [461, 963] width 30 height 17
type input "22"
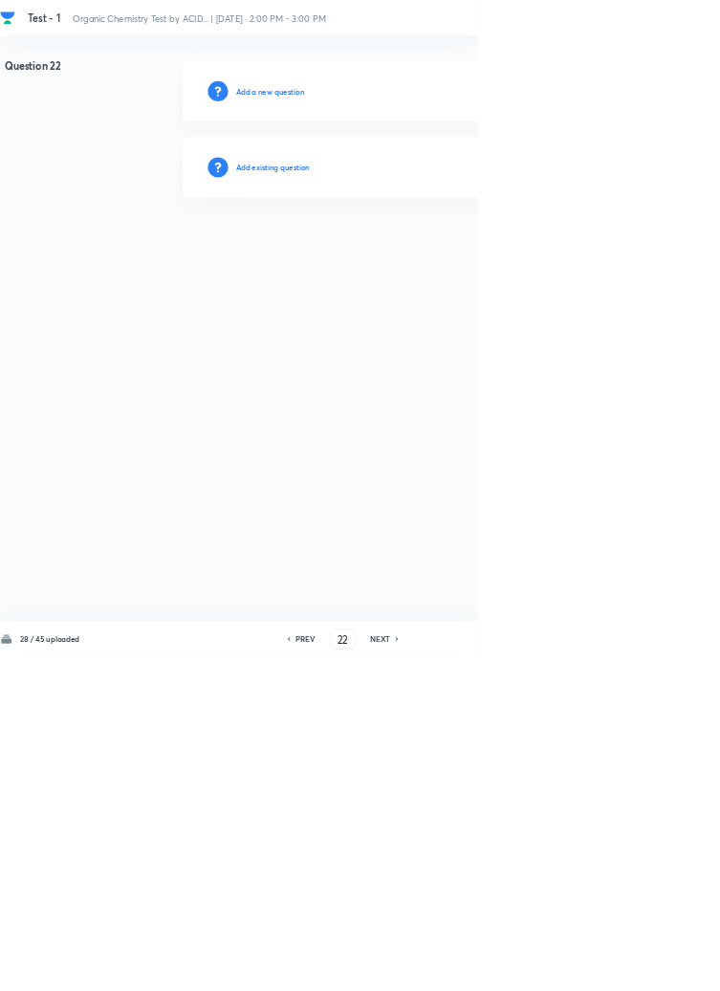
click at [459, 251] on h6 "Add existing question" at bounding box center [412, 252] width 112 height 17
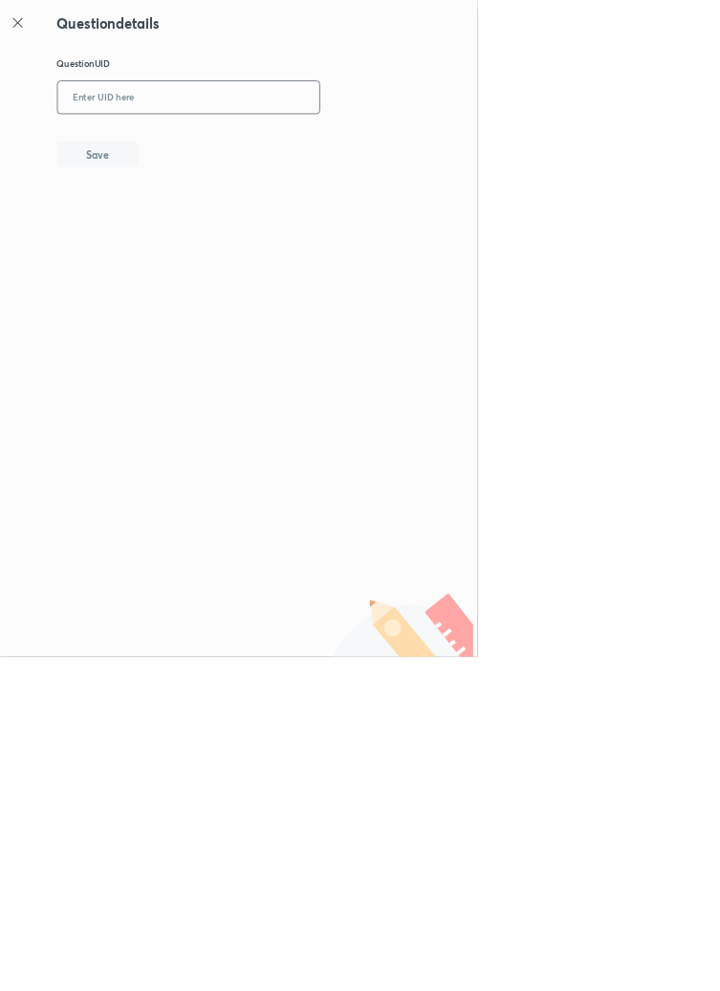
click at [302, 151] on input "text" at bounding box center [284, 147] width 395 height 47
type input "ENNAO"
click at [207, 243] on button "Save" at bounding box center [147, 231] width 122 height 38
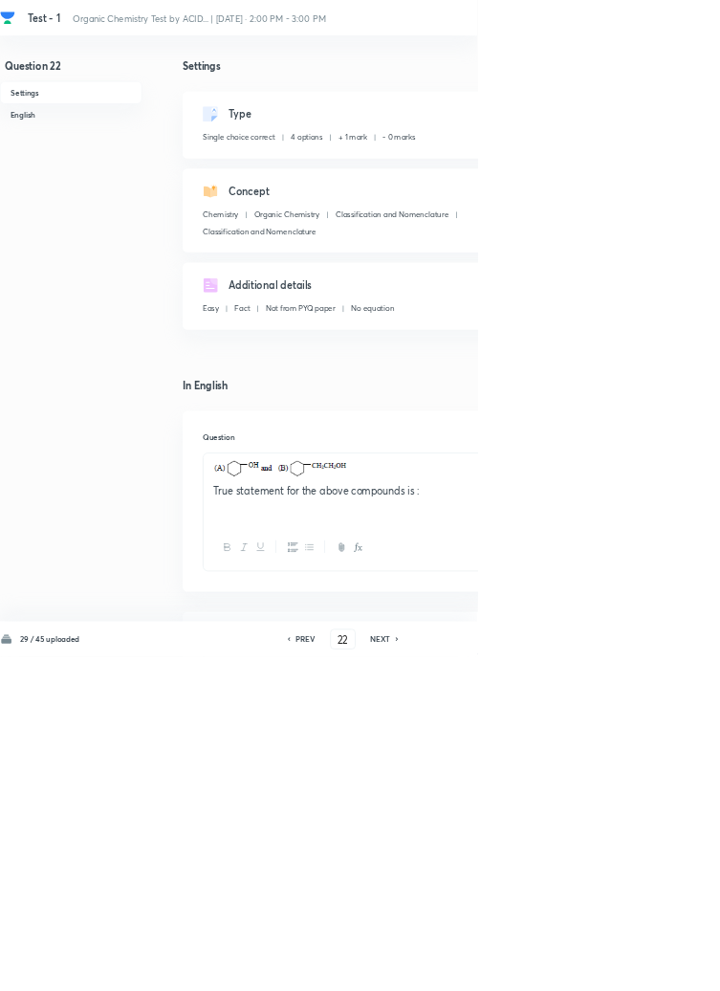
click at [461, 972] on h6 "PREV" at bounding box center [461, 963] width 30 height 17
type input "21"
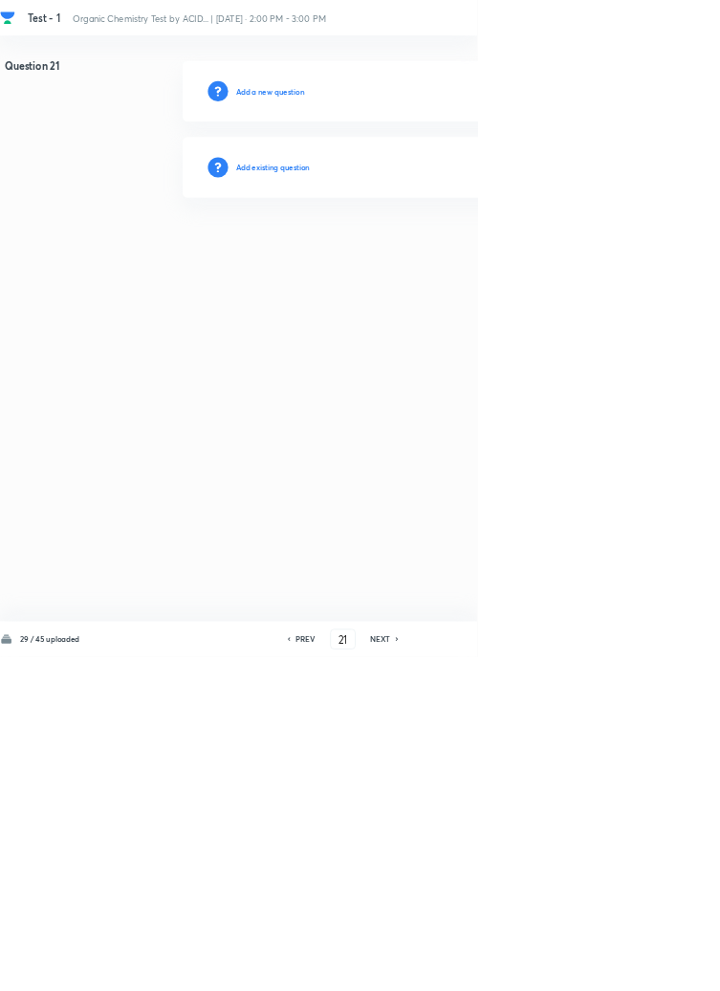
click at [442, 245] on h6 "Add existing question" at bounding box center [412, 252] width 112 height 17
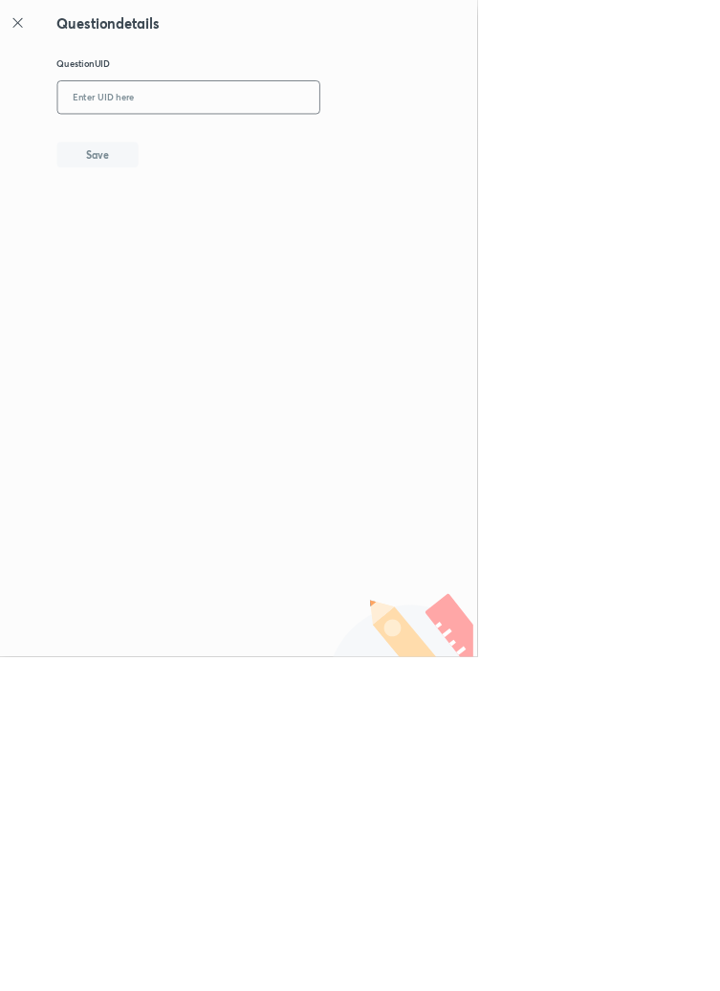
click at [316, 142] on input "text" at bounding box center [284, 147] width 395 height 47
type input "GXIJT"
click at [173, 234] on button "Save" at bounding box center [147, 231] width 122 height 38
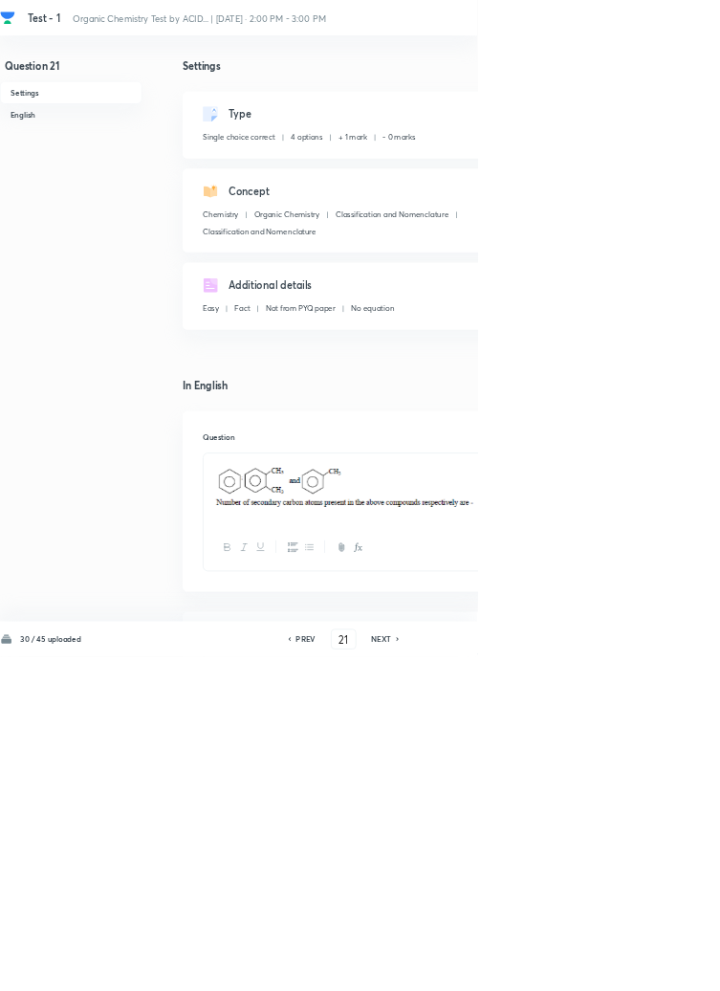
click at [477, 972] on div "PREV" at bounding box center [458, 963] width 51 height 17
type input "20"
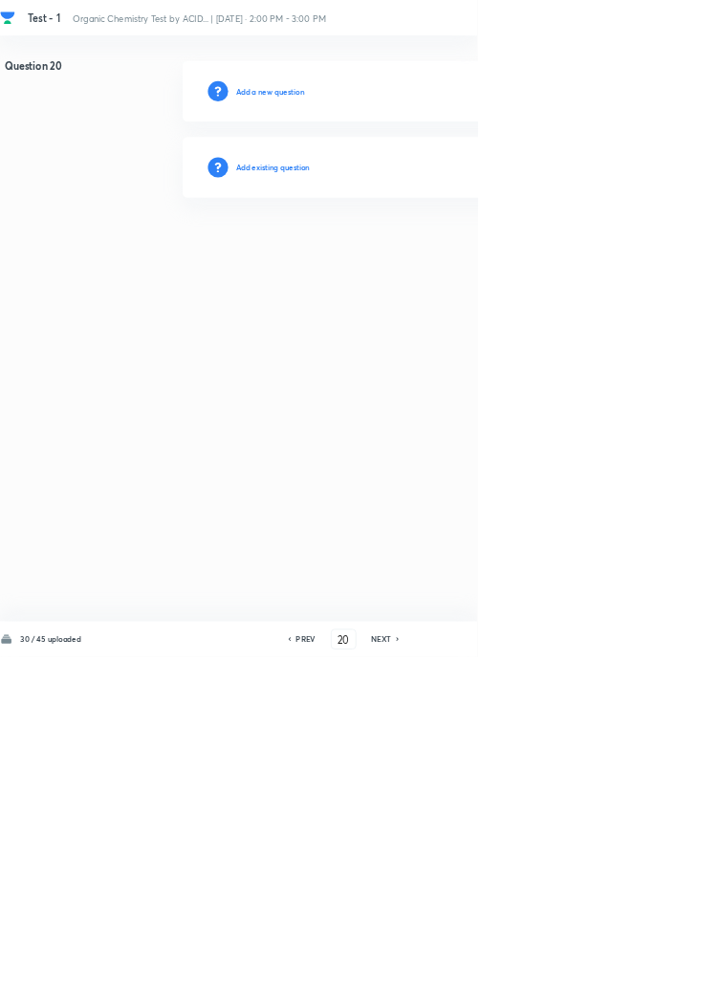
click at [450, 257] on h6 "Add existing question" at bounding box center [412, 252] width 112 height 17
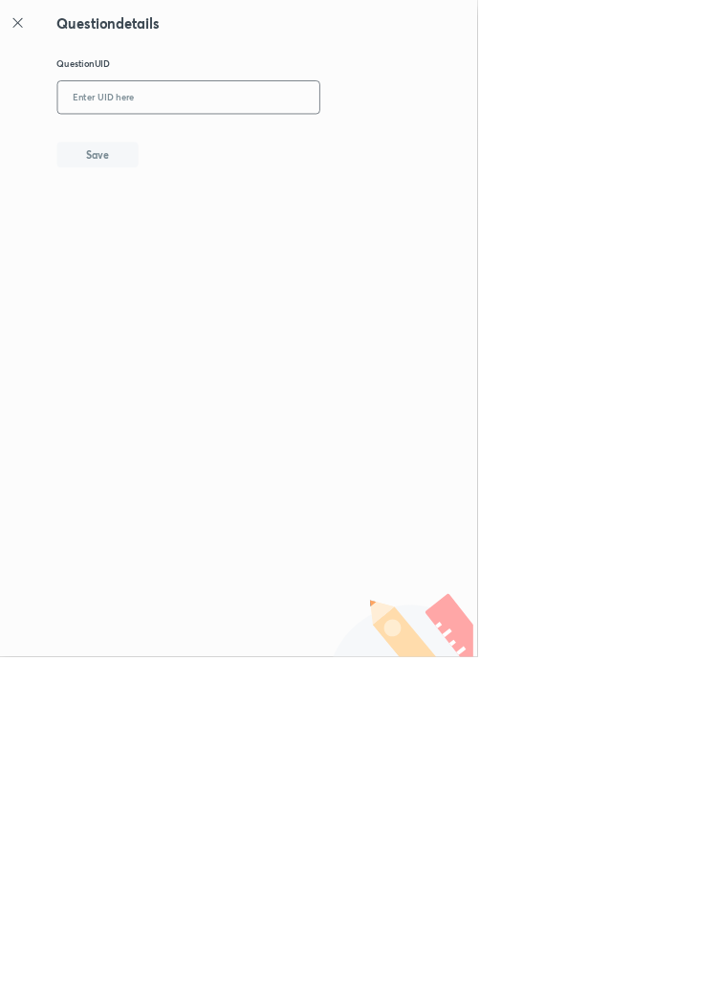
click at [321, 140] on input "text" at bounding box center [284, 147] width 395 height 47
type input "M7XQA"
click at [191, 222] on button "Save" at bounding box center [147, 231] width 122 height 38
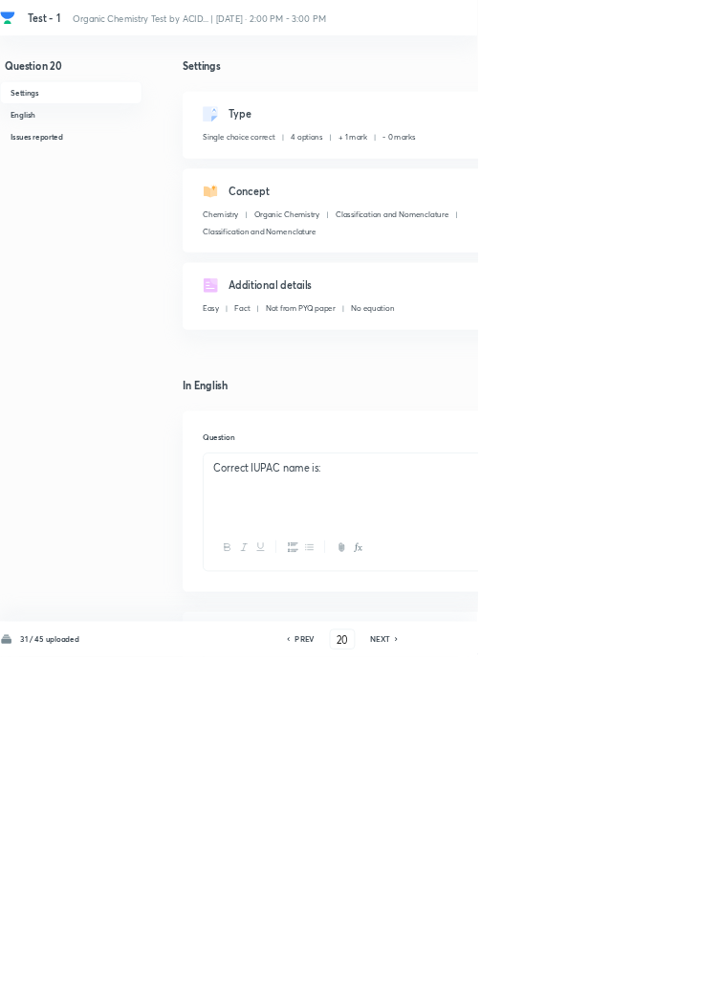
click at [458, 972] on h6 "PREV" at bounding box center [460, 963] width 30 height 17
type input "19"
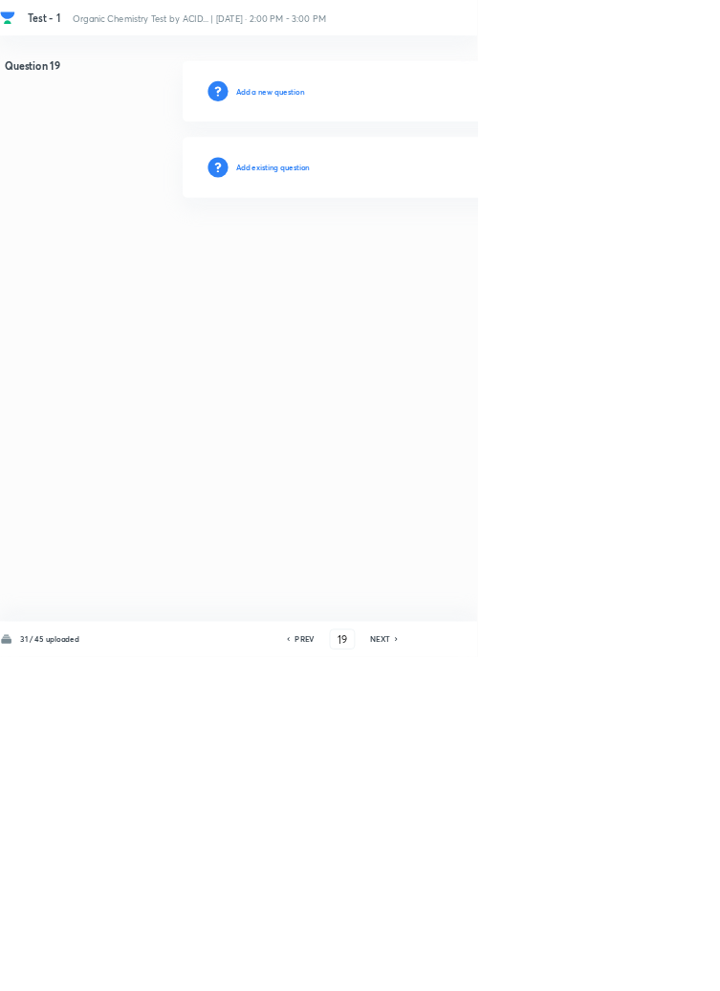
click at [426, 249] on h6 "Add existing question" at bounding box center [412, 252] width 112 height 17
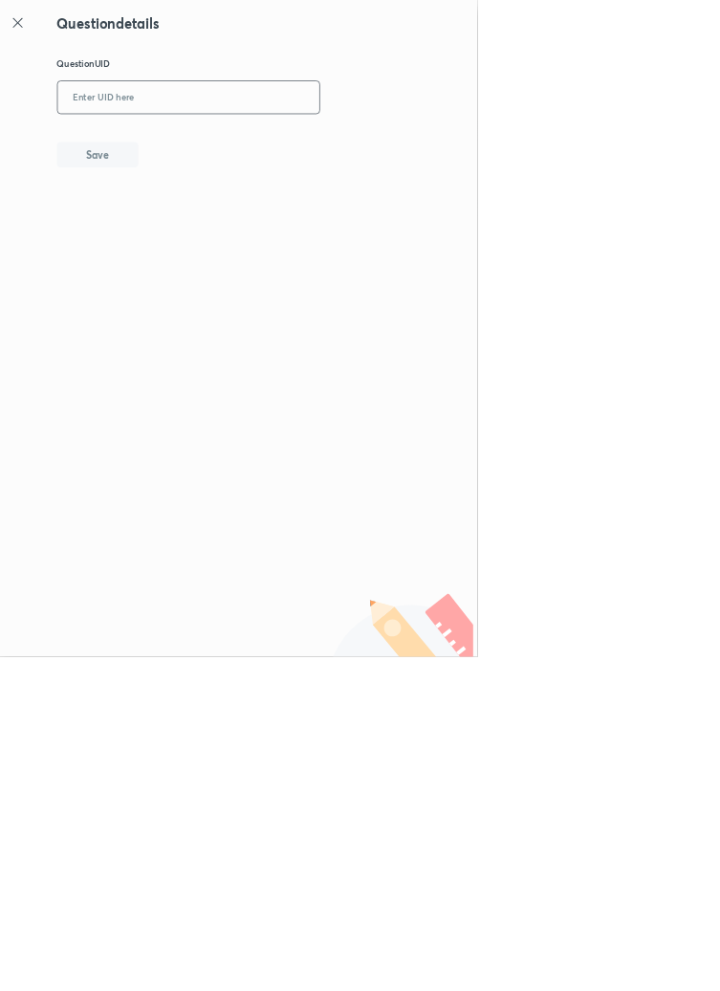
click at [293, 147] on input "text" at bounding box center [284, 147] width 395 height 47
type input "U01D3"
click at [197, 241] on button "Save" at bounding box center [147, 231] width 122 height 38
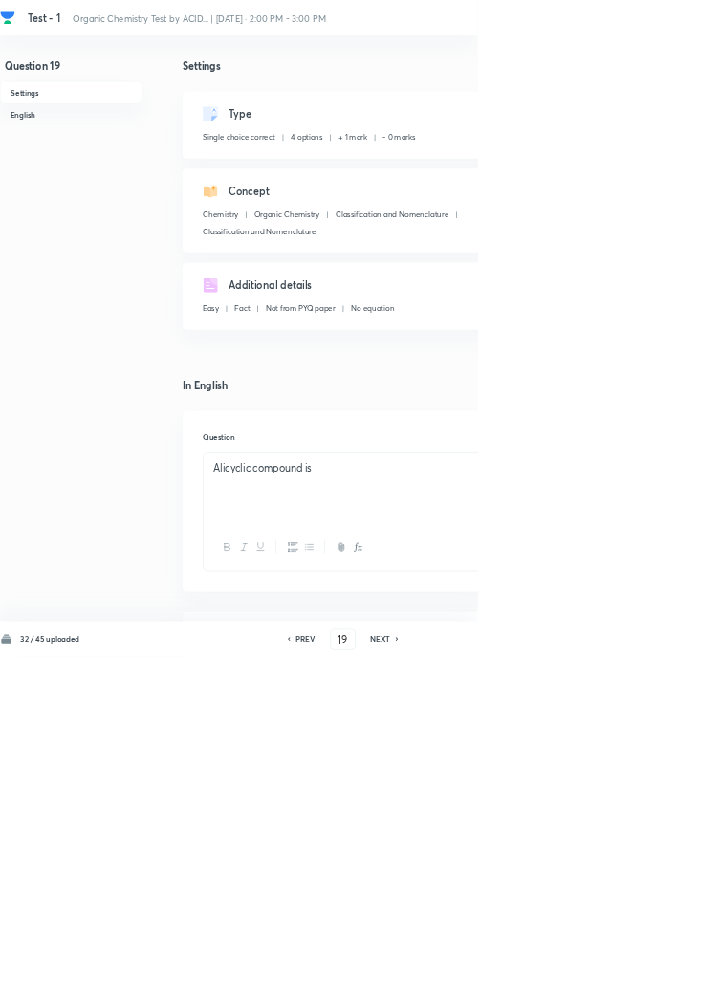
click at [466, 972] on h6 "PREV" at bounding box center [461, 963] width 30 height 17
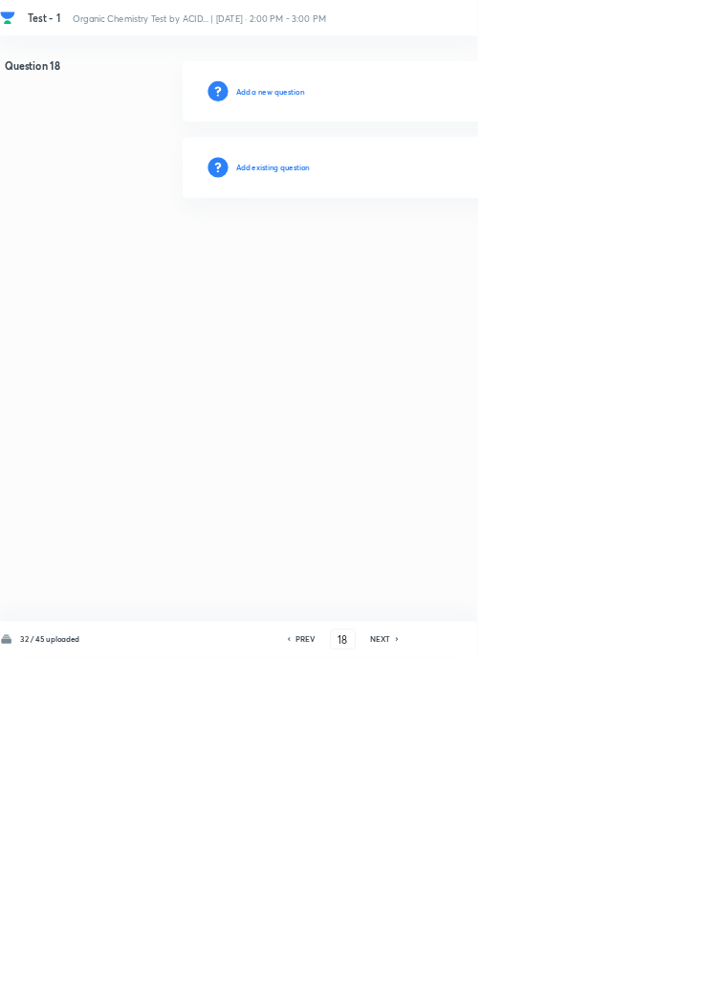
click at [455, 972] on h6 "PREV" at bounding box center [461, 963] width 30 height 17
click at [598, 969] on icon at bounding box center [600, 964] width 6 height 10
type input "18"
click at [446, 253] on h6 "Add existing question" at bounding box center [412, 252] width 112 height 17
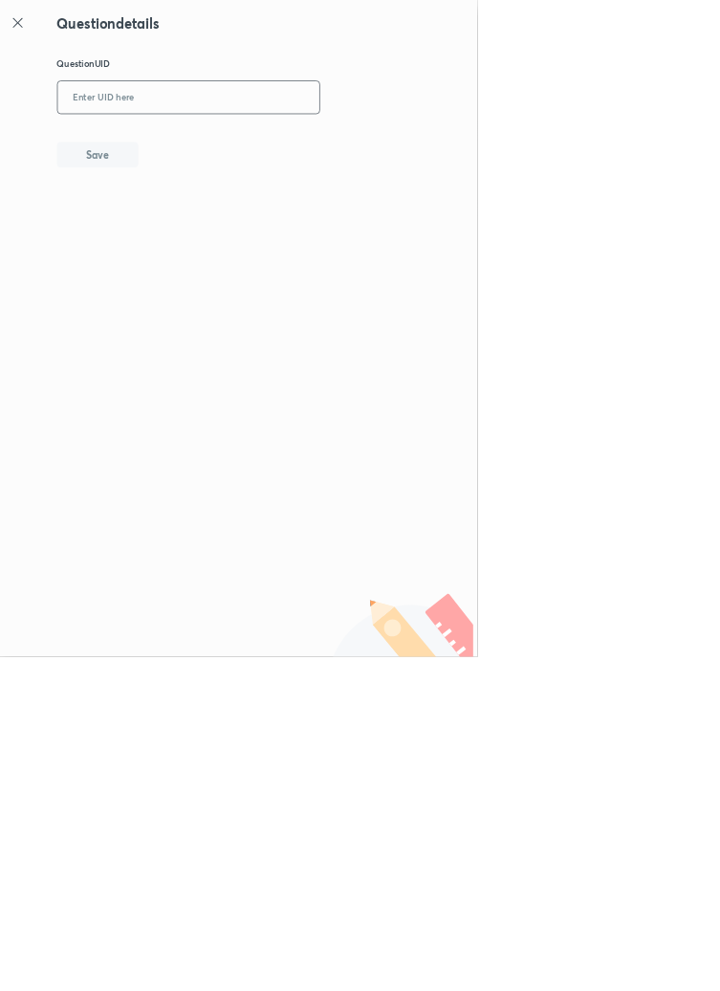
click at [301, 142] on input "text" at bounding box center [284, 147] width 395 height 47
type input "CBZ8W"
click at [161, 230] on button "Save" at bounding box center [147, 231] width 122 height 38
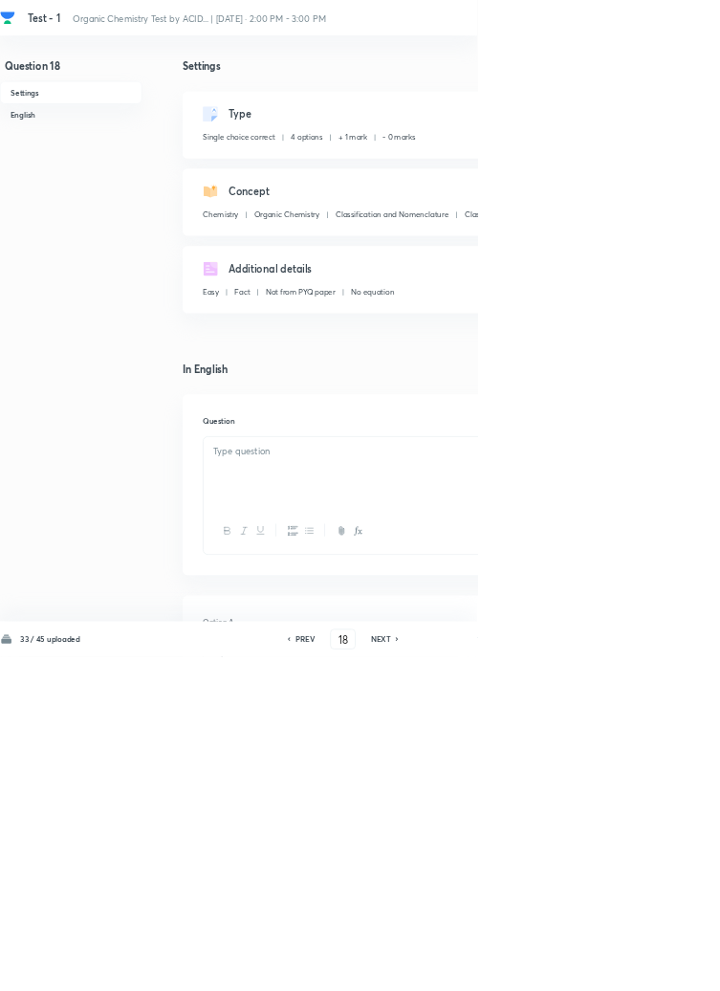
checkbox input "true"
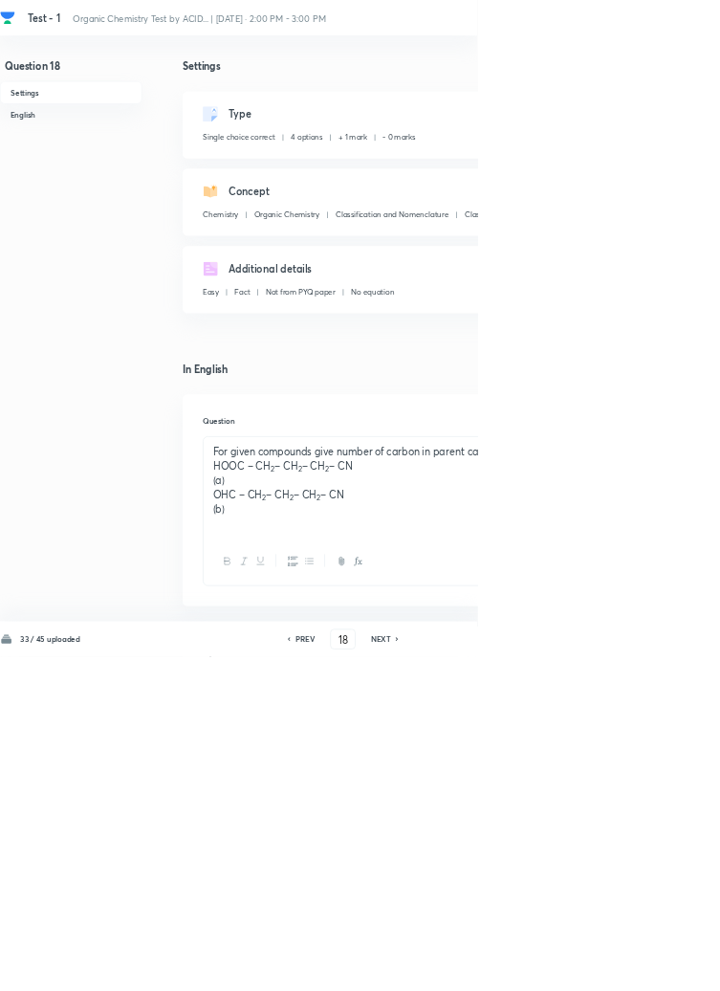
click at [454, 990] on div "33 / 45 uploaded PREV 18 ​ NEXT Remove Save" at bounding box center [543, 964] width 1086 height 54
click at [461, 972] on h6 "PREV" at bounding box center [461, 963] width 30 height 17
type input "17"
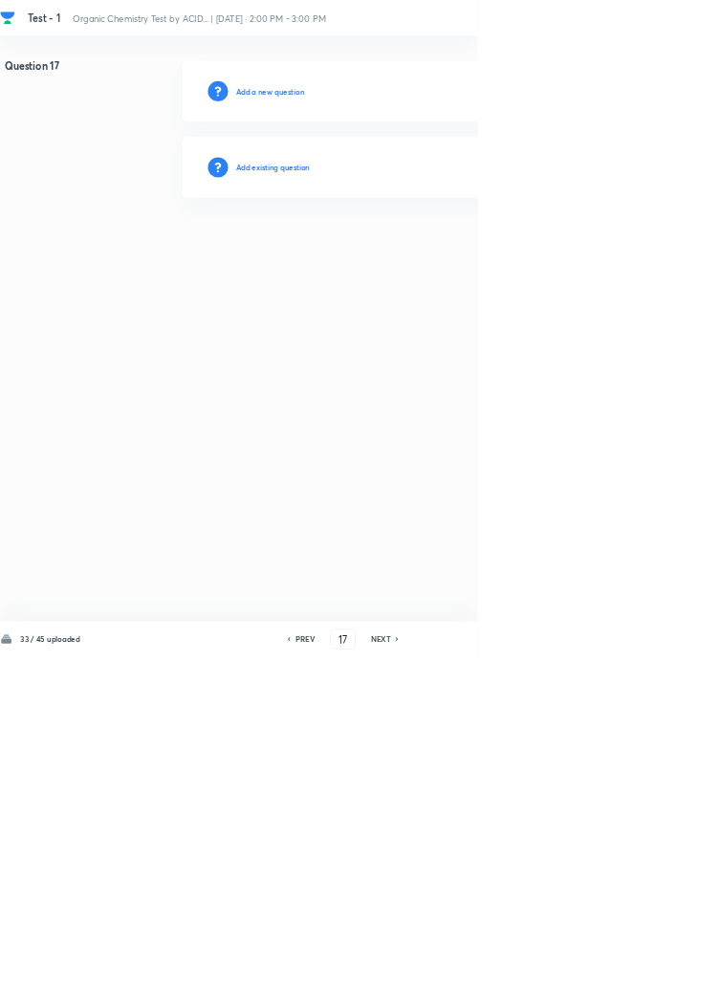
click at [431, 246] on h6 "Add existing question" at bounding box center [412, 252] width 112 height 17
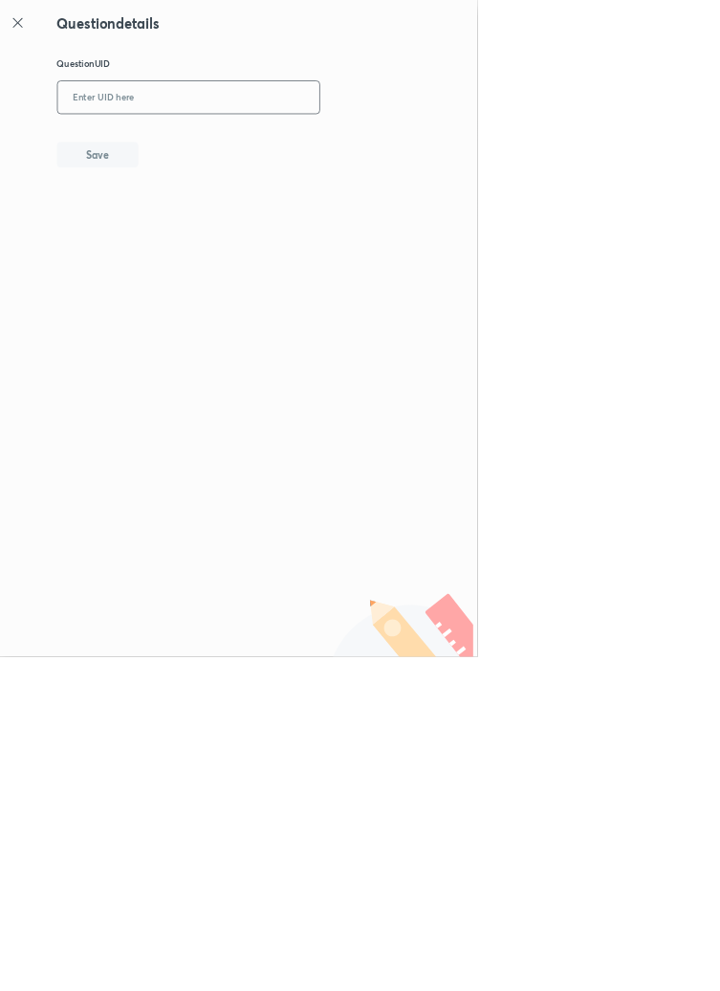
click at [278, 144] on input "text" at bounding box center [284, 147] width 395 height 47
type input "G5Q4C"
click at [198, 237] on button "Save" at bounding box center [147, 231] width 122 height 38
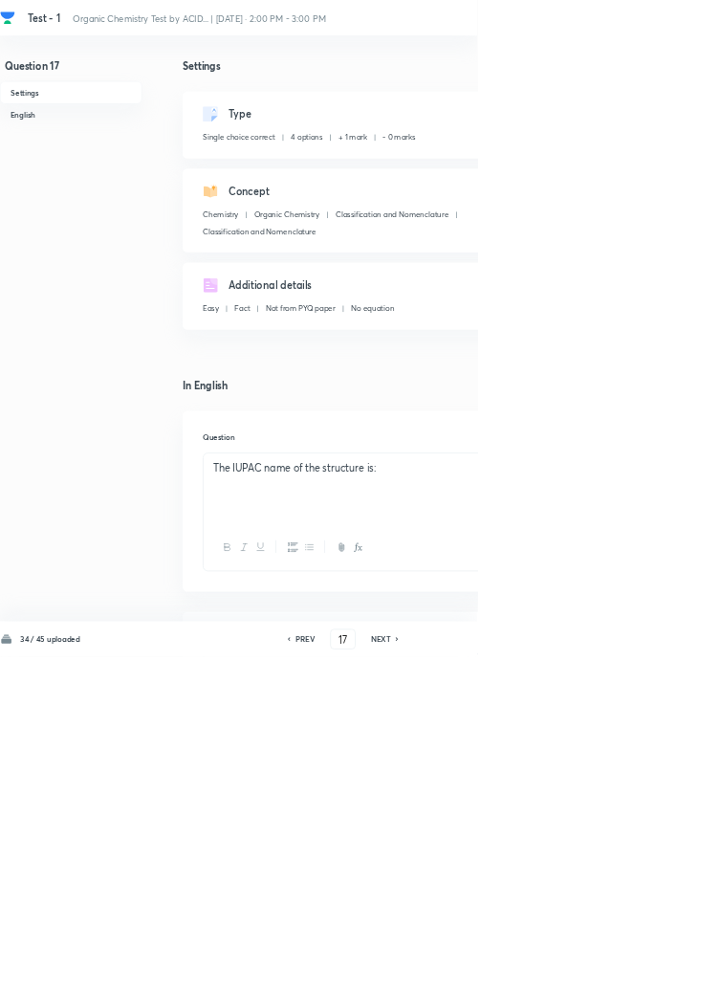
click at [459, 972] on h6 "PREV" at bounding box center [461, 963] width 30 height 17
type input "16"
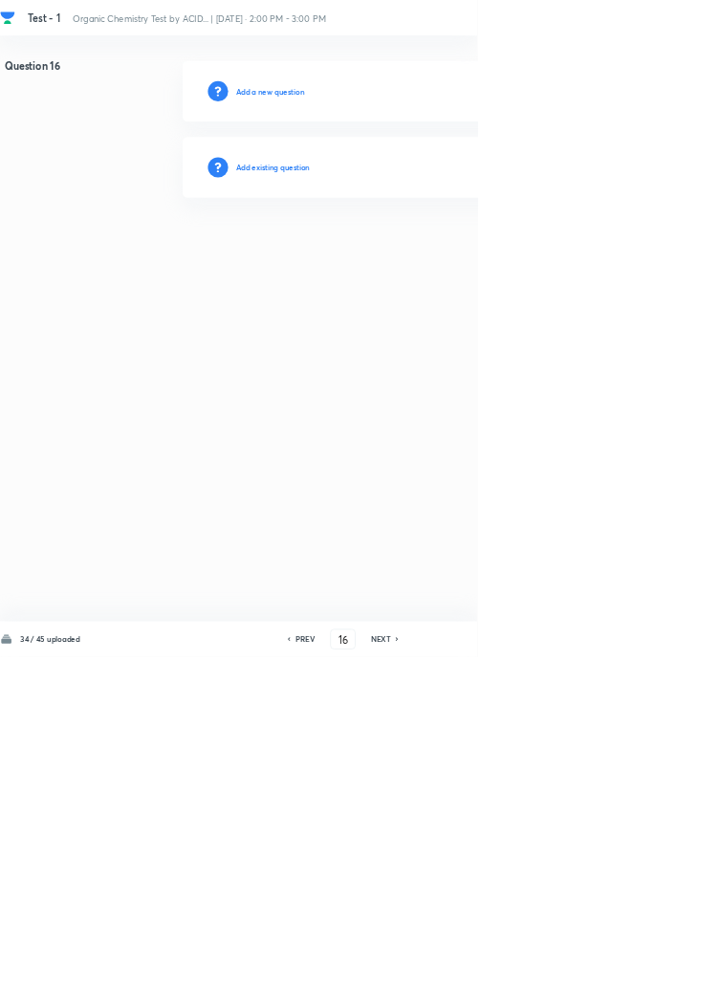
click at [449, 250] on h6 "Add existing question" at bounding box center [412, 252] width 112 height 17
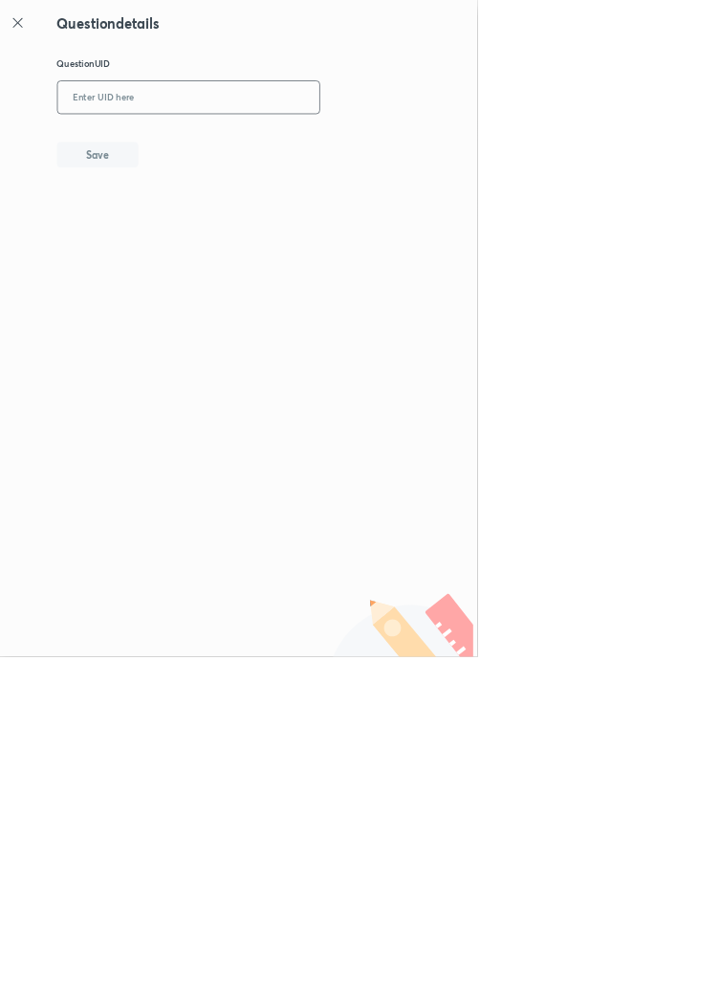
click at [344, 142] on input "text" at bounding box center [284, 147] width 395 height 47
type input "K3I01"
click at [204, 238] on button "Save" at bounding box center [147, 231] width 122 height 38
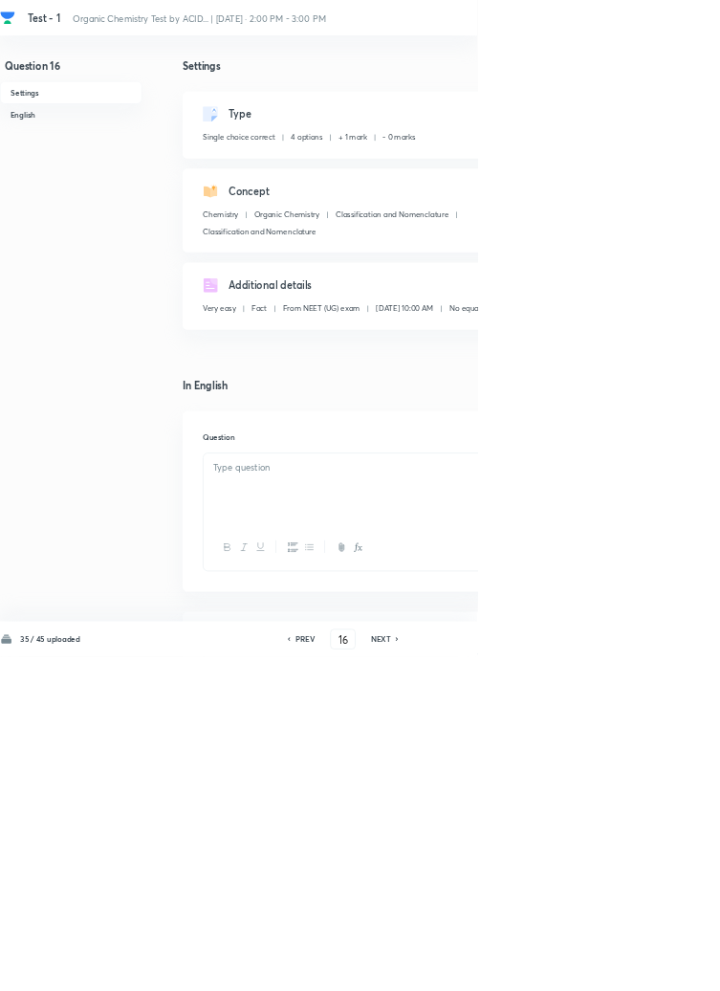
checkbox input "true"
click at [457, 972] on h6 "PREV" at bounding box center [461, 963] width 30 height 17
type input "15"
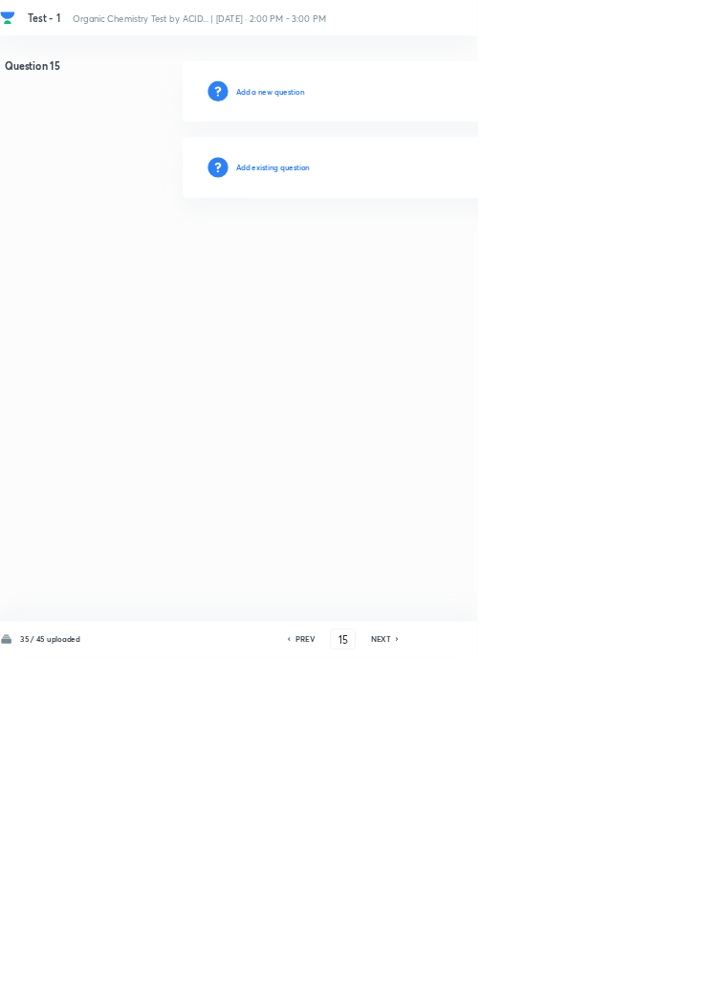
click at [421, 250] on h6 "Add existing question" at bounding box center [412, 252] width 112 height 17
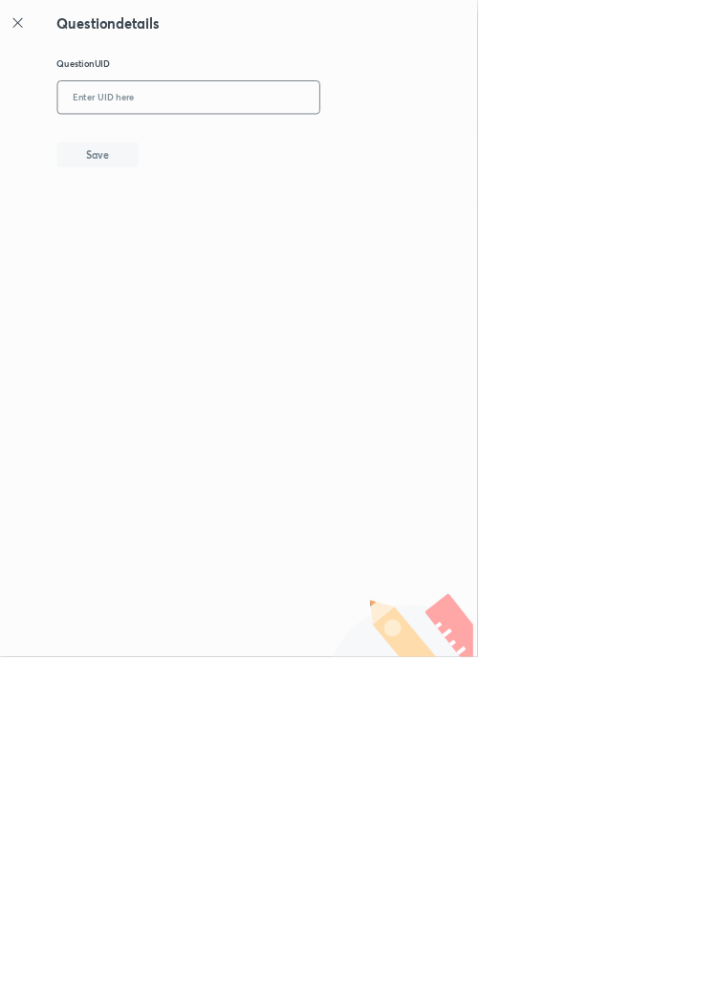
click at [307, 144] on input "text" at bounding box center [284, 147] width 395 height 47
type input "1SP6D"
click at [184, 244] on button "Save" at bounding box center [147, 231] width 122 height 38
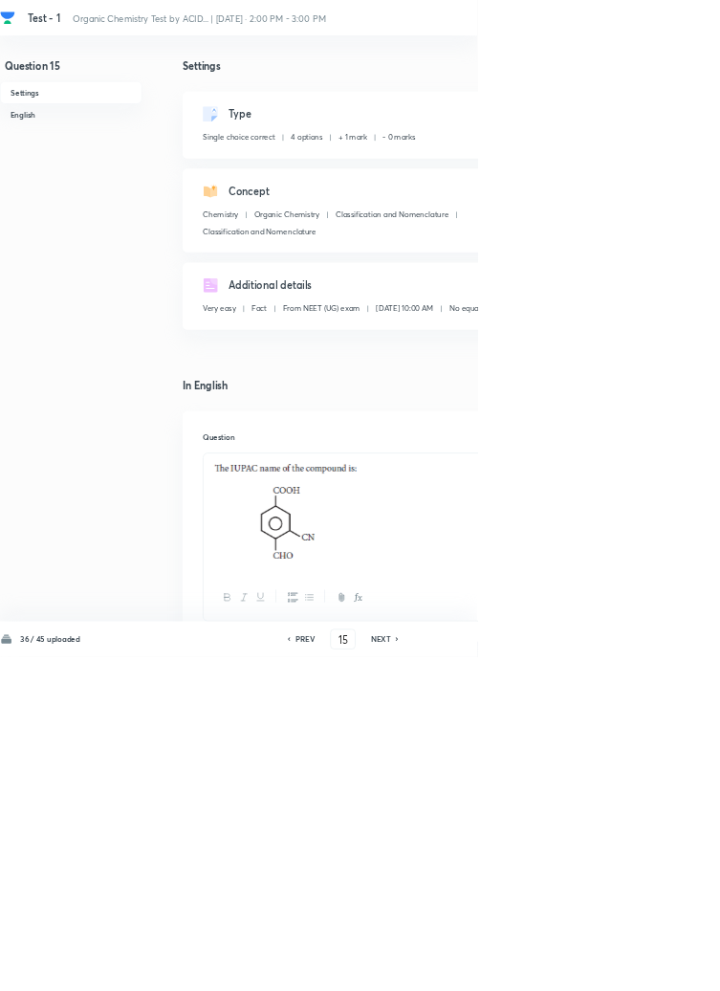
click at [465, 972] on h6 "PREV" at bounding box center [461, 963] width 30 height 17
type input "14"
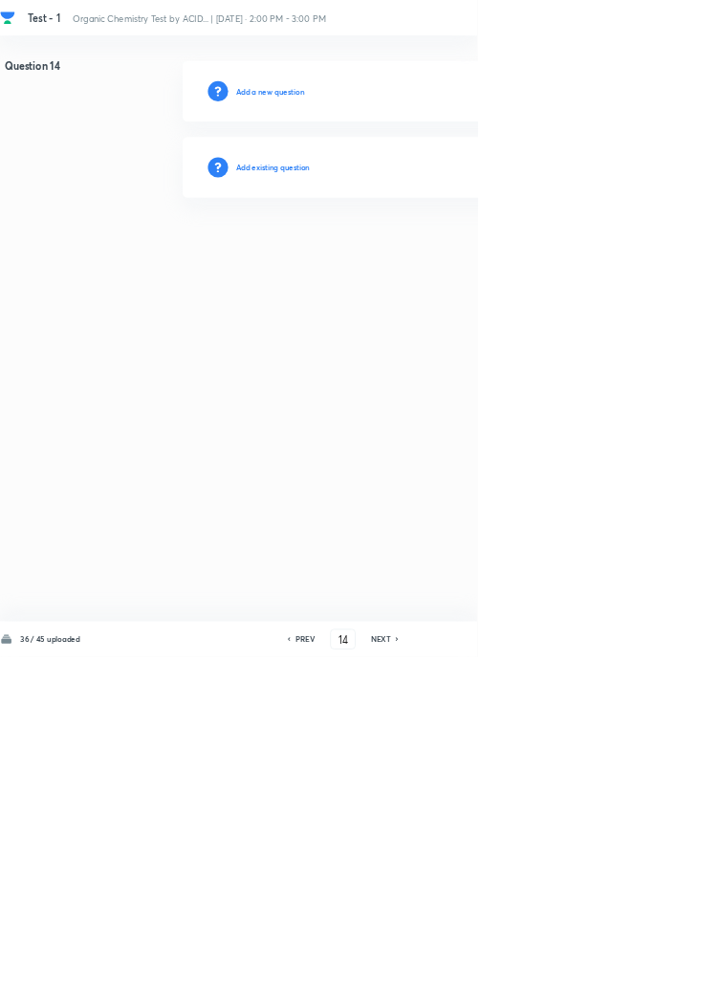
click at [442, 251] on h6 "Add existing question" at bounding box center [412, 252] width 112 height 17
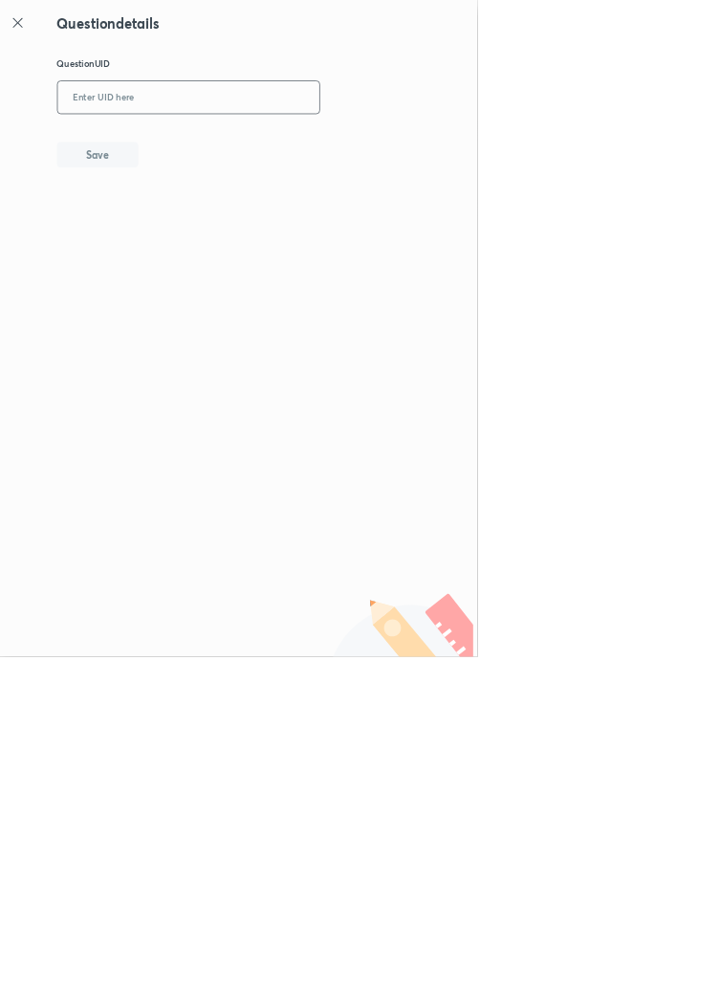
click at [283, 152] on input "text" at bounding box center [284, 147] width 395 height 47
type input "449ES"
click at [197, 239] on button "Save" at bounding box center [147, 231] width 122 height 38
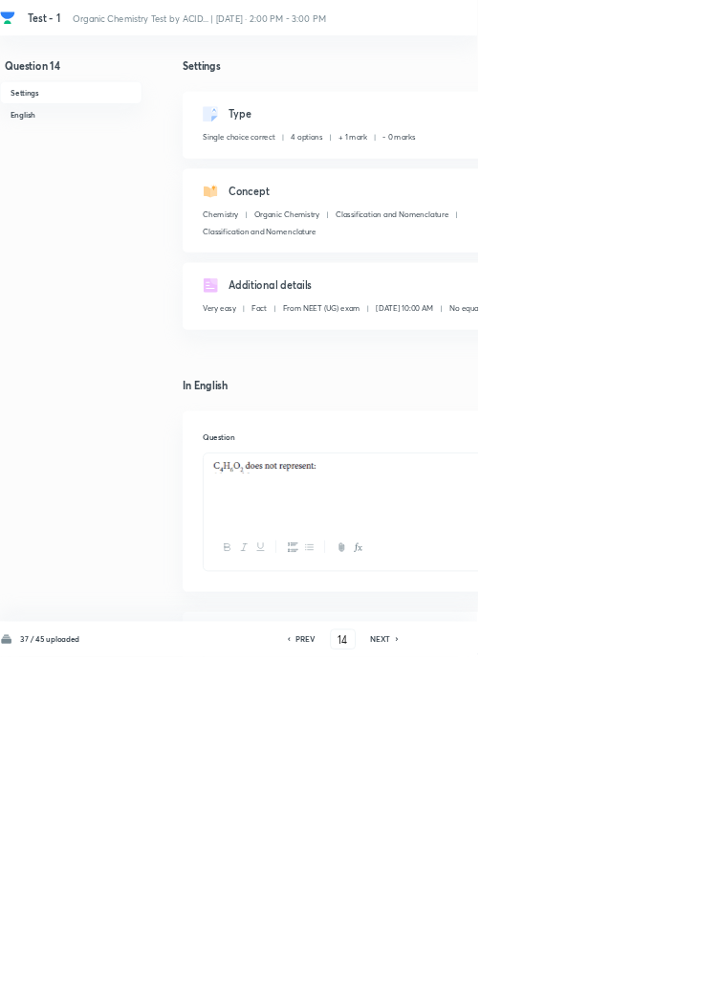
click at [436, 969] on icon at bounding box center [435, 964] width 6 height 10
type input "13"
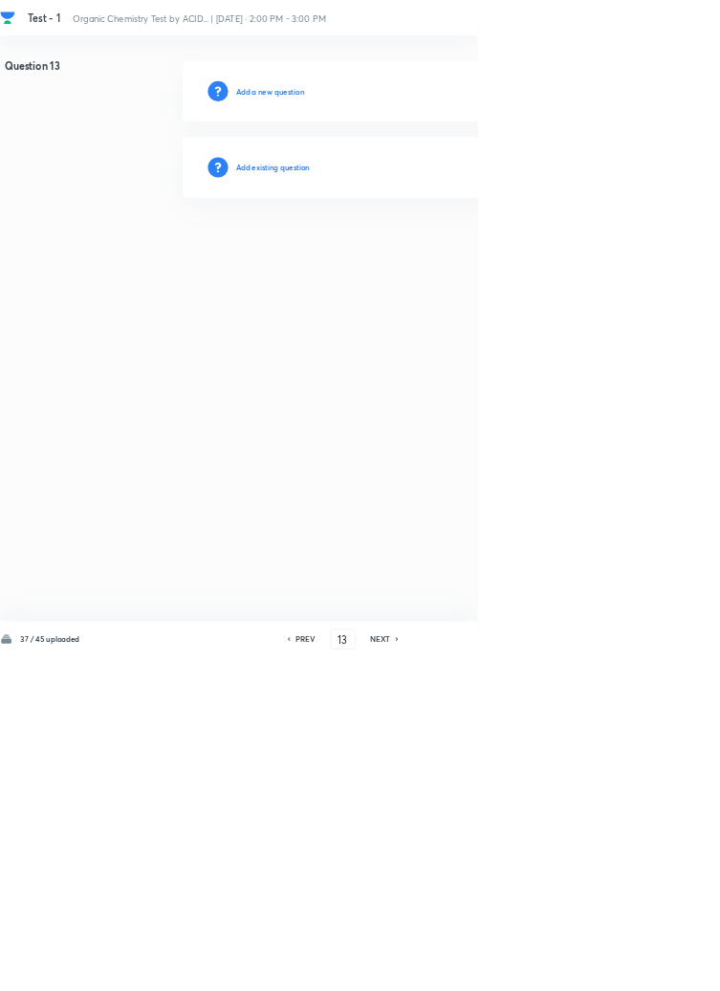
click at [443, 251] on h6 "Add existing question" at bounding box center [412, 252] width 112 height 17
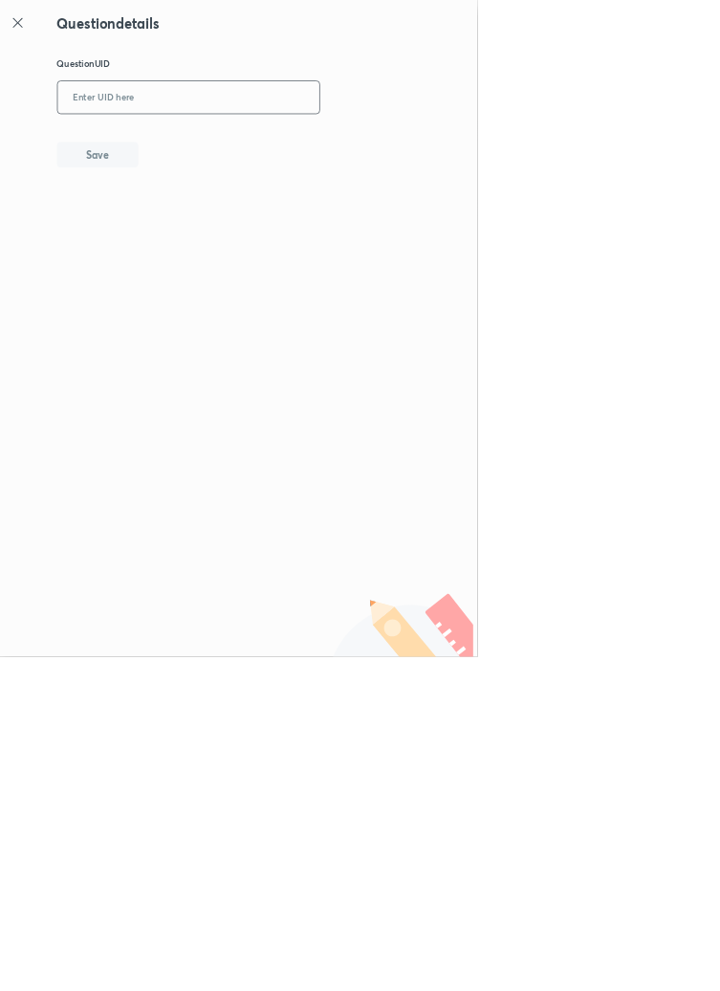
click at [281, 143] on input "text" at bounding box center [284, 147] width 395 height 47
type input "MHAB7"
click at [189, 222] on button "Save" at bounding box center [147, 231] width 122 height 38
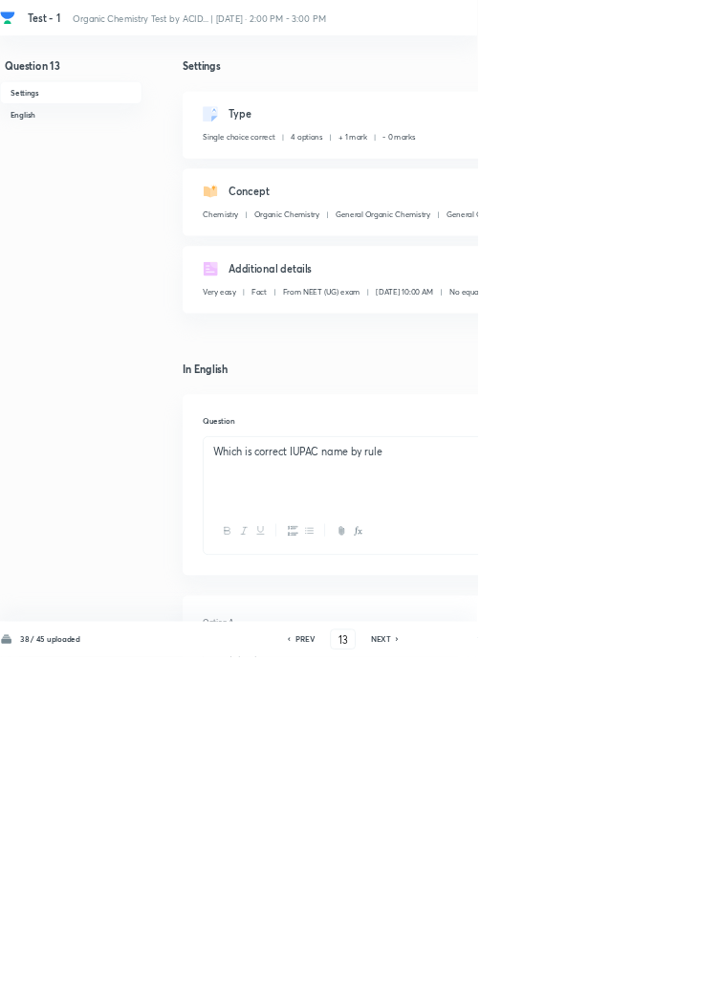
click at [455, 972] on h6 "PREV" at bounding box center [461, 963] width 30 height 17
type input "12"
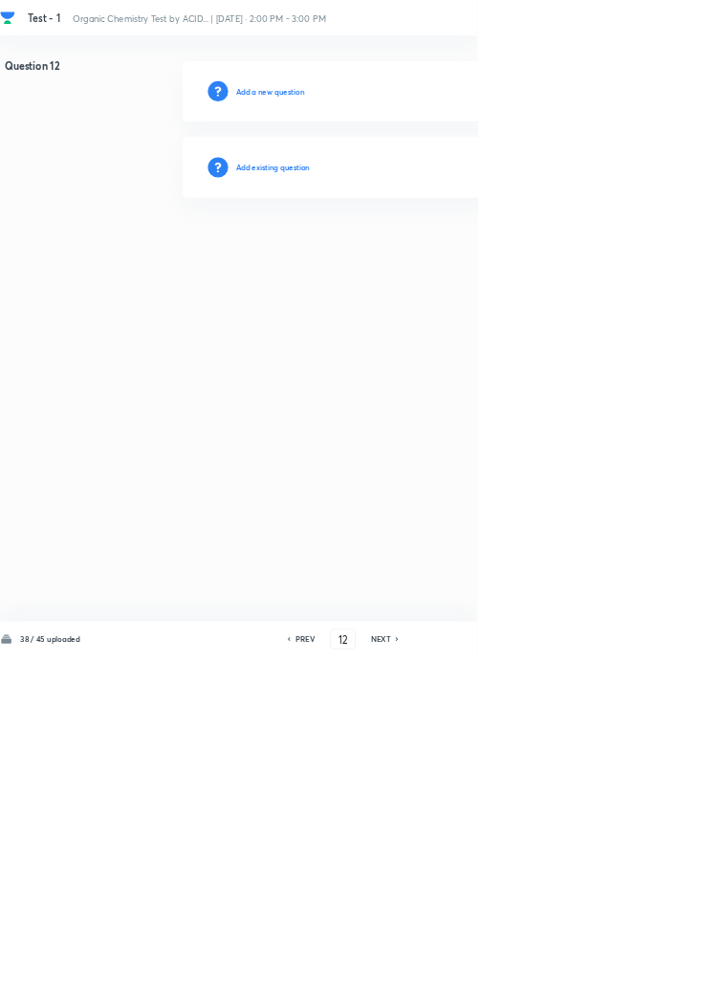
click at [438, 246] on h6 "Add existing question" at bounding box center [412, 252] width 112 height 17
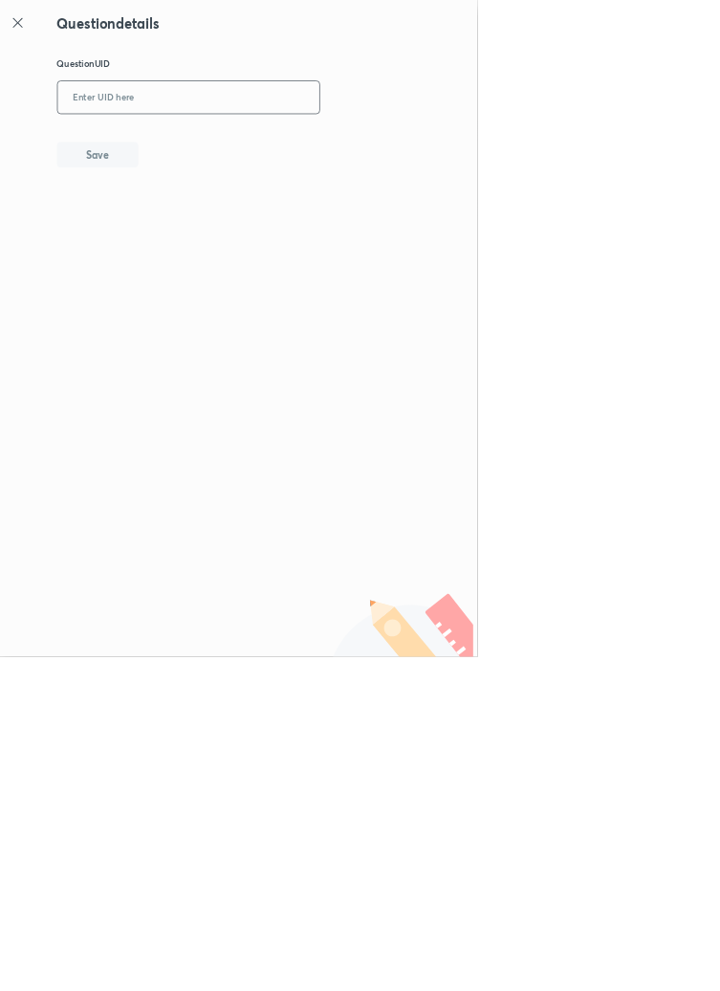
click at [329, 148] on input "text" at bounding box center [284, 147] width 395 height 47
type input "9BAI4"
click at [190, 232] on button "Save" at bounding box center [147, 231] width 122 height 38
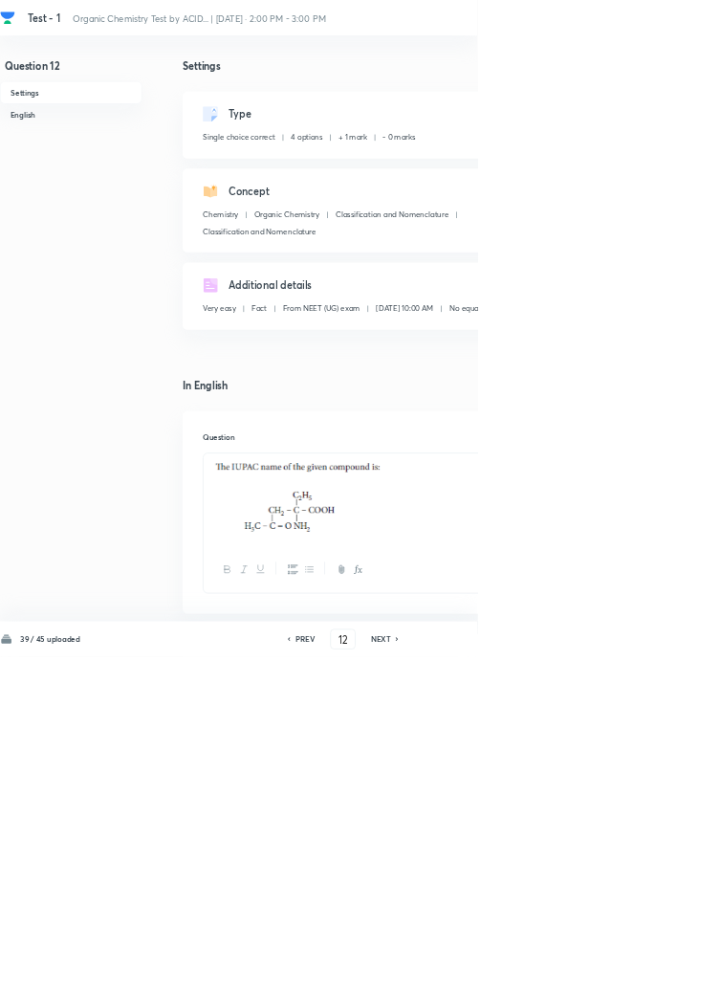
click at [457, 972] on h6 "PREV" at bounding box center [461, 963] width 30 height 17
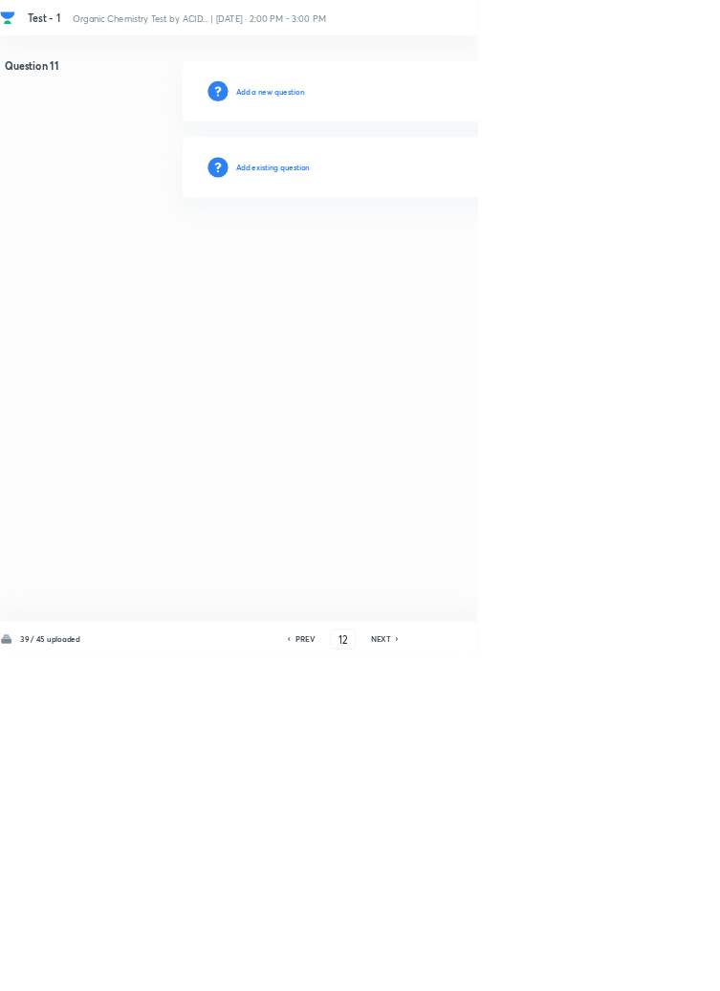
type input "11"
click at [443, 249] on h6 "Add existing question" at bounding box center [412, 252] width 112 height 17
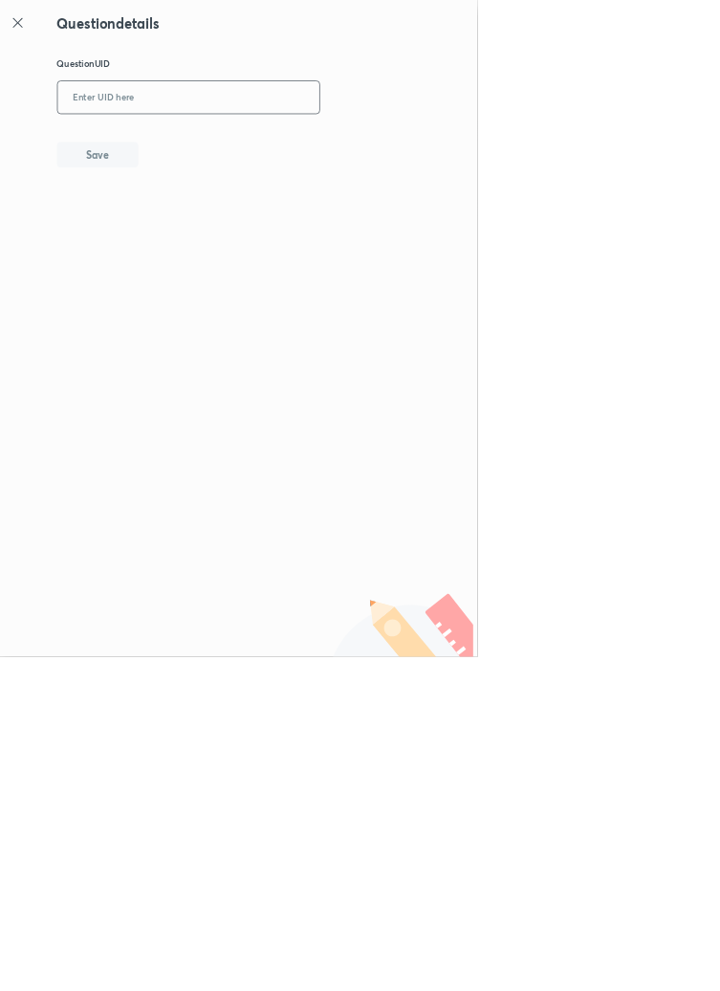
click at [299, 144] on input "text" at bounding box center [284, 147] width 395 height 47
type input "TZKH3"
click at [187, 218] on button "Save" at bounding box center [147, 231] width 122 height 38
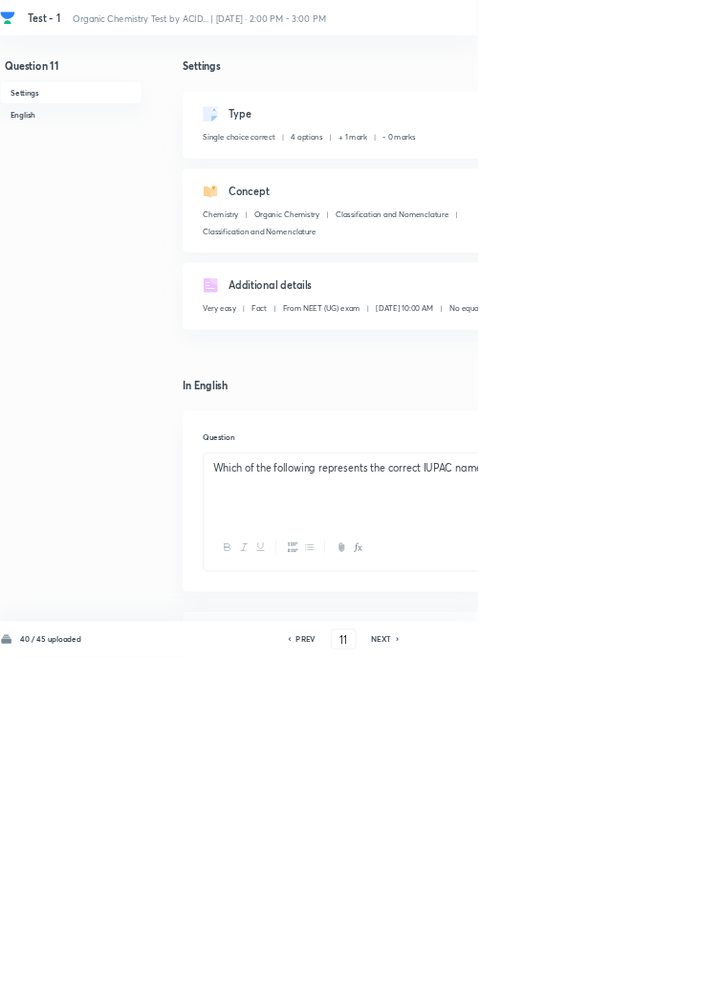
click at [457, 972] on h6 "PREV" at bounding box center [462, 963] width 30 height 17
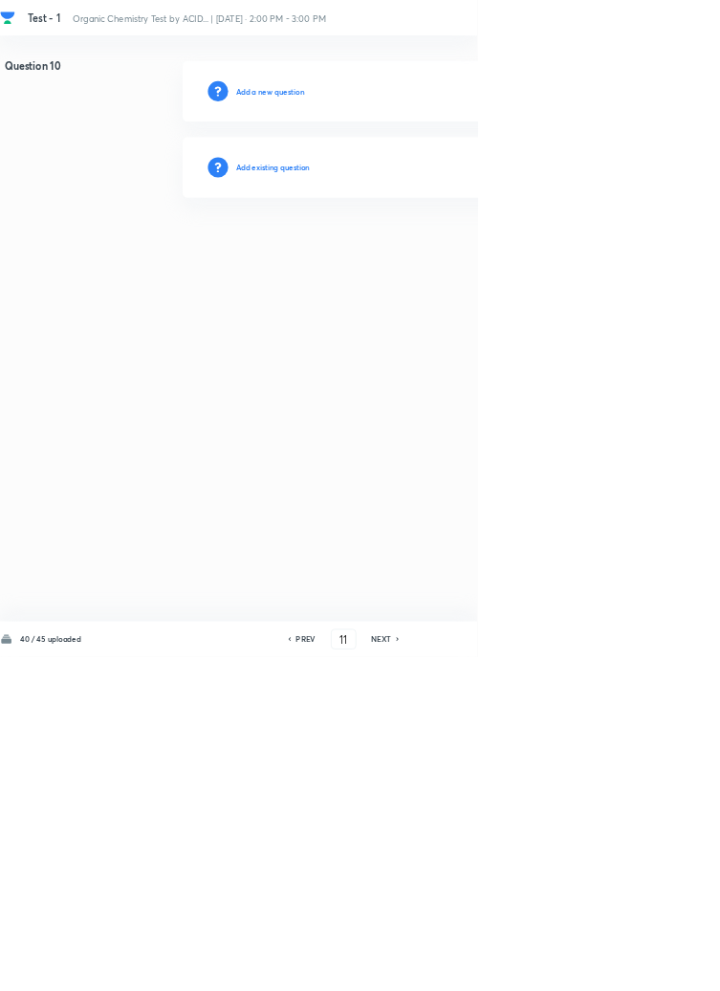
type input "10"
click at [467, 251] on h6 "Add existing question" at bounding box center [412, 252] width 112 height 17
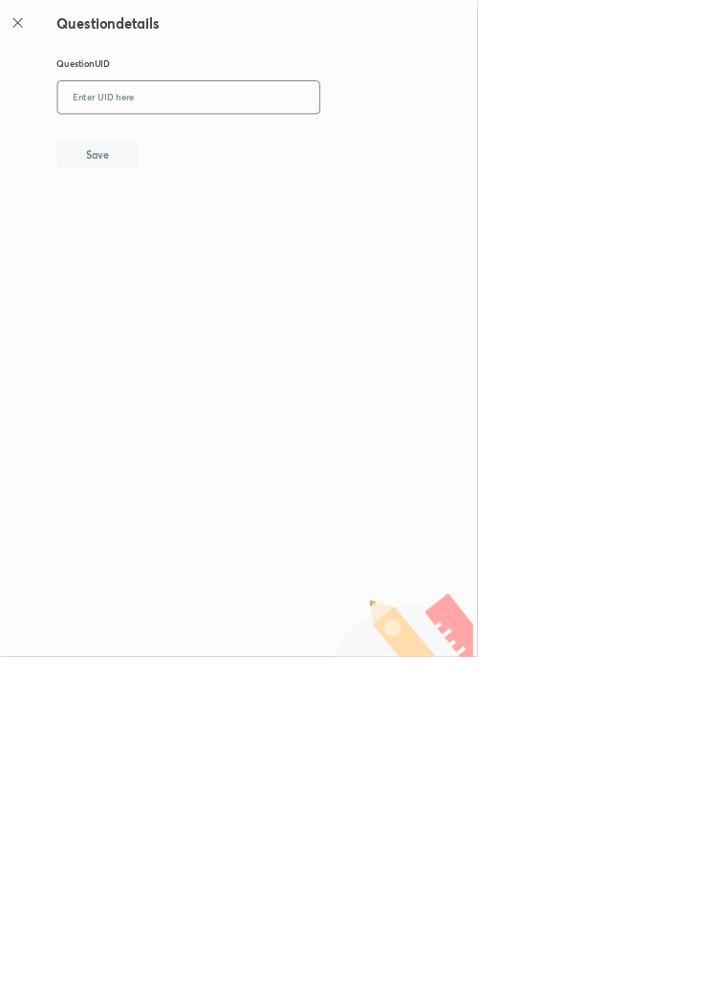
click at [302, 142] on input "text" at bounding box center [284, 147] width 395 height 47
type input "667IO"
click at [184, 234] on button "Save" at bounding box center [147, 231] width 122 height 38
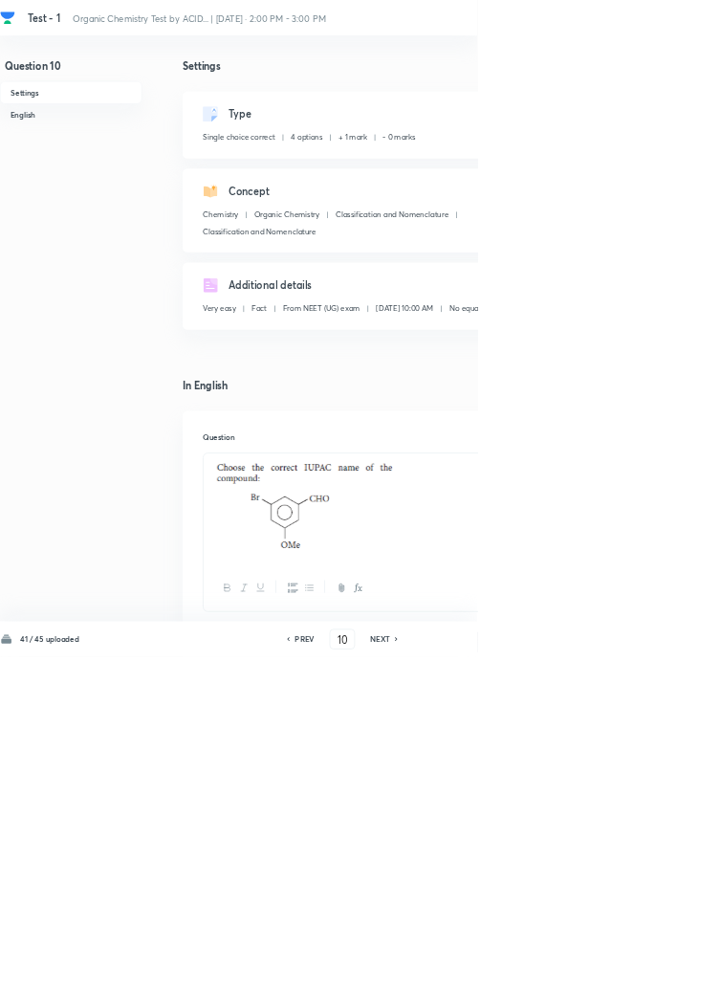
click at [461, 972] on h6 "PREV" at bounding box center [460, 963] width 30 height 17
type input "9"
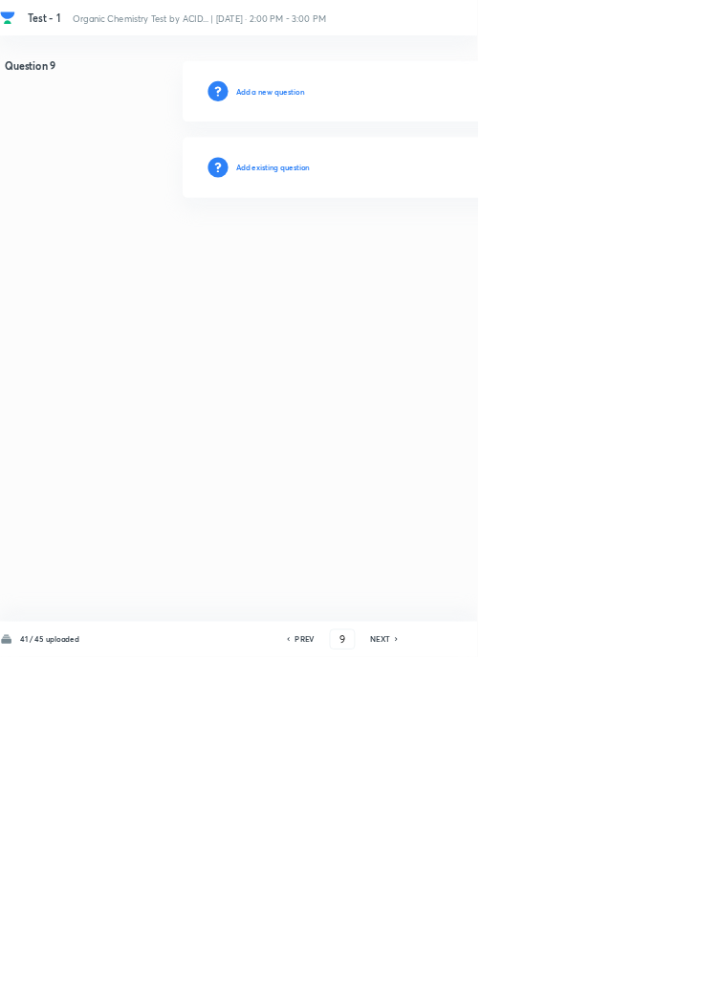
click at [449, 251] on h6 "Add existing question" at bounding box center [412, 252] width 112 height 17
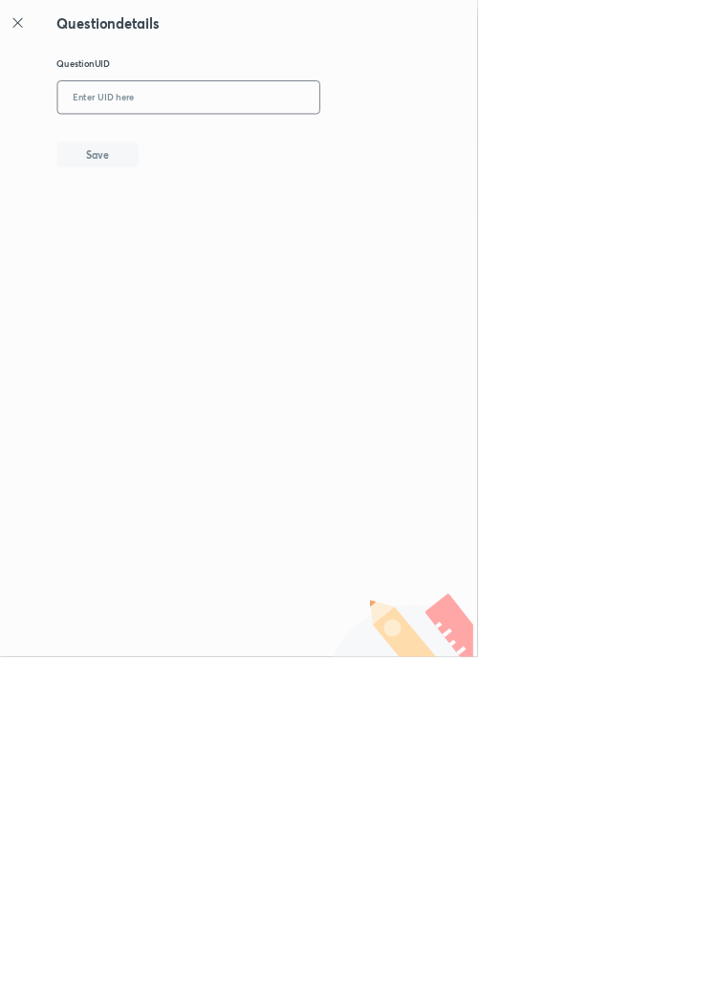
click at [273, 147] on input "text" at bounding box center [284, 147] width 395 height 47
click at [191, 233] on button "Save" at bounding box center [147, 231] width 122 height 38
click at [237, 140] on input "WWYVO" at bounding box center [284, 147] width 395 height 47
type input "WWYV8"
click at [193, 223] on button "Save" at bounding box center [147, 231] width 122 height 38
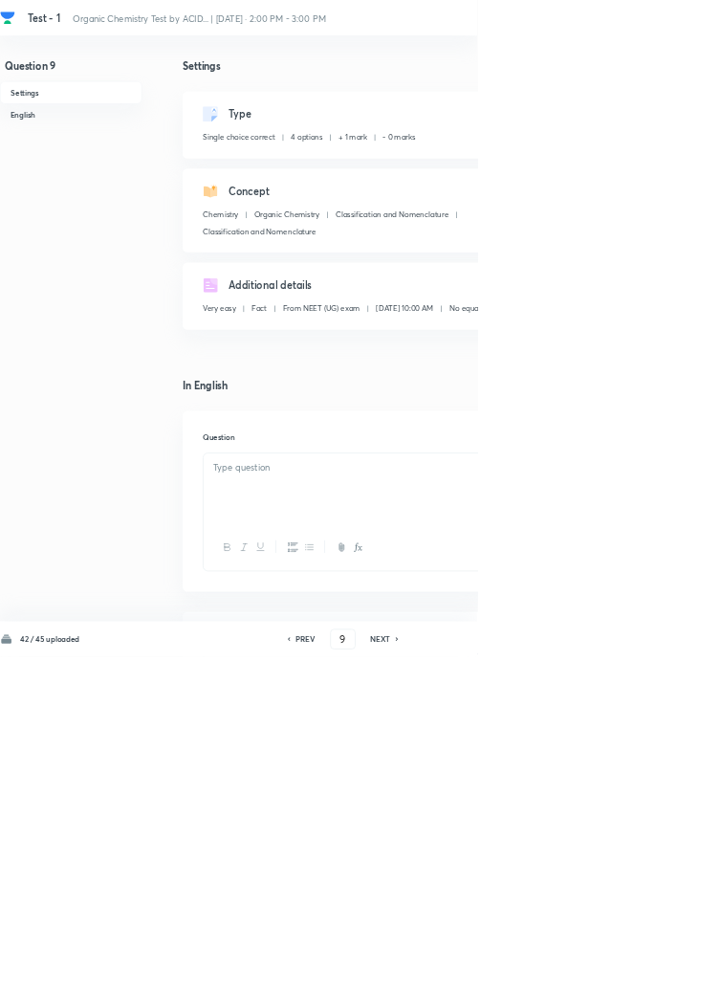
checkbox input "true"
click at [464, 972] on h6 "PREV" at bounding box center [461, 963] width 30 height 17
type input "8"
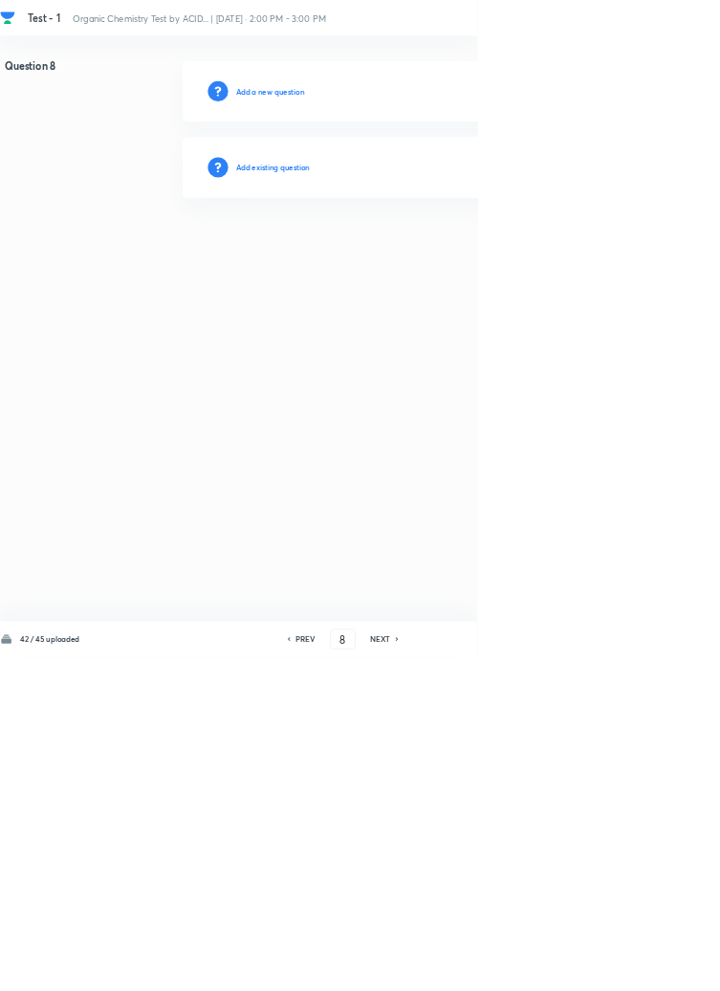
click at [433, 255] on h6 "Add existing question" at bounding box center [412, 252] width 112 height 17
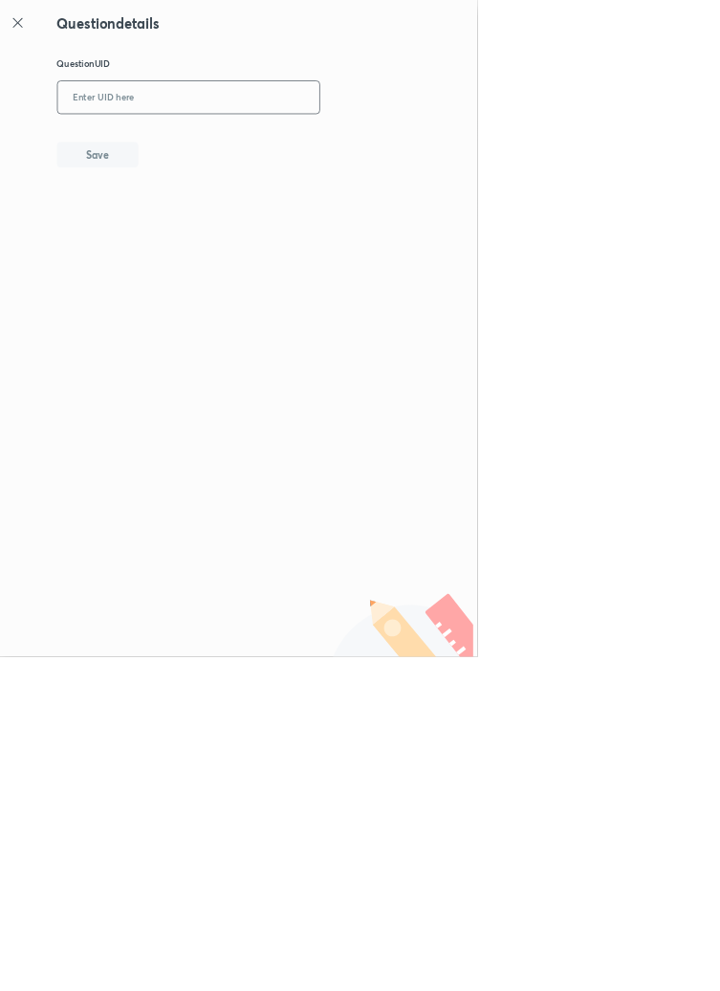
click at [264, 142] on input "text" at bounding box center [284, 147] width 395 height 47
click at [197, 234] on button "Save" at bounding box center [147, 231] width 122 height 38
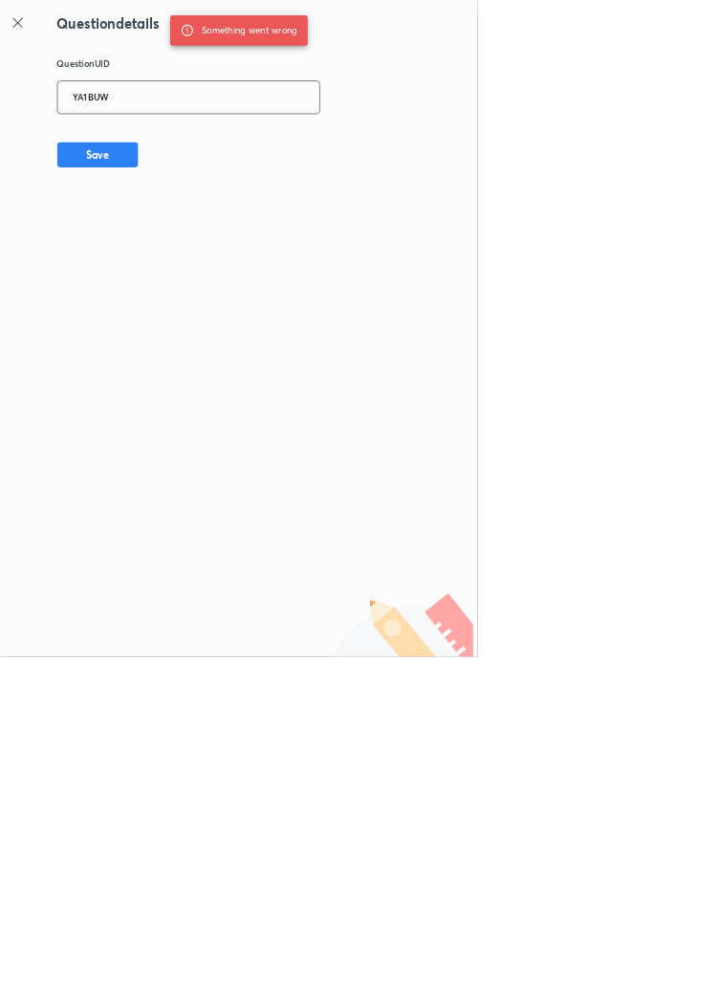
click at [228, 147] on input "YA1BUW" at bounding box center [284, 147] width 395 height 47
type input "Y1BUW"
click at [194, 237] on button "Save" at bounding box center [147, 231] width 122 height 38
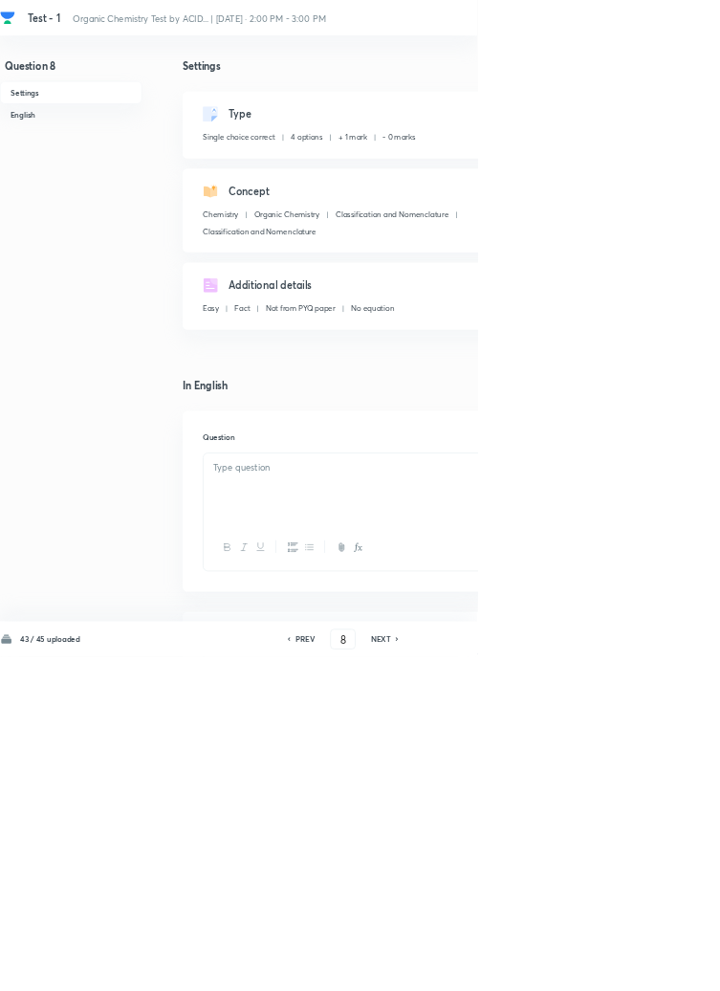
checkbox input "true"
click at [473, 972] on h6 "PREV" at bounding box center [461, 963] width 30 height 17
type input "7"
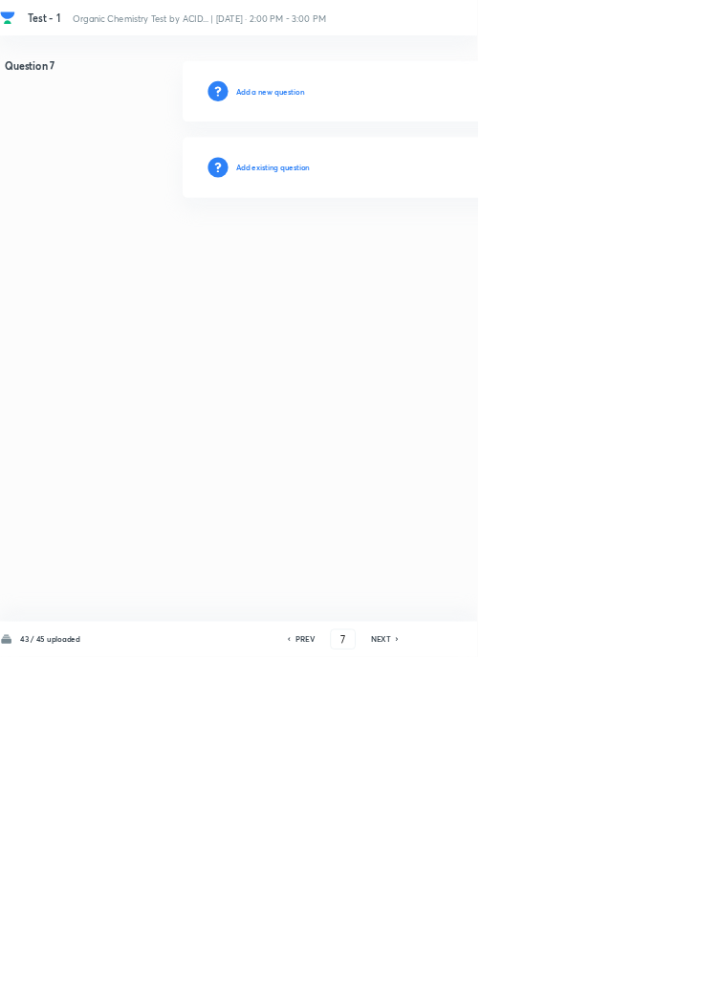
click at [459, 253] on h6 "Add existing question" at bounding box center [412, 252] width 112 height 17
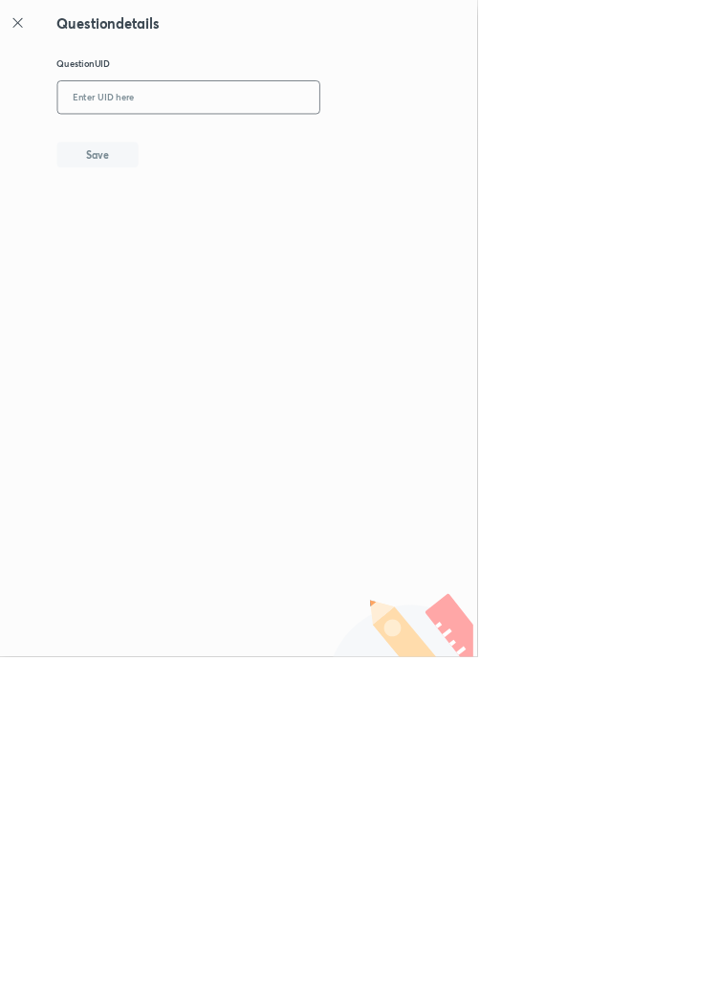
click at [336, 145] on input "text" at bounding box center [284, 147] width 395 height 47
type input "HSGH5"
click at [193, 214] on button "Save" at bounding box center [147, 231] width 122 height 38
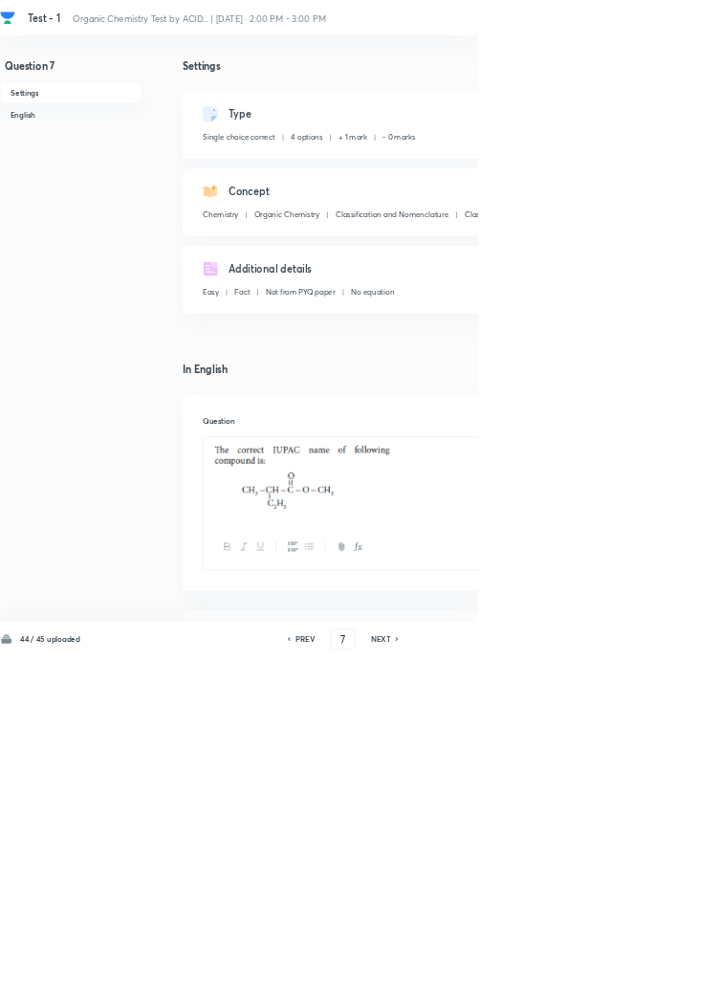
checkbox input "true"
click at [455, 972] on h6 "PREV" at bounding box center [461, 963] width 30 height 17
type input "6"
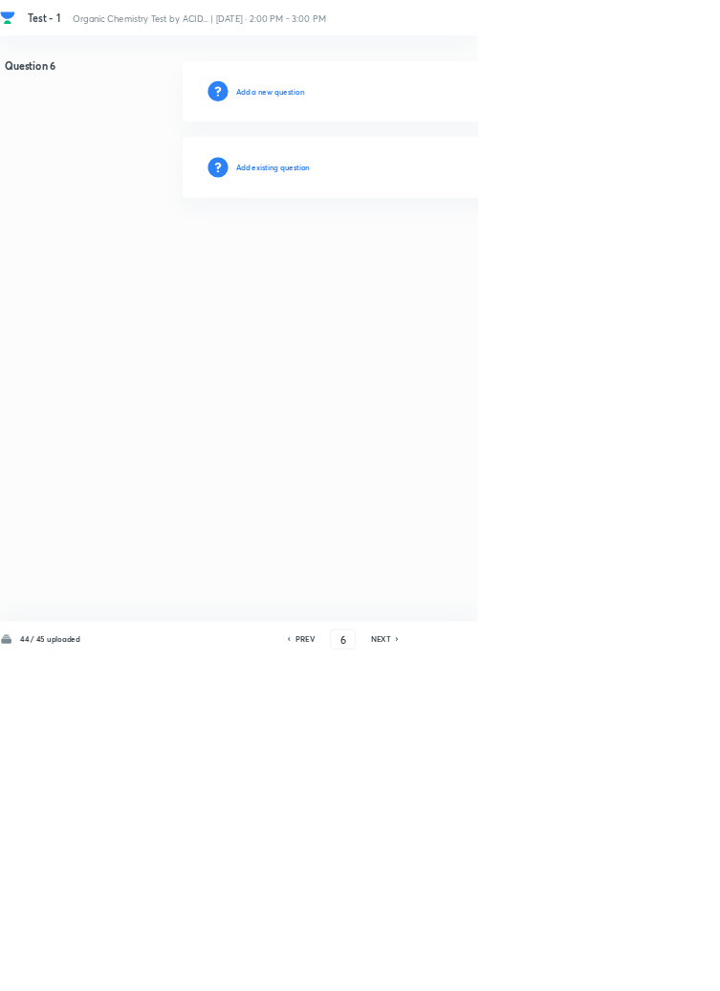
click at [436, 250] on h6 "Add existing question" at bounding box center [412, 252] width 112 height 17
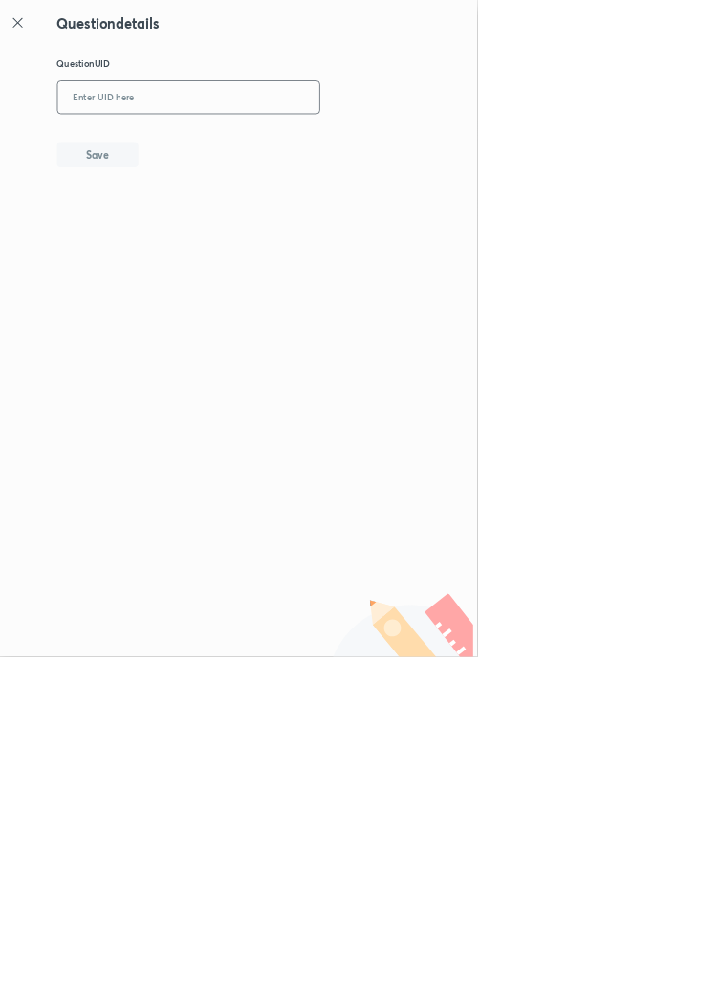
click at [356, 147] on input "text" at bounding box center [284, 147] width 395 height 47
type input "K6Z20"
click at [188, 221] on button "Save" at bounding box center [147, 231] width 122 height 38
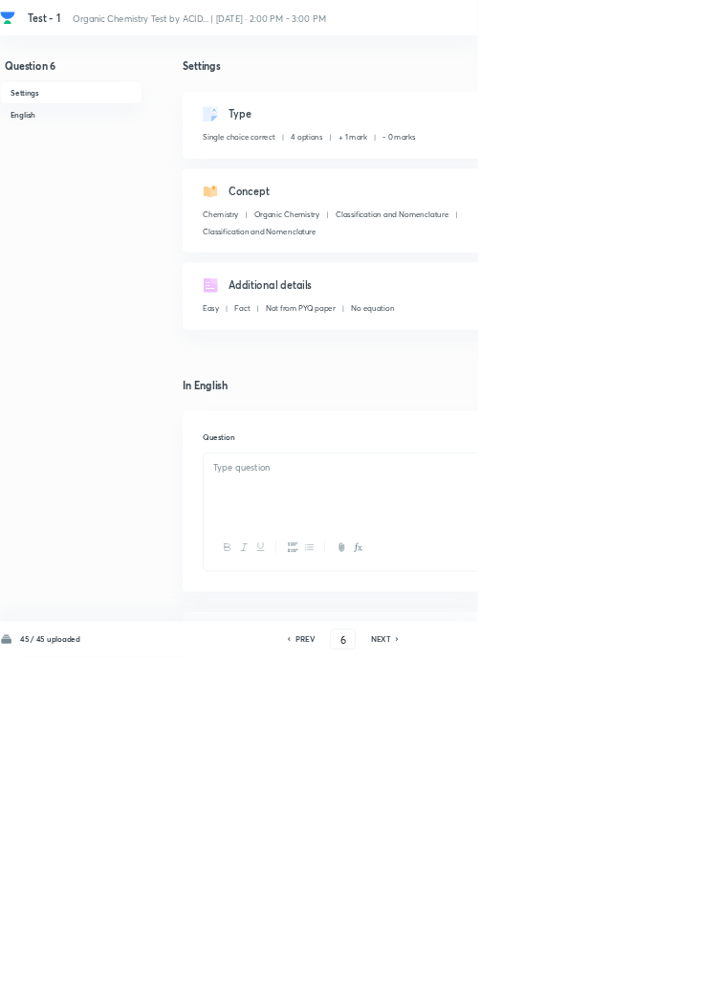
checkbox input "true"
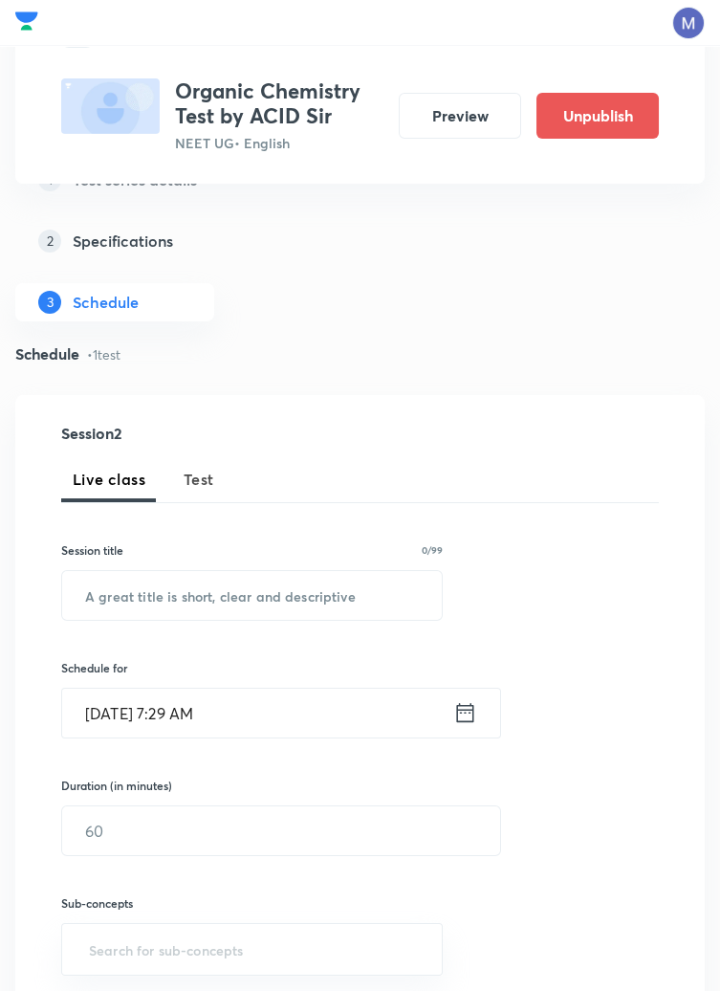
click at [647, 929] on div "Session 2 Live class Test Session title 0/99 ​ Schedule for [DATE] 7:29 AM ​ Du…" at bounding box center [360, 738] width 598 height 626
click at [629, 933] on div "Session 2 Live class Test Session title 0/99 ​ Schedule for [DATE] 7:29 AM ​ Du…" at bounding box center [360, 738] width 598 height 626
click at [634, 934] on div "Session 2 Live class Test Session title 0/99 ​ Schedule for [DATE] 7:29 AM ​ Du…" at bounding box center [360, 738] width 598 height 626
click at [631, 933] on div "Session 2 Live class Test Session title 0/99 ​ Schedule for [DATE] 7:29 AM ​ Du…" at bounding box center [360, 738] width 598 height 626
